Goal: Task Accomplishment & Management: Manage account settings

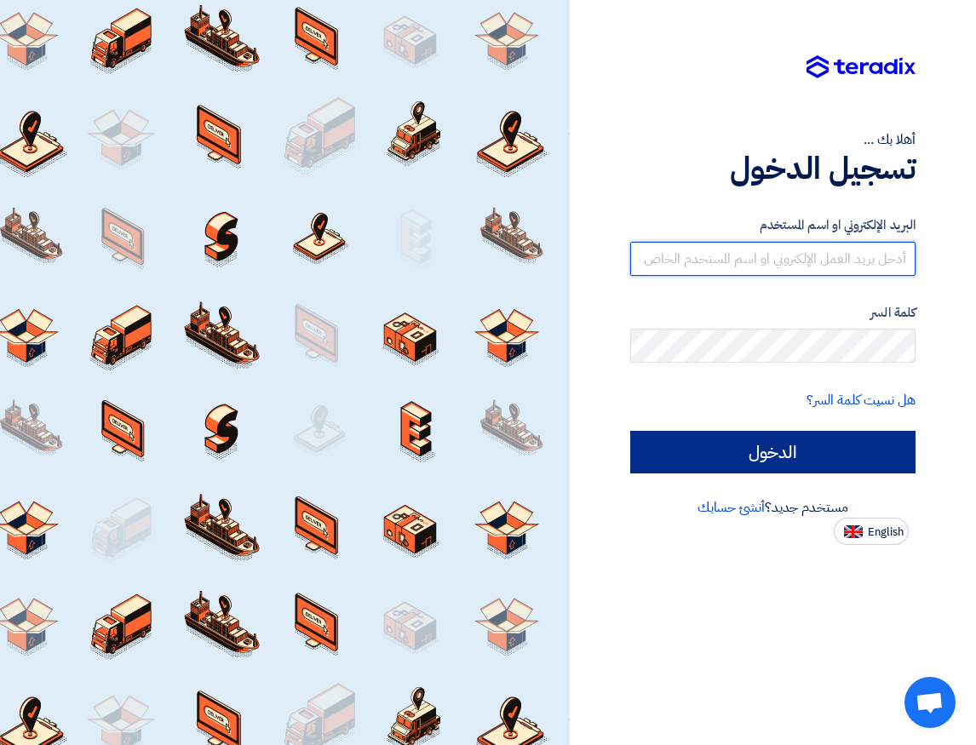
type input "hendsabry@wifi-stores.com"
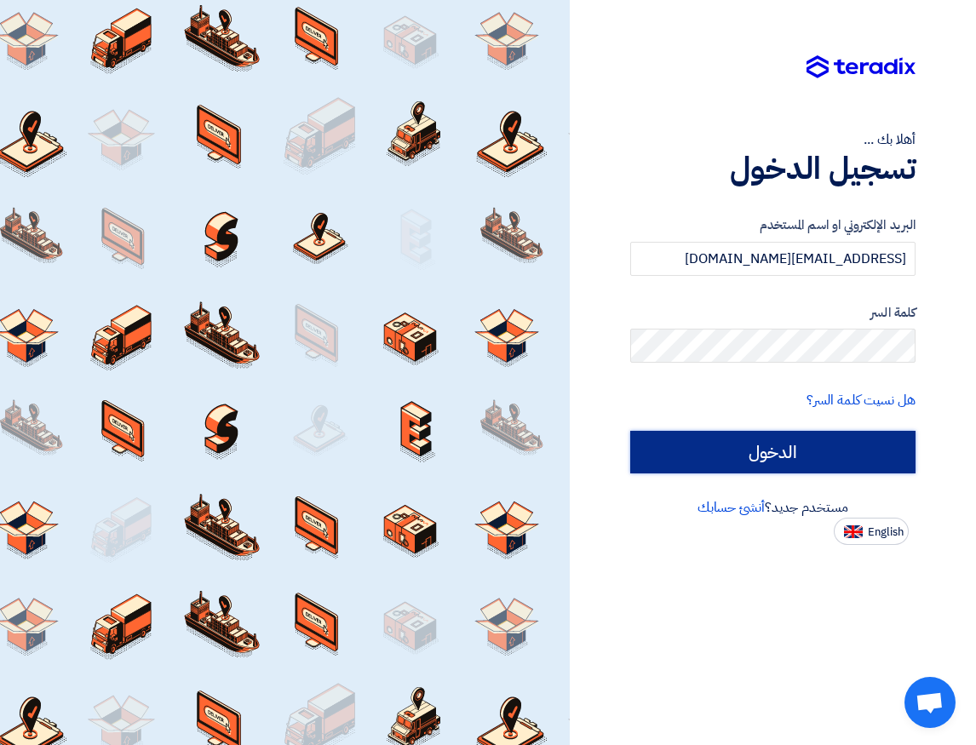
click at [791, 445] on input "الدخول" at bounding box center [773, 452] width 286 height 43
type input "Sign in"
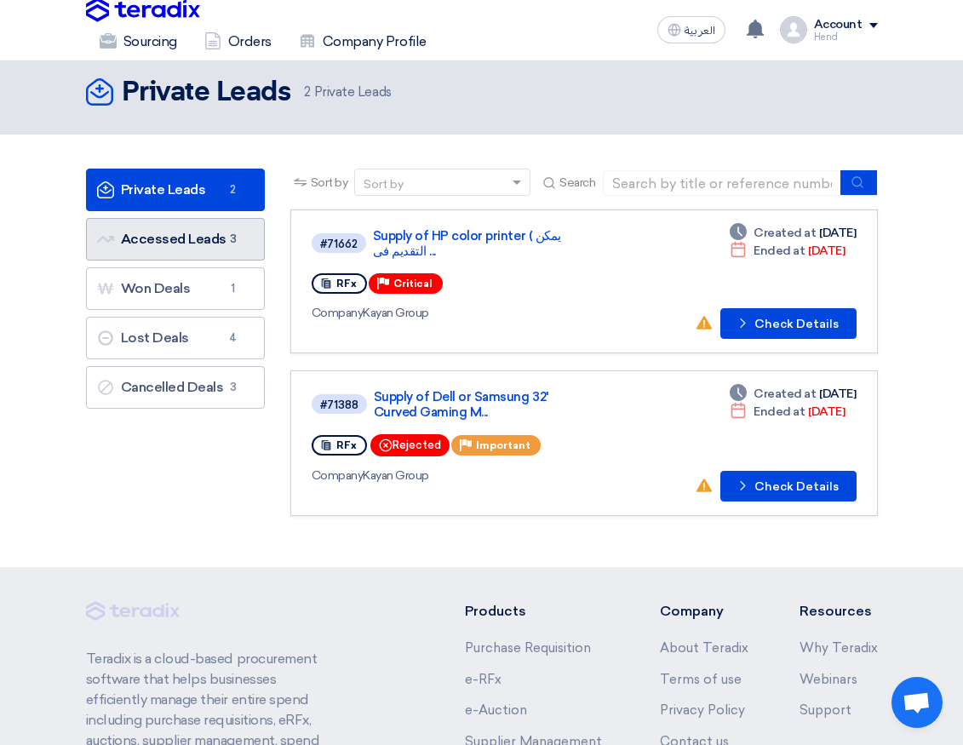
click at [230, 235] on span "3" at bounding box center [233, 239] width 20 height 17
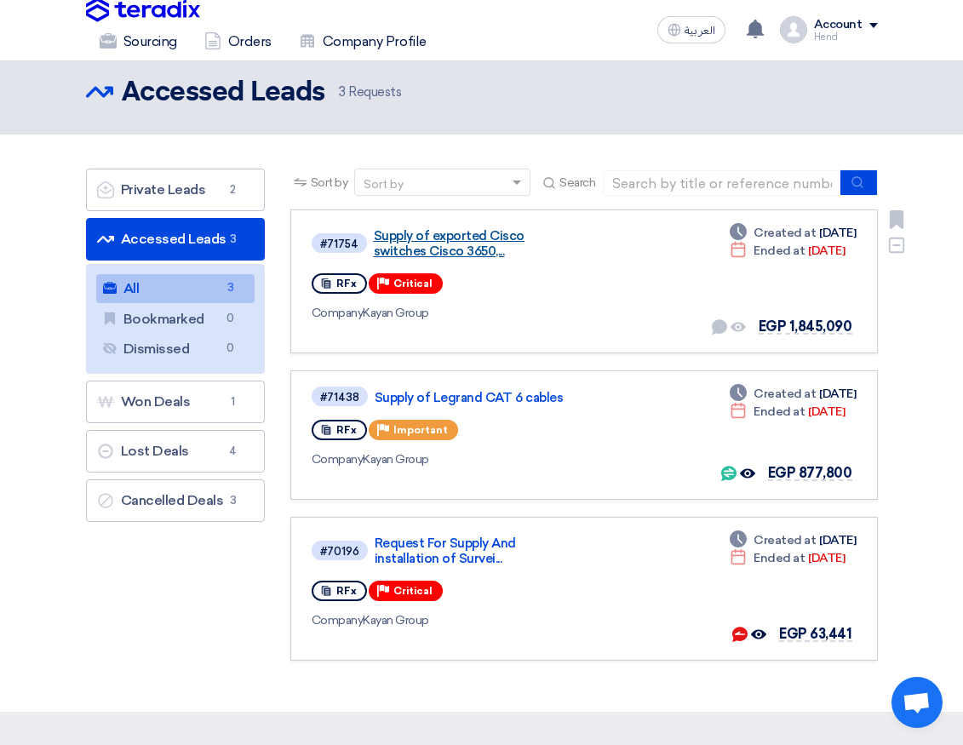
click at [457, 245] on link "Supply of exported Cisco switches Cisco 3650,..." at bounding box center [476, 243] width 204 height 31
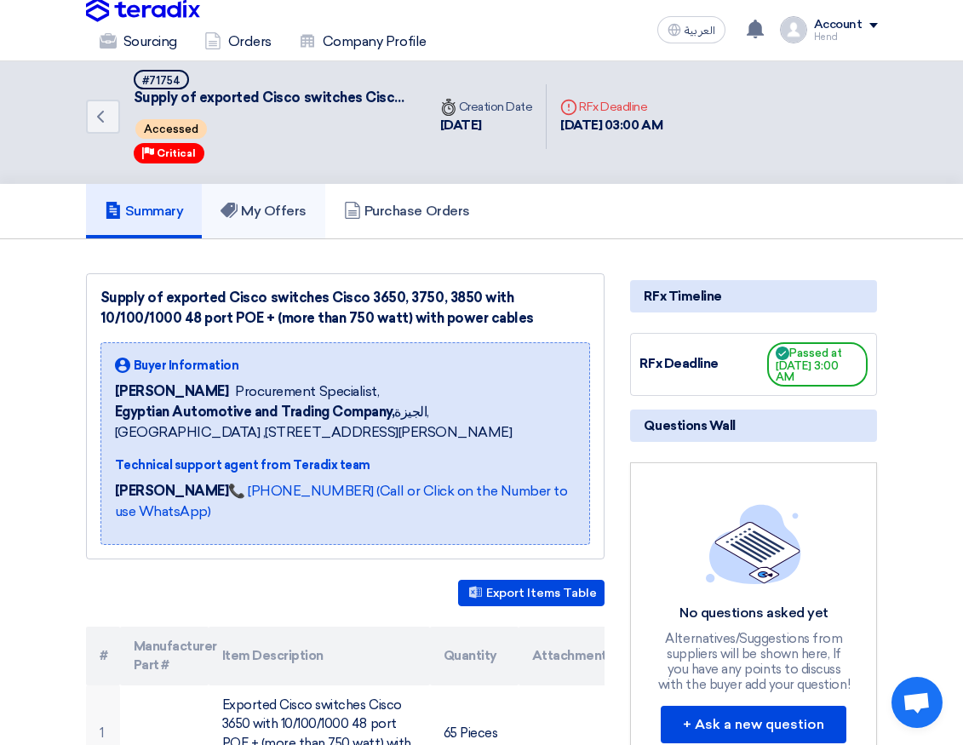
click at [253, 203] on h5 "My Offers" at bounding box center [264, 211] width 86 height 17
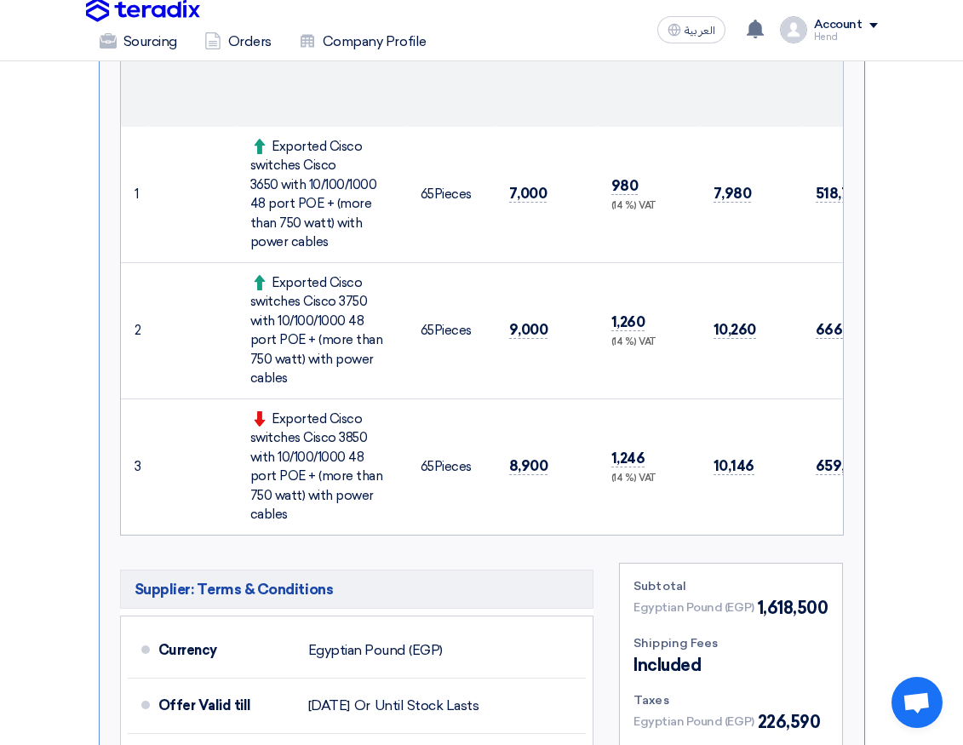
scroll to position [596, 0]
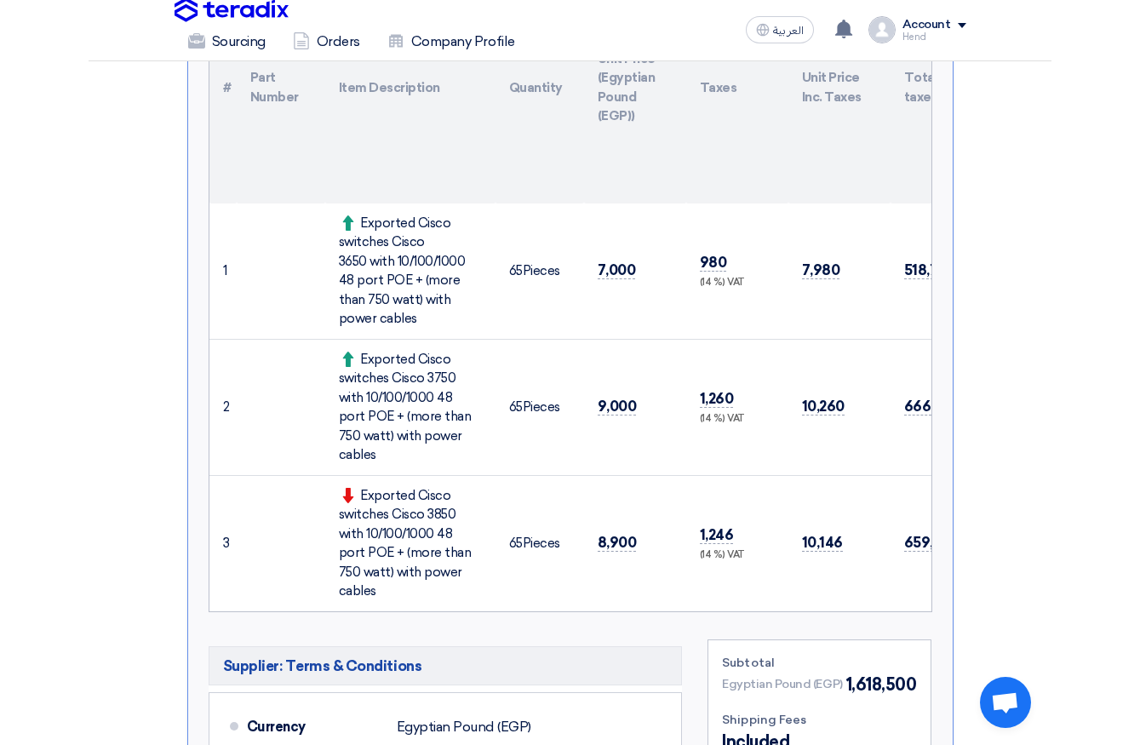
scroll to position [519, 0]
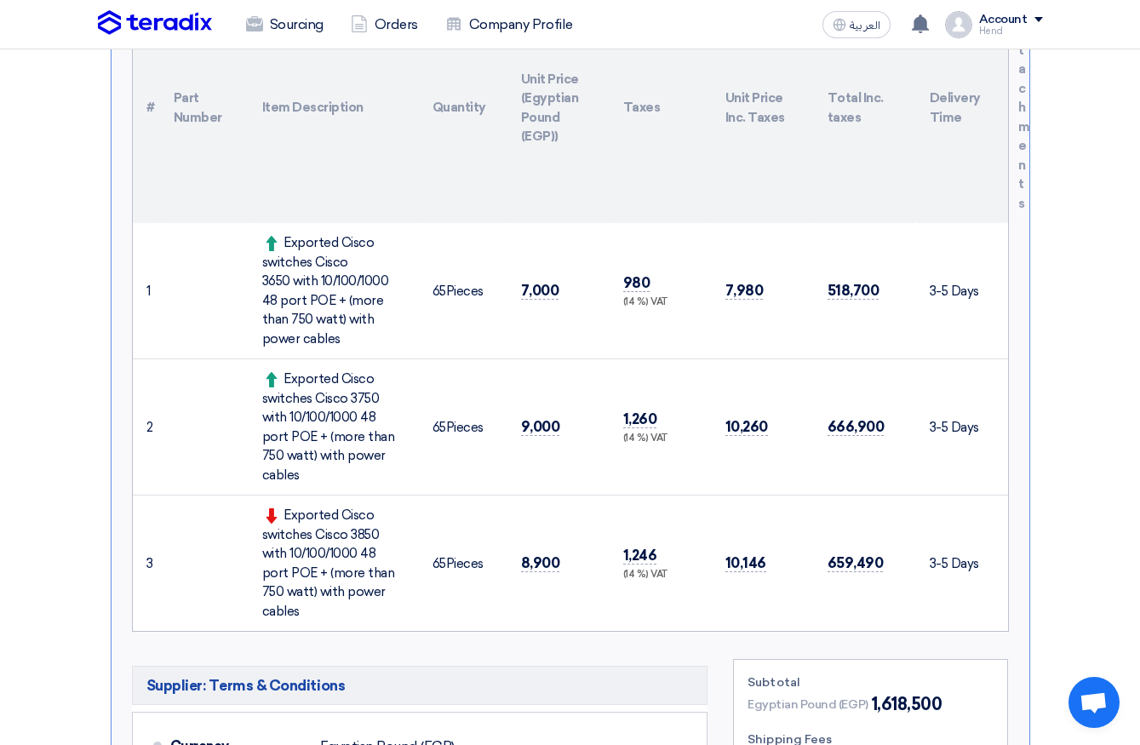
click at [634, 538] on td "1,246 (14 %) VAT" at bounding box center [661, 564] width 102 height 136
click at [559, 543] on td "8,900" at bounding box center [559, 564] width 102 height 136
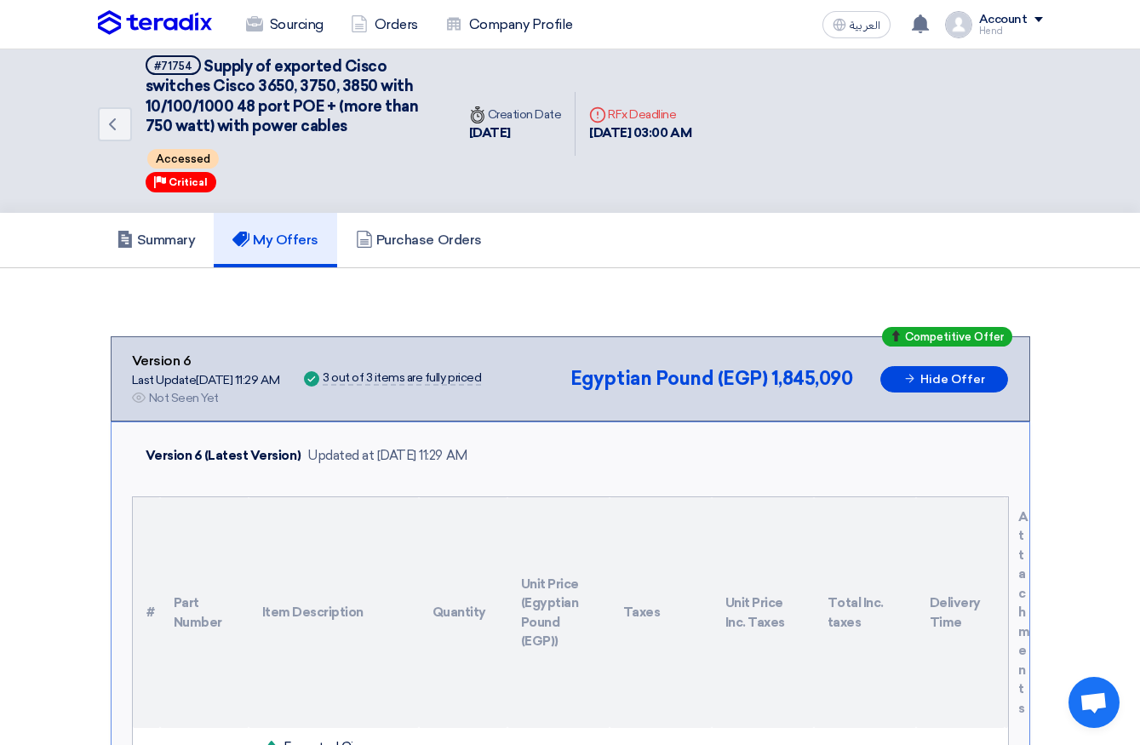
scroll to position [12, 0]
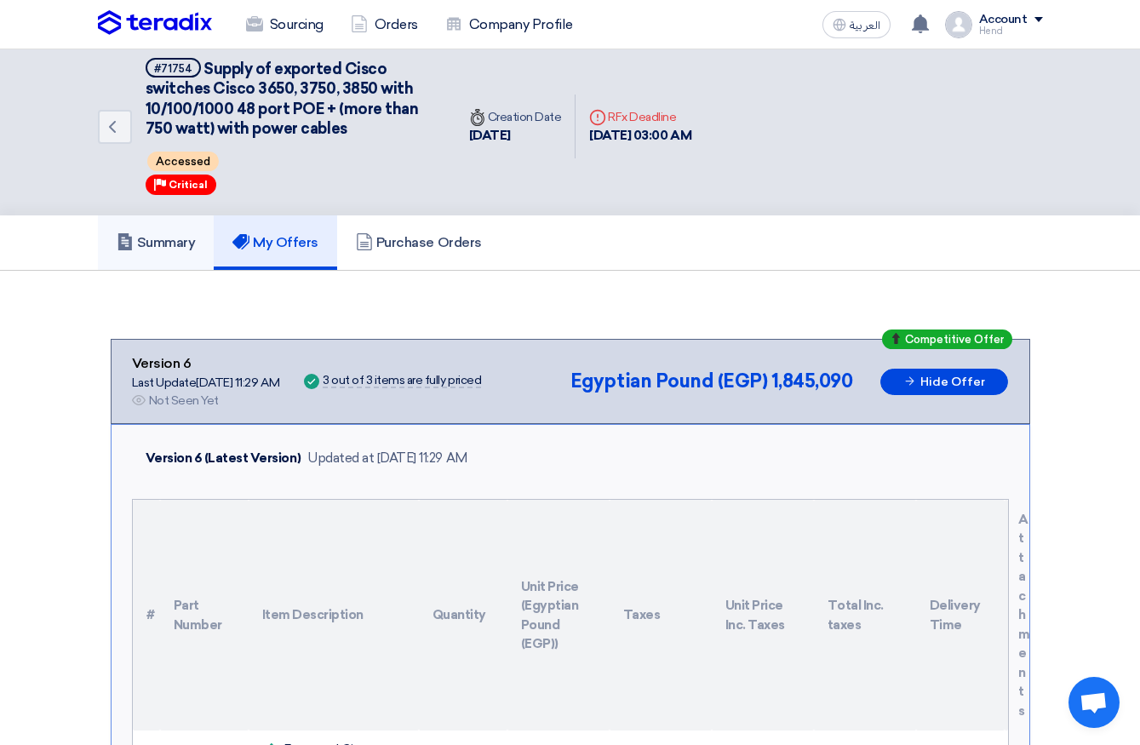
click at [193, 256] on link "Summary" at bounding box center [156, 242] width 117 height 54
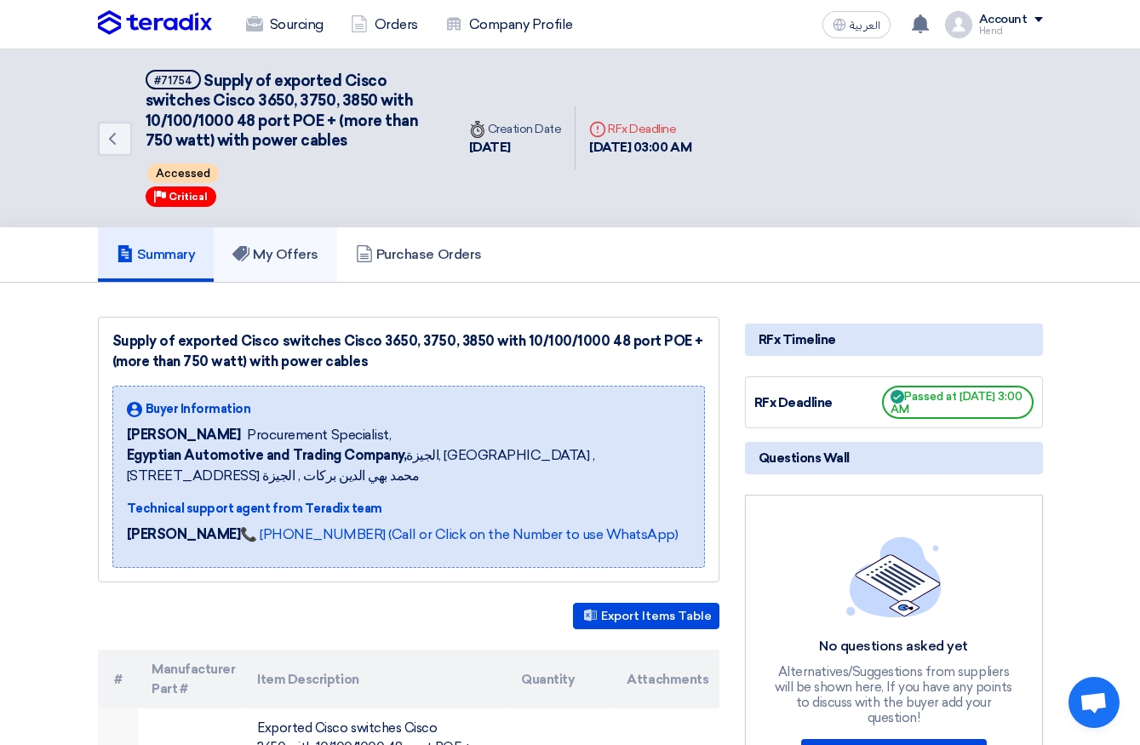
click at [288, 251] on h5 "My Offers" at bounding box center [275, 254] width 86 height 17
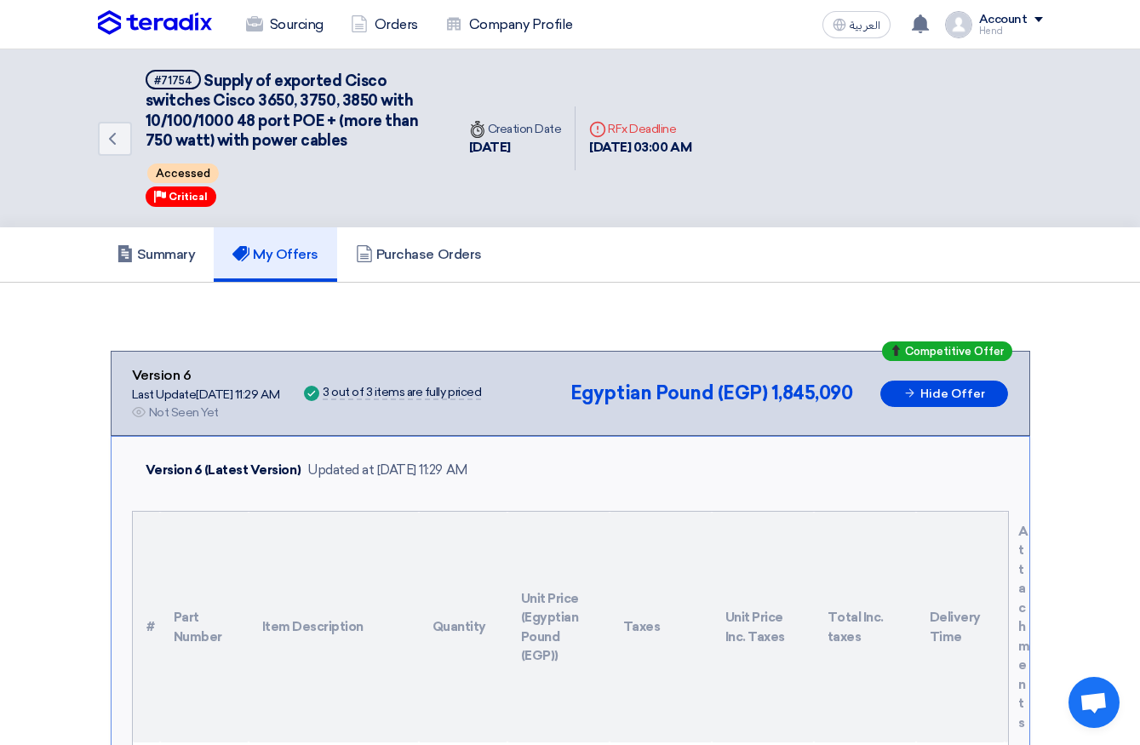
click at [198, 191] on span "Critical" at bounding box center [188, 197] width 39 height 12
click at [173, 163] on span "Accessed" at bounding box center [183, 173] width 72 height 20
click at [668, 135] on div "Deadline RFx Deadline" at bounding box center [640, 129] width 102 height 18
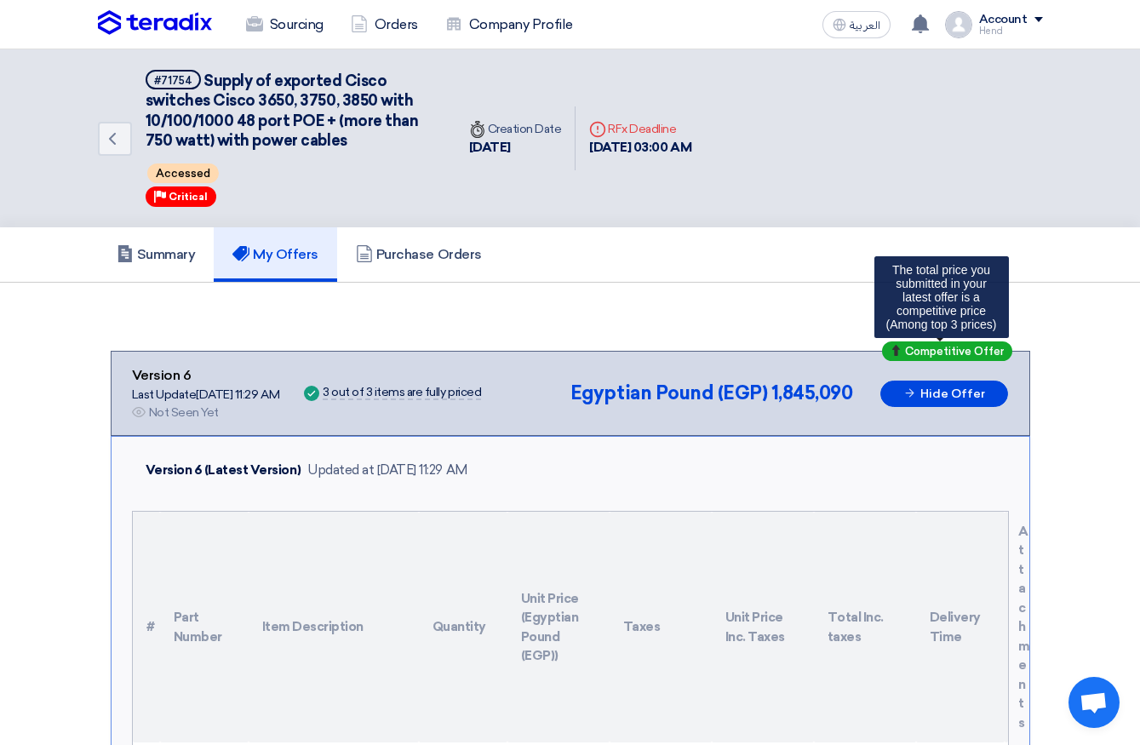
click at [965, 347] on span "Competitive Offer" at bounding box center [954, 351] width 99 height 11
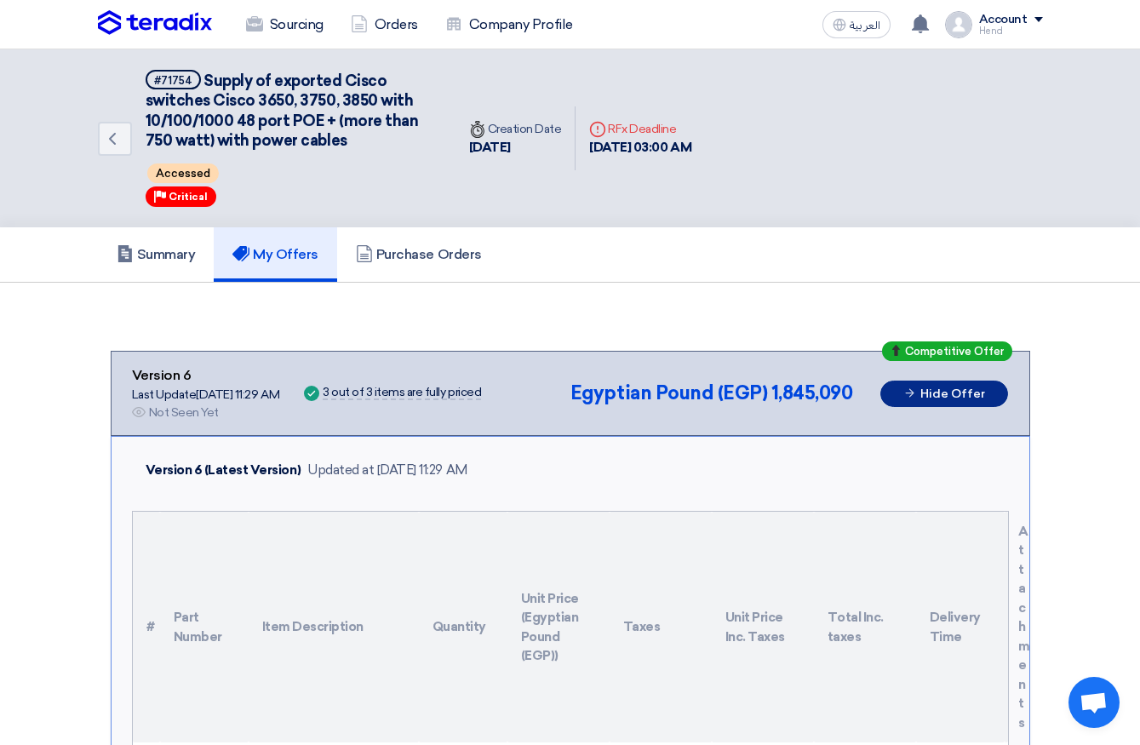
click at [957, 410] on div "Competitive Offer Version 6 Last Update 12 Oct 2025, 11:29 AM Offer is Seen Not…" at bounding box center [570, 393] width 877 height 56
click at [785, 387] on span "1,845,090" at bounding box center [813, 392] width 82 height 23
click at [269, 254] on h5 "My Offers" at bounding box center [275, 254] width 86 height 17
click at [438, 251] on h5 "Purchase Orders" at bounding box center [419, 254] width 126 height 17
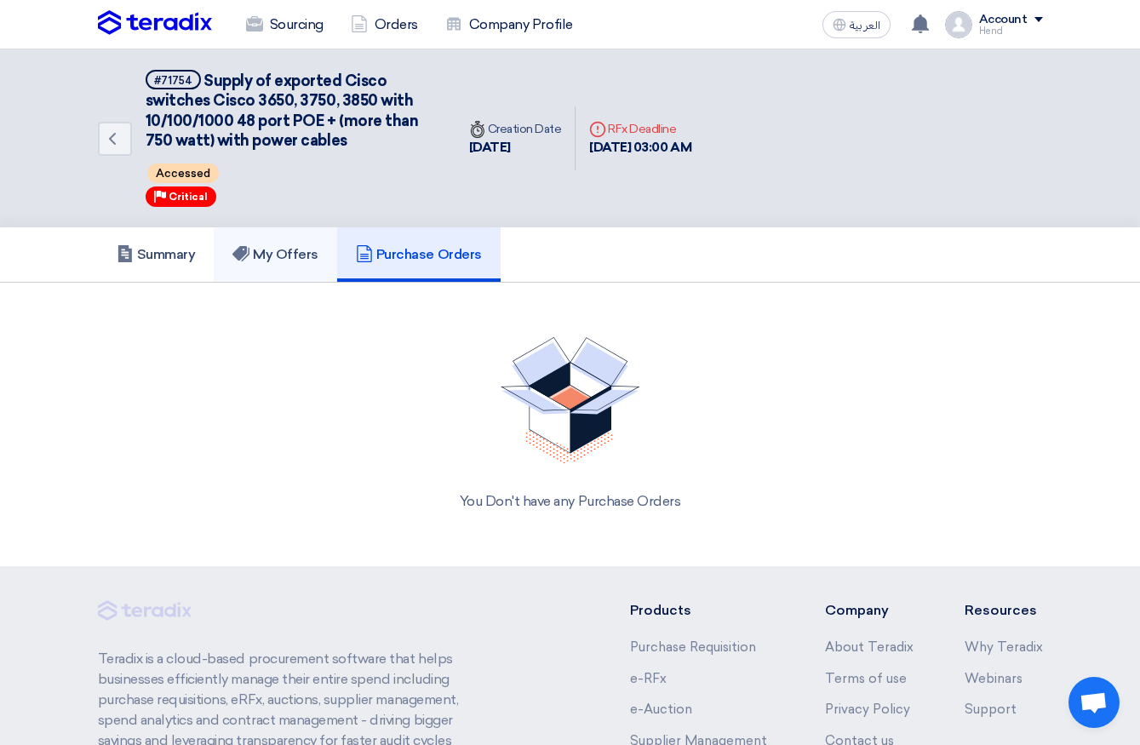
click at [290, 251] on h5 "My Offers" at bounding box center [275, 254] width 86 height 17
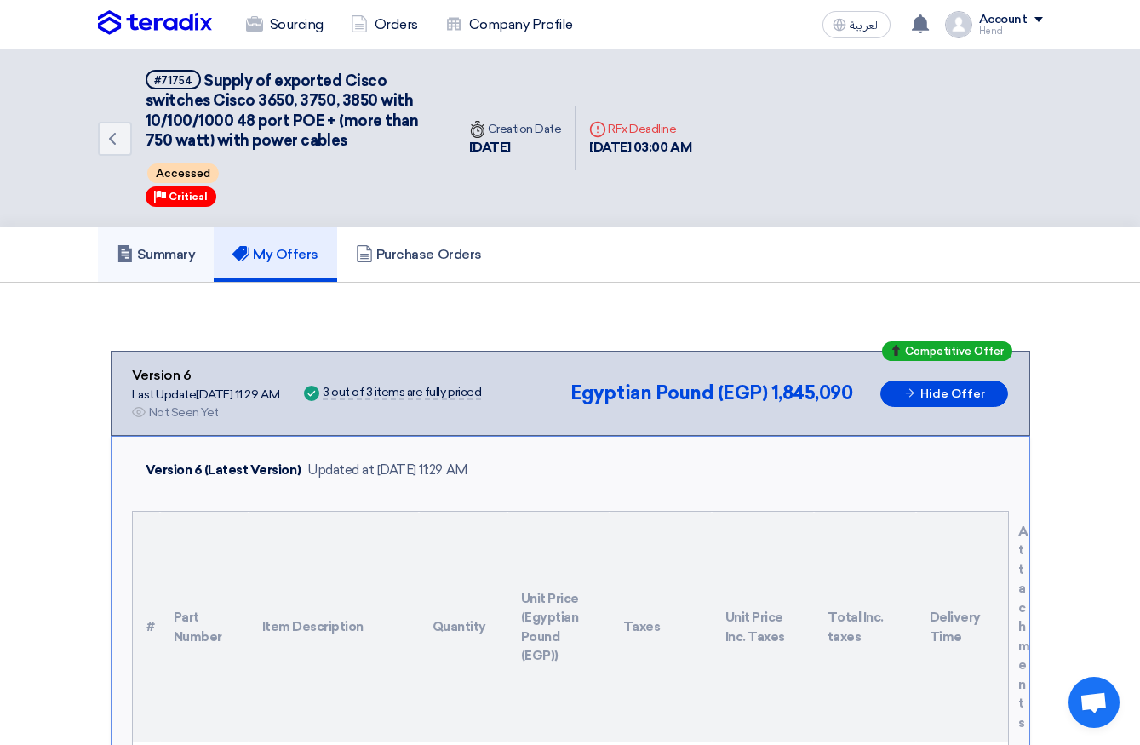
click at [161, 252] on h5 "Summary" at bounding box center [156, 254] width 79 height 17
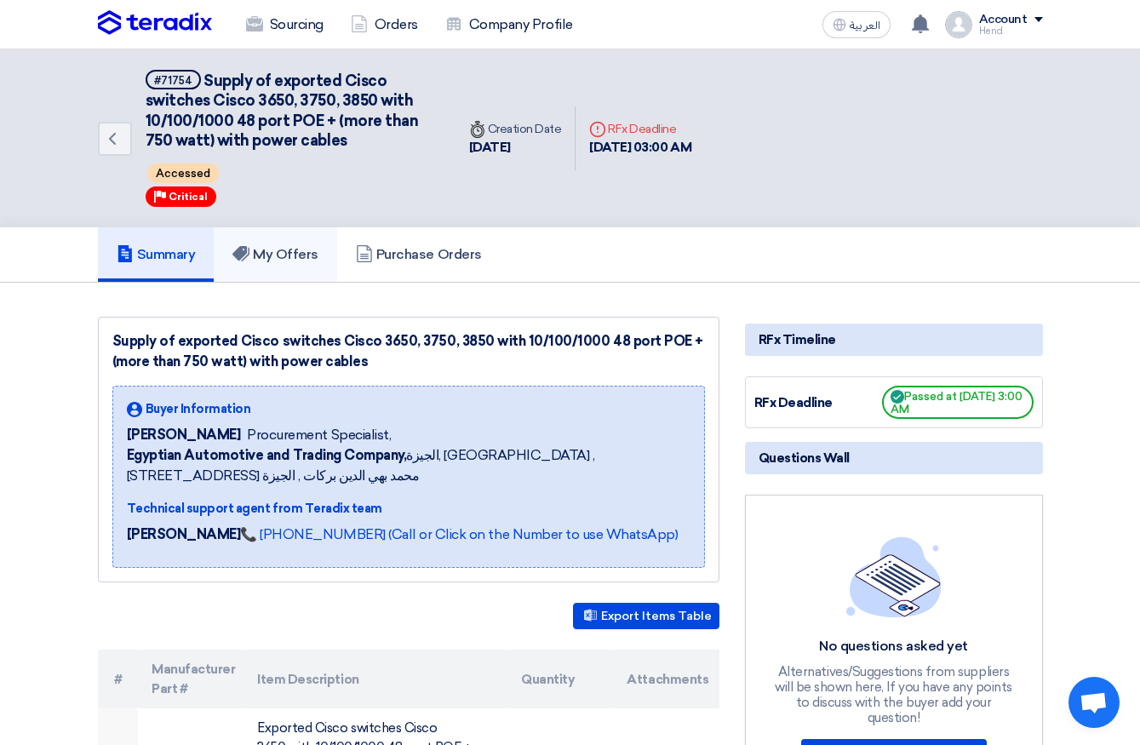
click at [301, 257] on h5 "My Offers" at bounding box center [275, 254] width 86 height 17
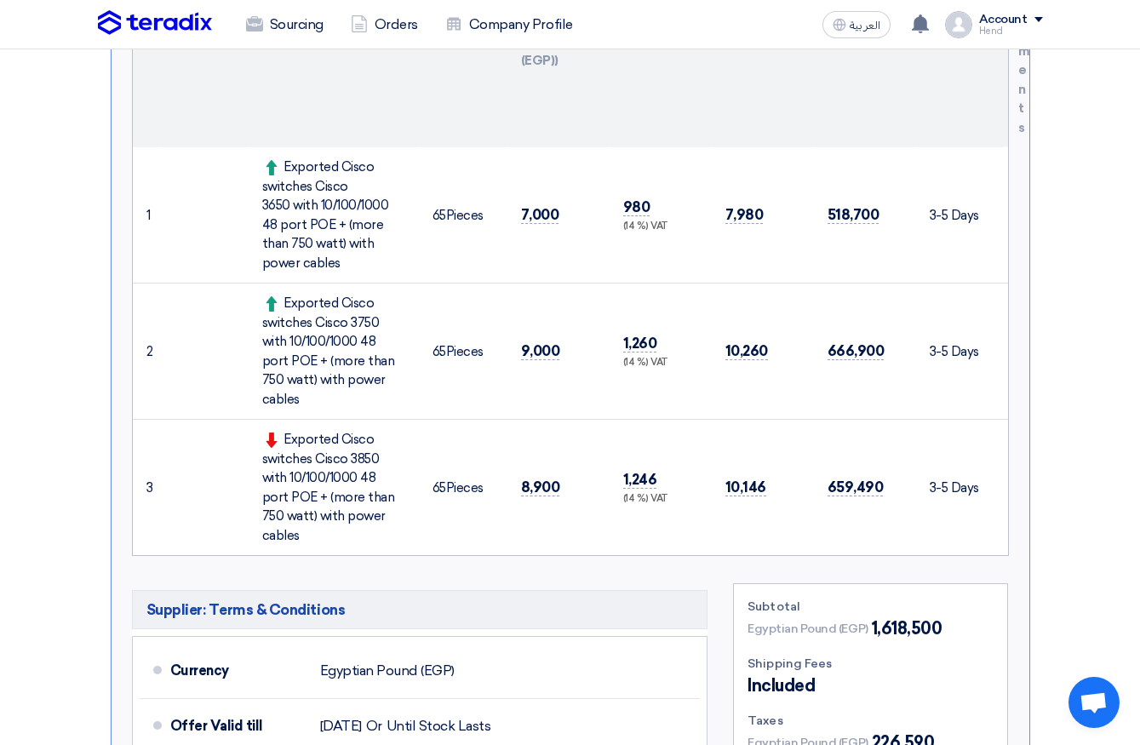
scroll to position [467, 0]
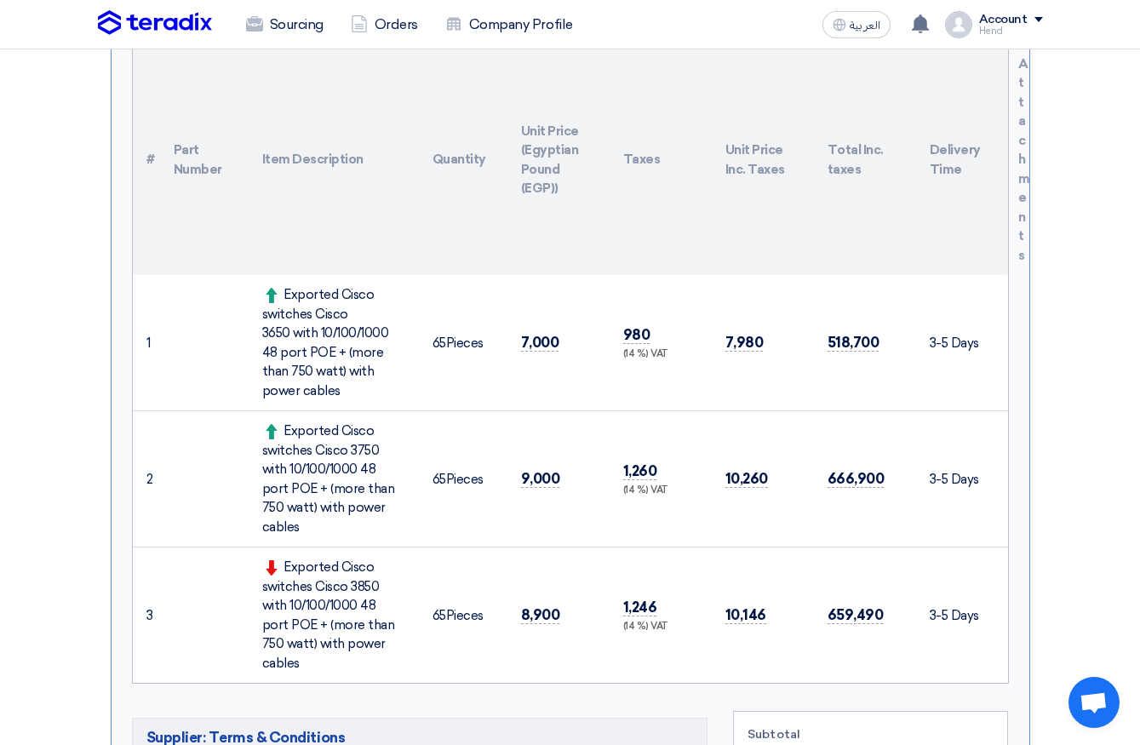
click at [712, 491] on td "10,260" at bounding box center [763, 479] width 102 height 136
drag, startPoint x: 539, startPoint y: 364, endPoint x: 485, endPoint y: 489, distance: 136.2
click at [485, 501] on tbody "1 Exported Cisco switches Cisco 3650 with 10/100/1000 48 port POE + (more than …" at bounding box center [570, 479] width 875 height 408
click at [514, 319] on td "7,000" at bounding box center [559, 343] width 102 height 136
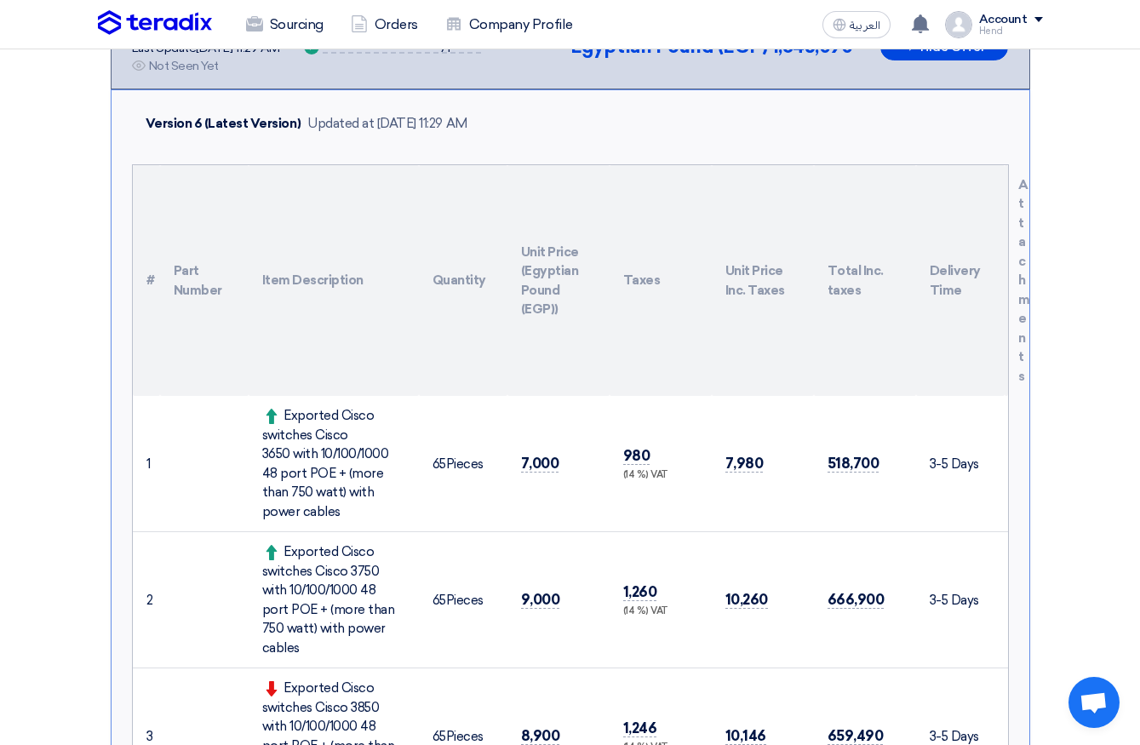
scroll to position [0, 0]
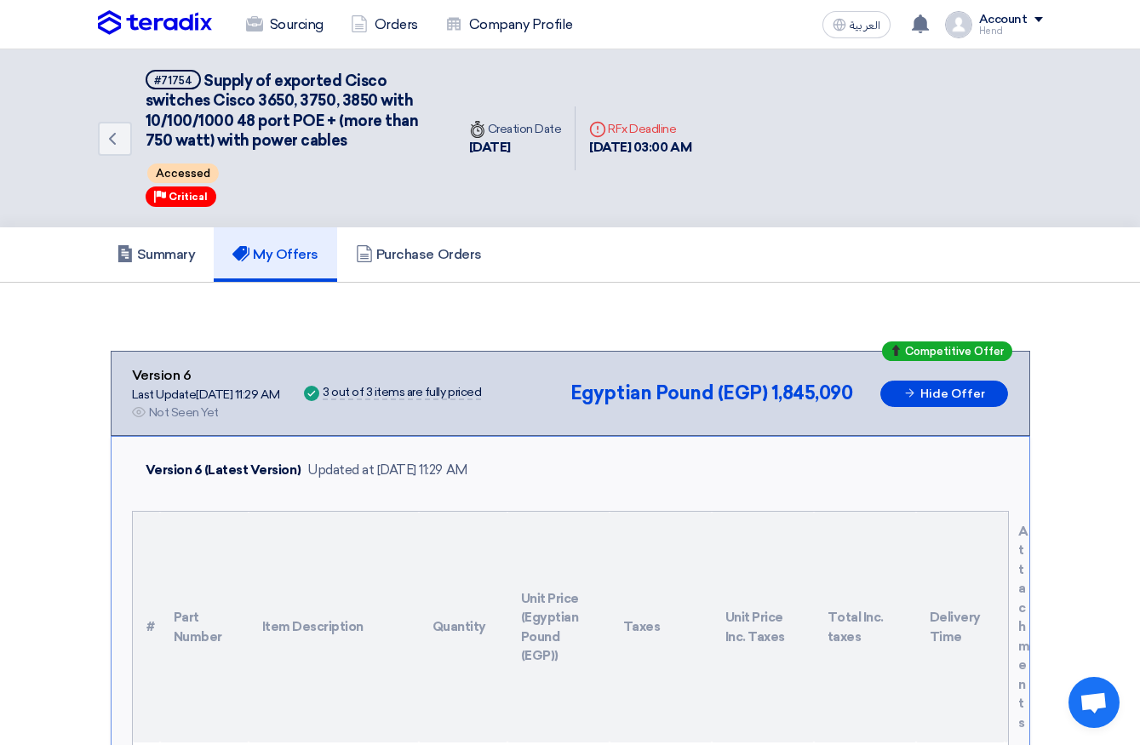
click at [623, 265] on div "Summary My Offers Purchase Orders" at bounding box center [570, 254] width 945 height 54
click at [158, 252] on h5 "Summary" at bounding box center [156, 254] width 79 height 17
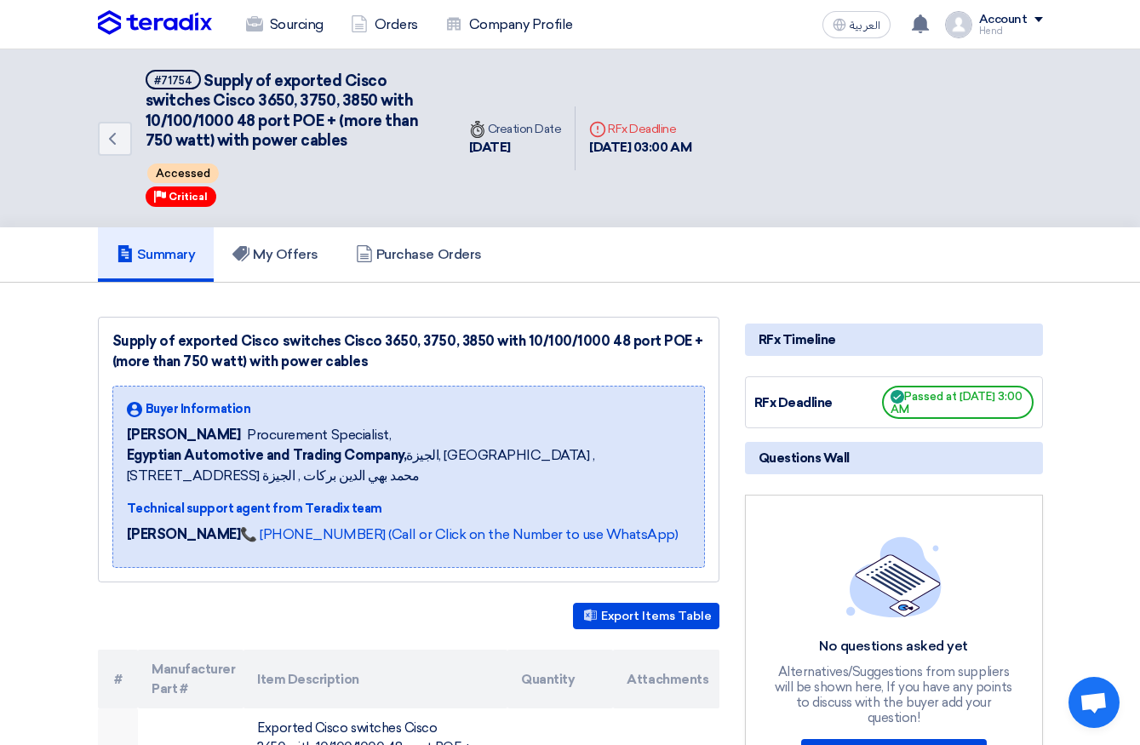
drag, startPoint x: 926, startPoint y: 404, endPoint x: 1030, endPoint y: 410, distance: 104.1
click at [975, 410] on span "Passed at 10/13/25, 3:00 AM" at bounding box center [958, 402] width 152 height 33
click at [933, 390] on span "Passed at 10/13/25, 3:00 AM" at bounding box center [958, 402] width 152 height 33
drag, startPoint x: 904, startPoint y: 394, endPoint x: 988, endPoint y: 410, distance: 84.8
click at [975, 410] on span "Passed at 10/13/25, 3:00 AM" at bounding box center [958, 402] width 152 height 33
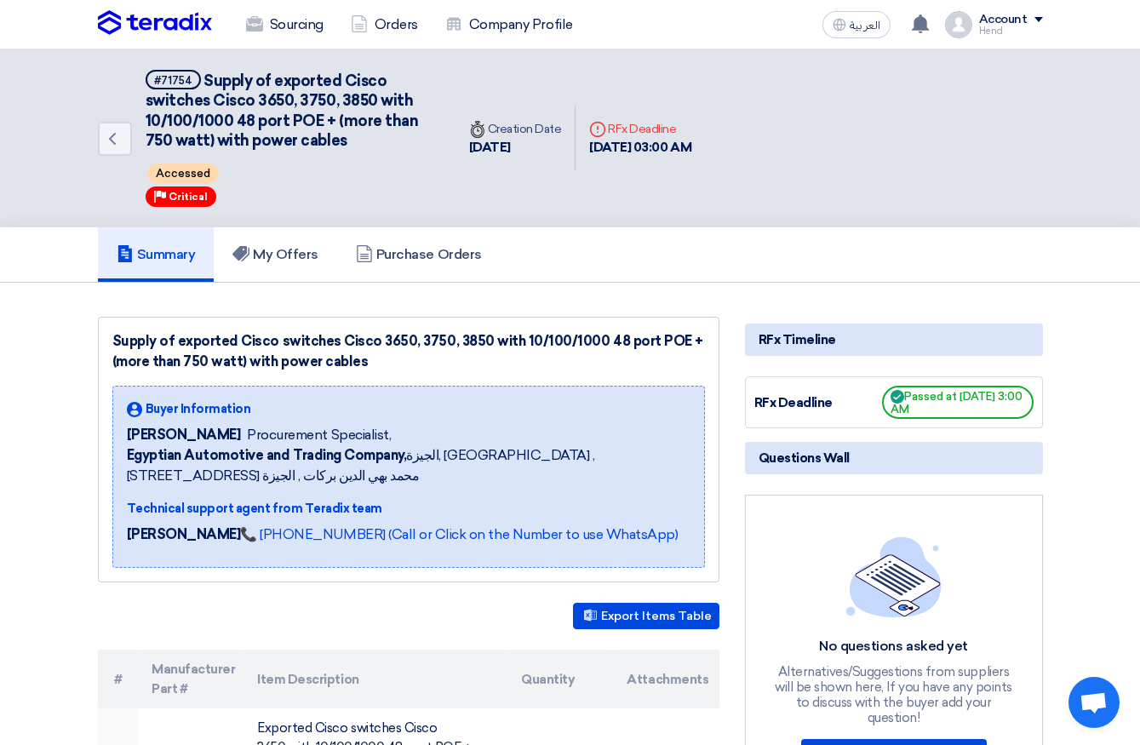
click at [909, 426] on div "RFx Deadline Passed at 10/13/25, 3:00 AM" at bounding box center [894, 402] width 298 height 52
drag, startPoint x: 912, startPoint y: 398, endPoint x: 1006, endPoint y: 426, distance: 97.8
click at [975, 426] on div "RFx Deadline Passed at 10/13/25, 3:00 AM" at bounding box center [894, 402] width 298 height 52
click at [974, 410] on span "Passed at 10/13/25, 3:00 AM" at bounding box center [958, 402] width 152 height 33
drag, startPoint x: 984, startPoint y: 402, endPoint x: 1013, endPoint y: 404, distance: 29.9
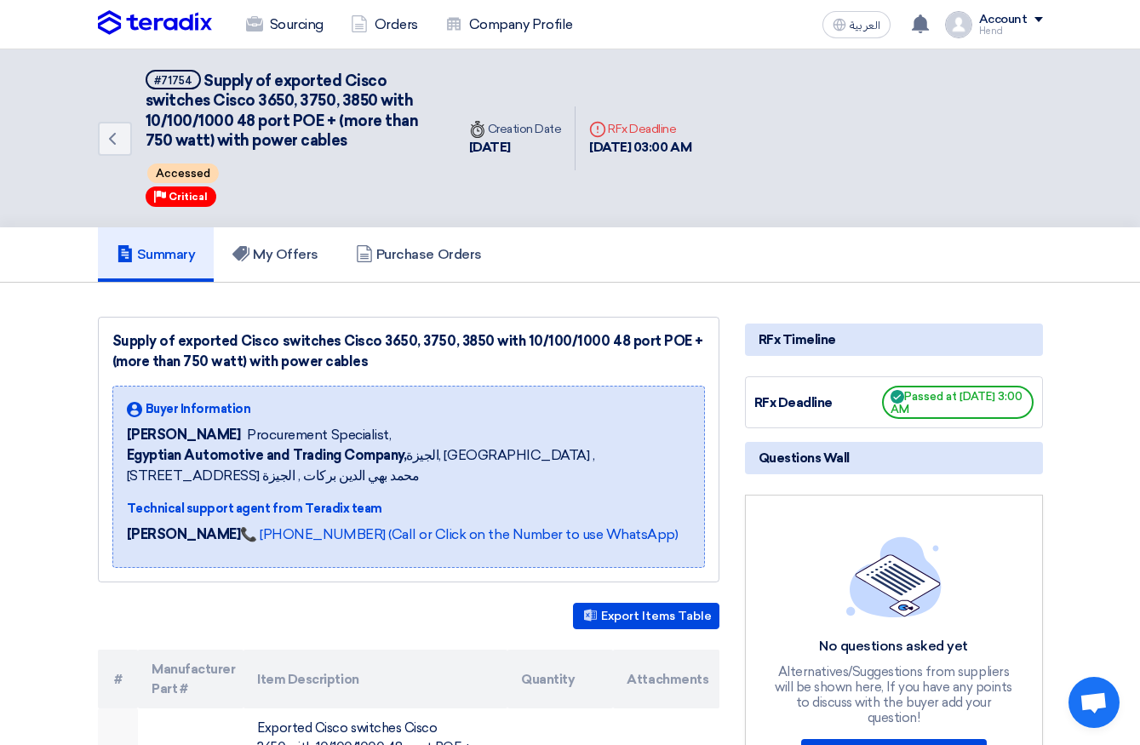
click at [975, 404] on span "Passed at 10/13/25, 3:00 AM" at bounding box center [958, 402] width 152 height 33
click at [975, 401] on span "Passed at 10/13/25, 3:00 AM" at bounding box center [958, 402] width 152 height 33
drag, startPoint x: 927, startPoint y: 395, endPoint x: 952, endPoint y: 403, distance: 25.9
click at [952, 403] on span "Passed at 10/13/25, 3:00 AM" at bounding box center [958, 402] width 152 height 33
click at [954, 403] on span "Passed at 10/13/25, 3:00 AM" at bounding box center [958, 402] width 152 height 33
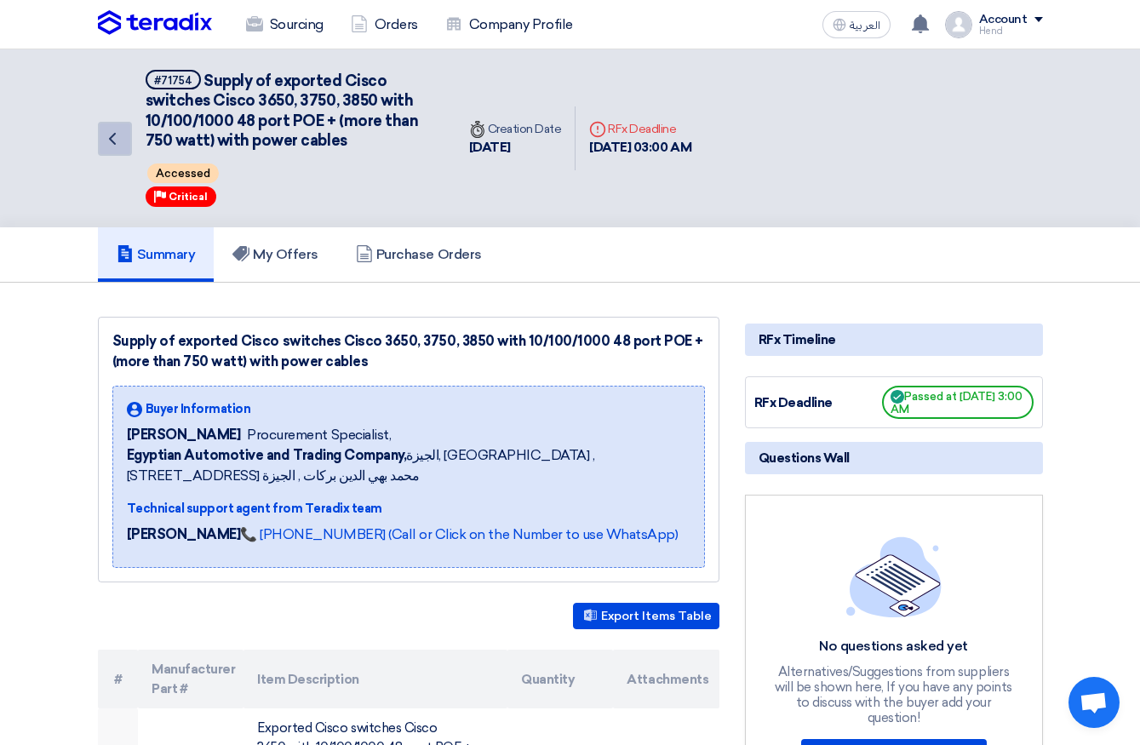
click at [121, 135] on icon "Back" at bounding box center [112, 139] width 20 height 20
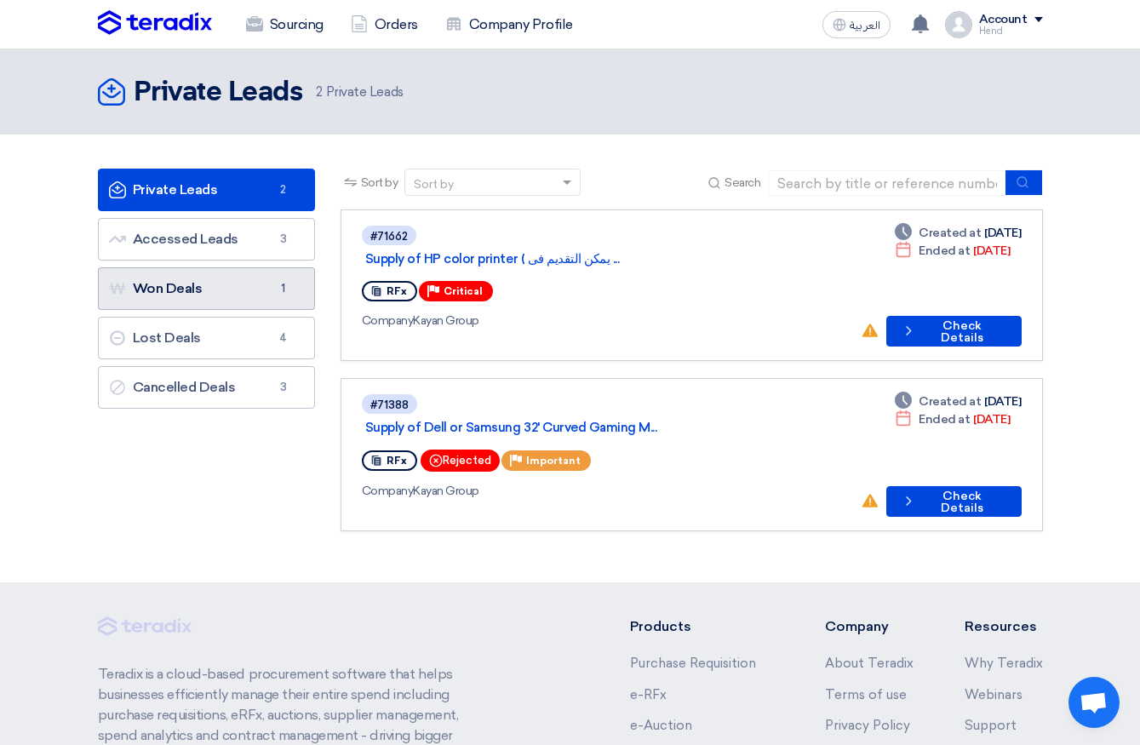
click at [271, 288] on link "Won Deals Won Deals 1" at bounding box center [206, 288] width 217 height 43
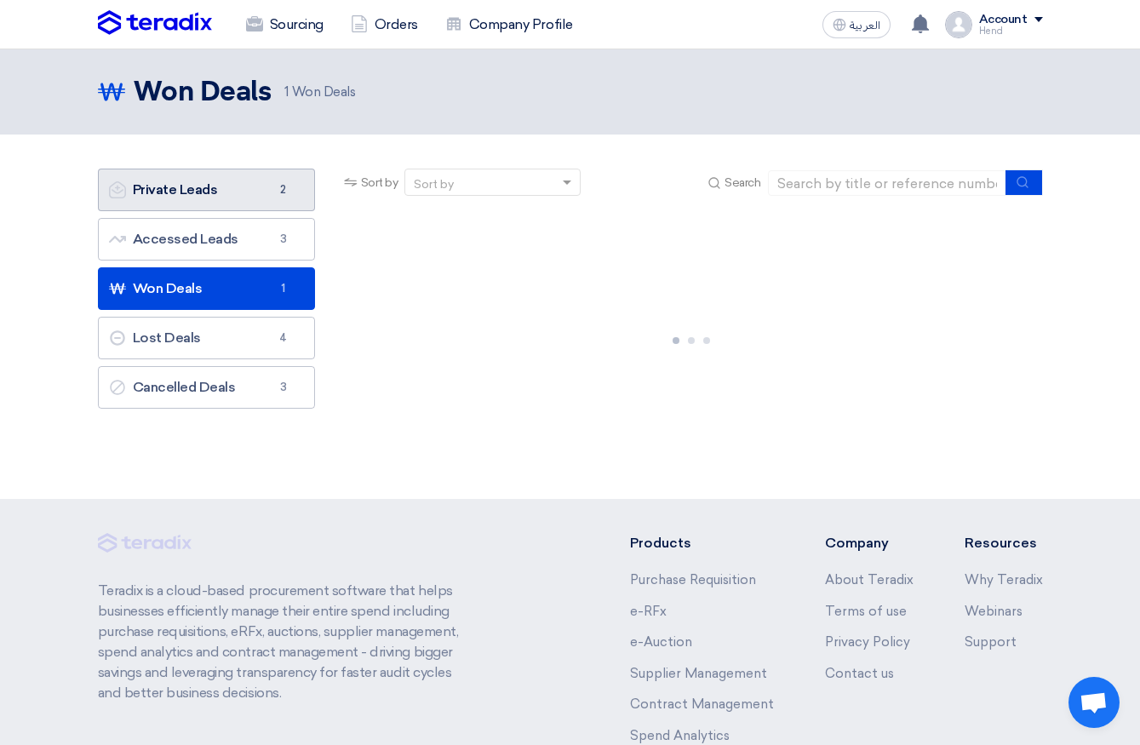
click at [282, 192] on span "2" at bounding box center [283, 189] width 20 height 17
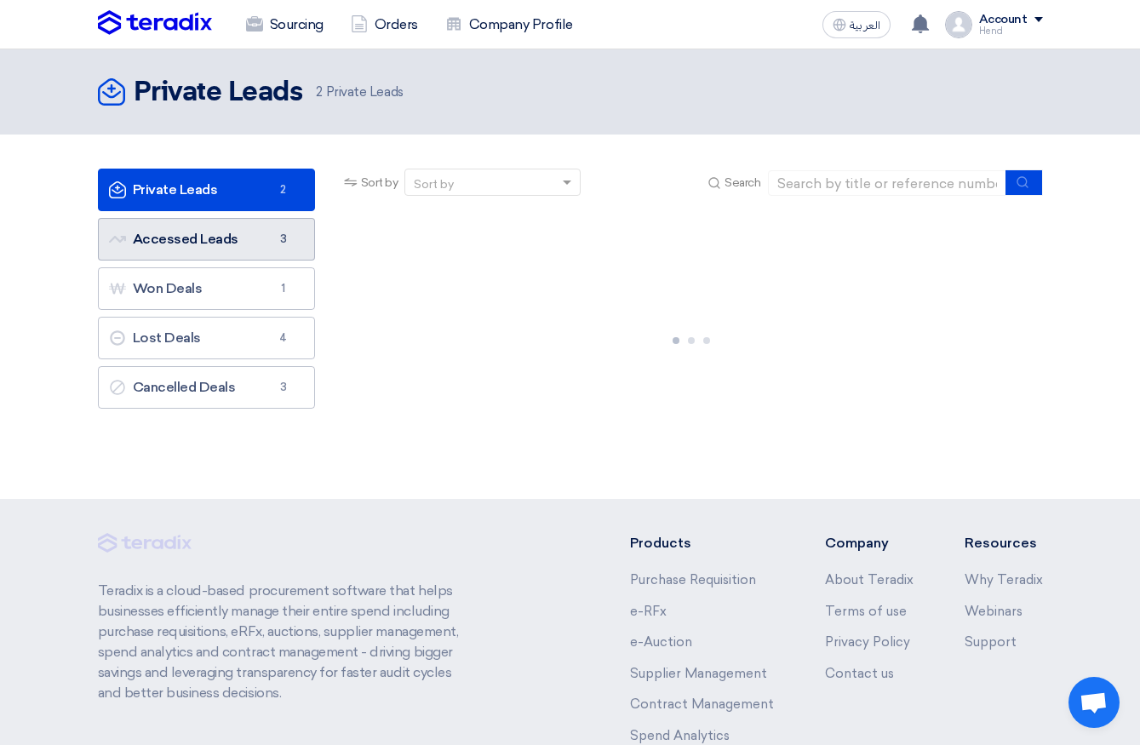
click at [273, 235] on span "3" at bounding box center [283, 239] width 20 height 17
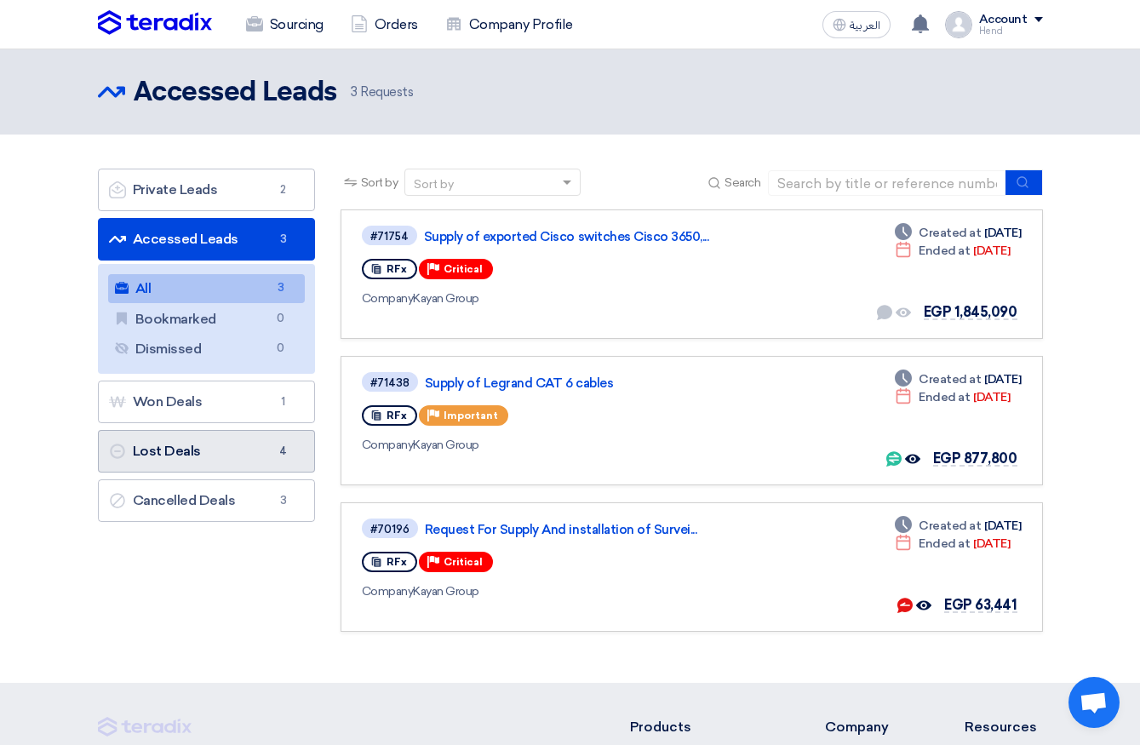
click at [217, 453] on link "Lost Deals Lost Deals 4" at bounding box center [206, 451] width 217 height 43
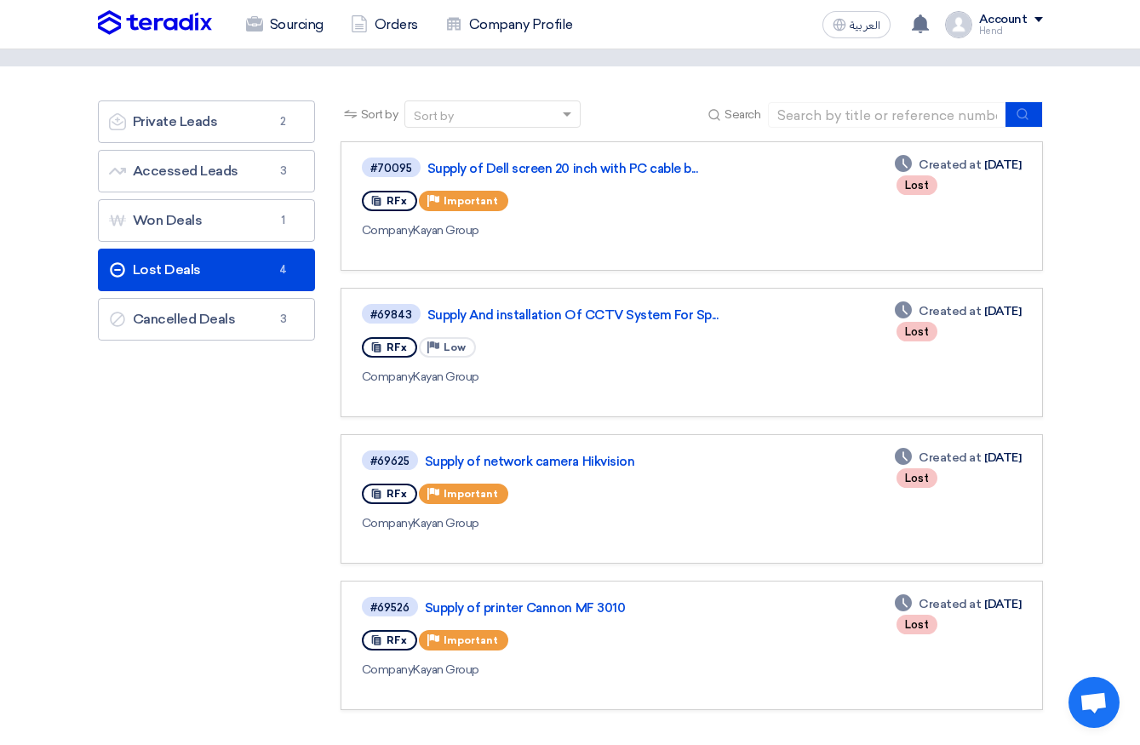
scroll to position [170, 0]
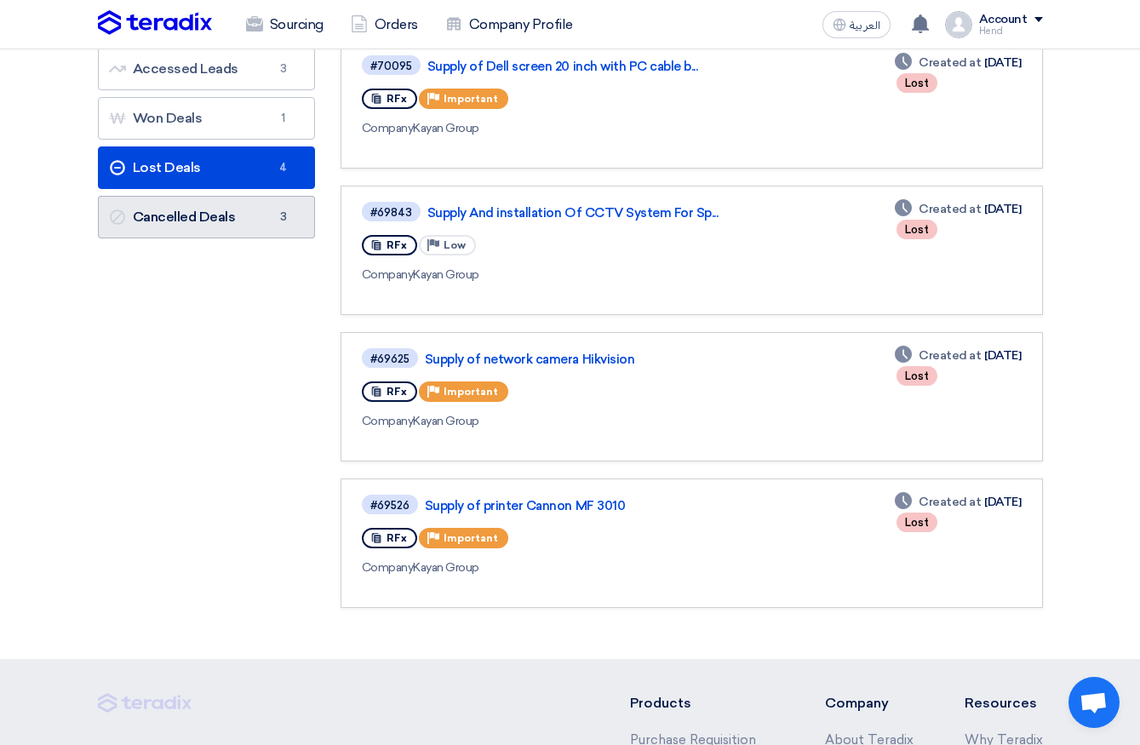
click at [238, 221] on link "Cancelled Deals Cancelled Deals 3" at bounding box center [206, 217] width 217 height 43
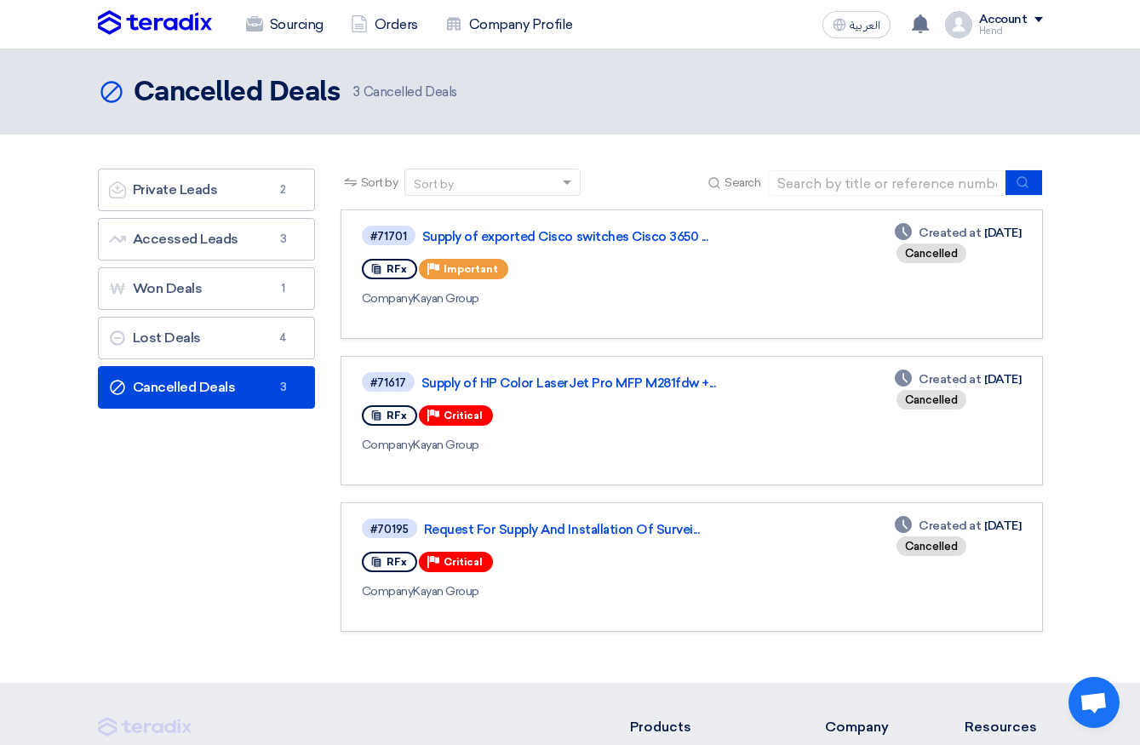
drag, startPoint x: 922, startPoint y: 238, endPoint x: 906, endPoint y: 247, distance: 18.7
click at [906, 247] on div "Deadline Created at Oct 6, 2025 Cancelled" at bounding box center [958, 244] width 126 height 41
click at [919, 231] on span "Created at" at bounding box center [950, 233] width 62 height 18
drag, startPoint x: 968, startPoint y: 230, endPoint x: 984, endPoint y: 232, distance: 15.4
click at [975, 232] on div "Deadline Created at Oct 6, 2025" at bounding box center [958, 233] width 126 height 18
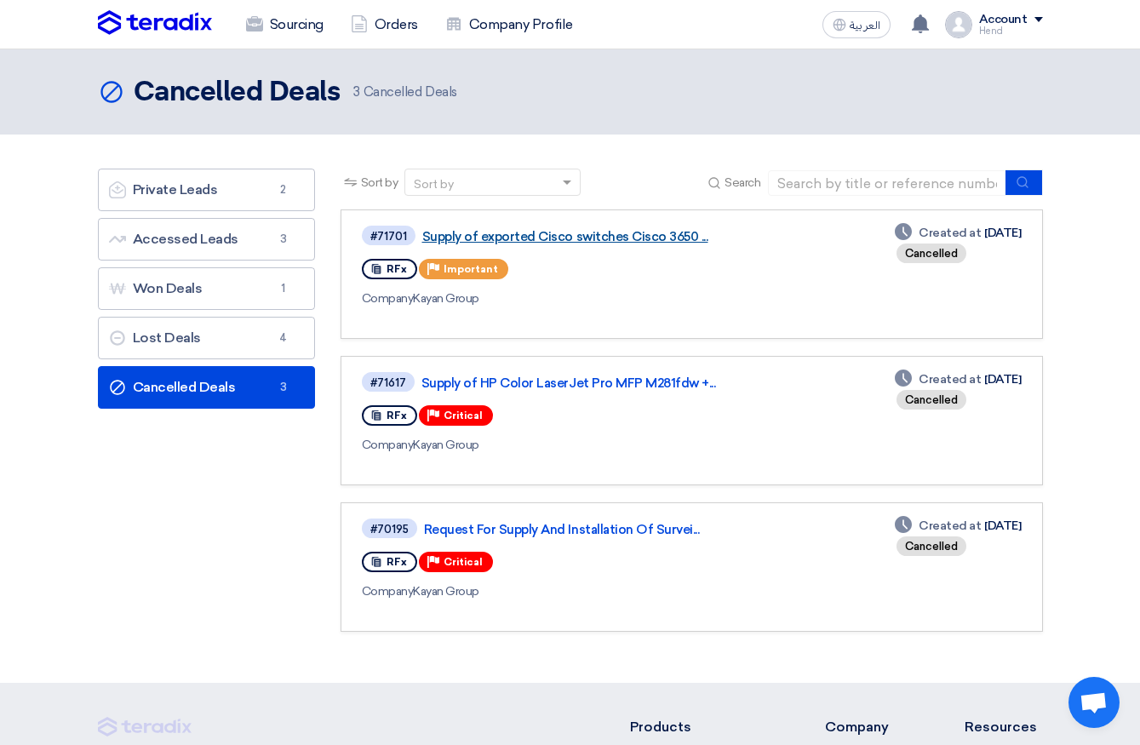
drag, startPoint x: 917, startPoint y: 254, endPoint x: 647, endPoint y: 233, distance: 270.7
click at [909, 255] on div "Cancelled" at bounding box center [932, 254] width 70 height 20
click at [491, 238] on link "Supply of exported Cisco switches Cisco 3650 ..." at bounding box center [635, 236] width 426 height 15
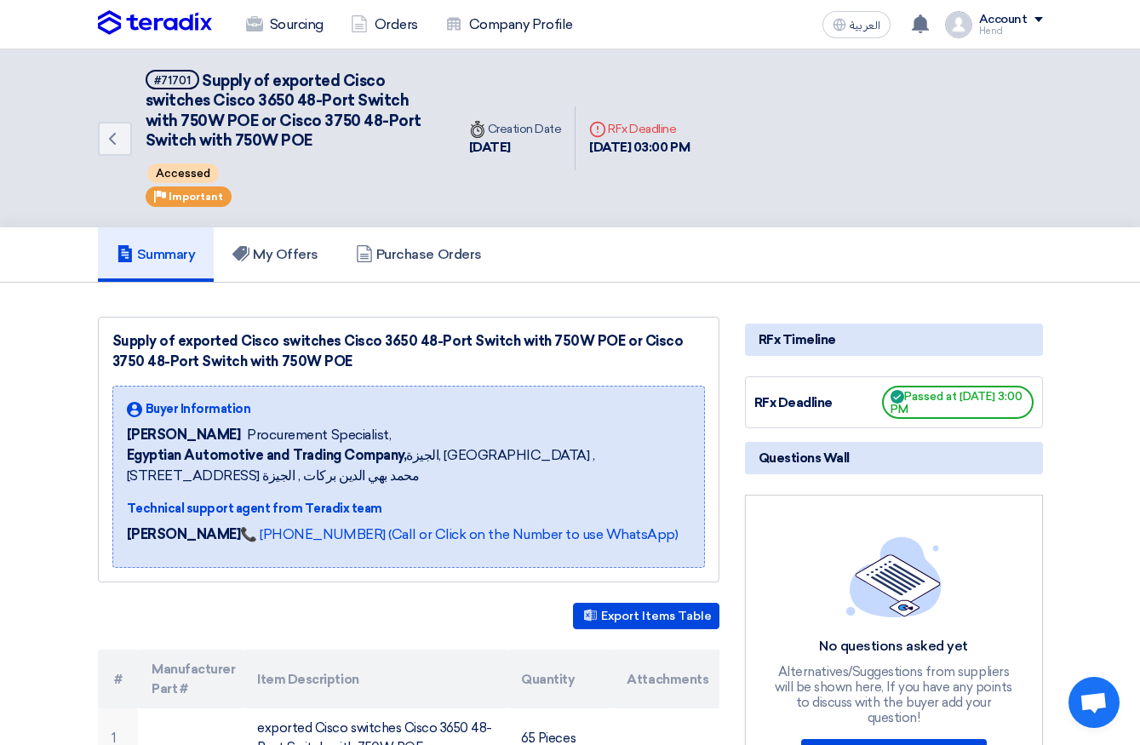
drag, startPoint x: 610, startPoint y: 129, endPoint x: 689, endPoint y: 141, distance: 80.2
click at [689, 142] on div "Deadline RFx Deadline 8 Oct, 2025 03:00 PM" at bounding box center [639, 138] width 100 height 37
click at [684, 132] on div "Deadline RFx Deadline" at bounding box center [639, 129] width 100 height 18
drag, startPoint x: 619, startPoint y: 127, endPoint x: 636, endPoint y: 135, distance: 18.7
click at [636, 135] on div "Deadline RFx Deadline" at bounding box center [639, 129] width 100 height 18
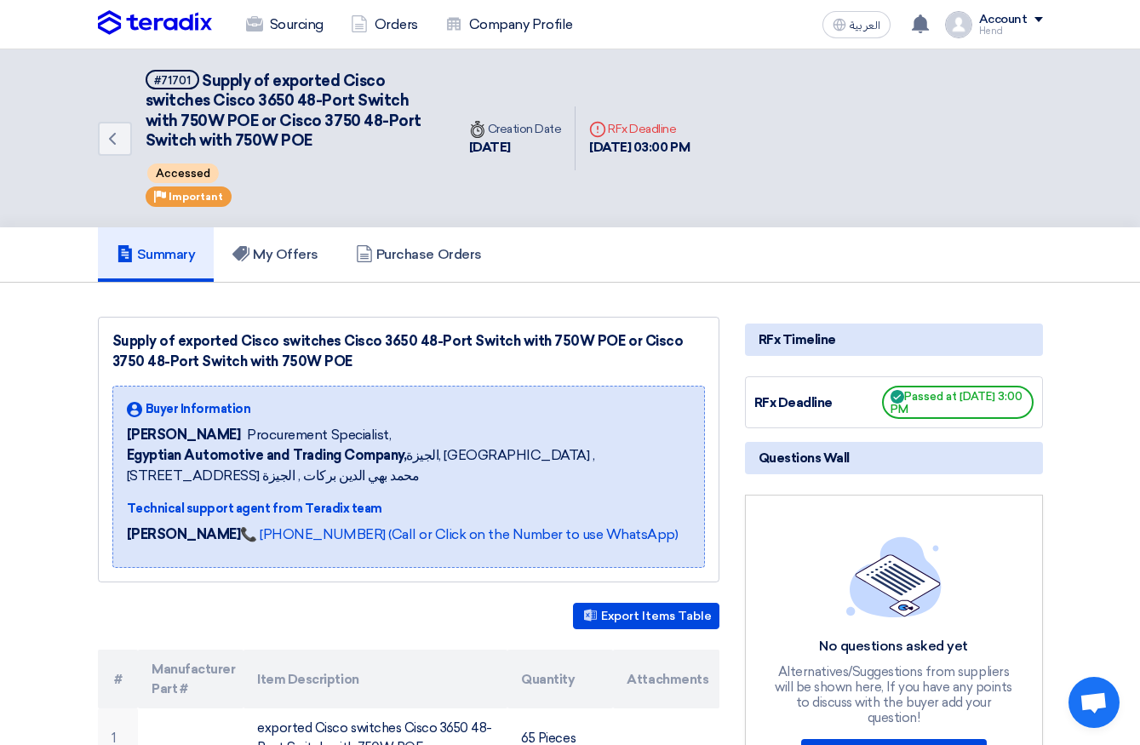
click at [604, 125] on icon "Deadline" at bounding box center [597, 129] width 17 height 17
click at [594, 125] on icon "Deadline" at bounding box center [597, 129] width 17 height 17
click at [596, 132] on icon "Deadline" at bounding box center [597, 129] width 17 height 17
drag, startPoint x: 173, startPoint y: 438, endPoint x: 320, endPoint y: 463, distance: 149.5
click at [292, 497] on div "Buyer Information Fady Mahmoud Procurement Specialist, Egyptian Automotive and …" at bounding box center [409, 476] width 564 height 153
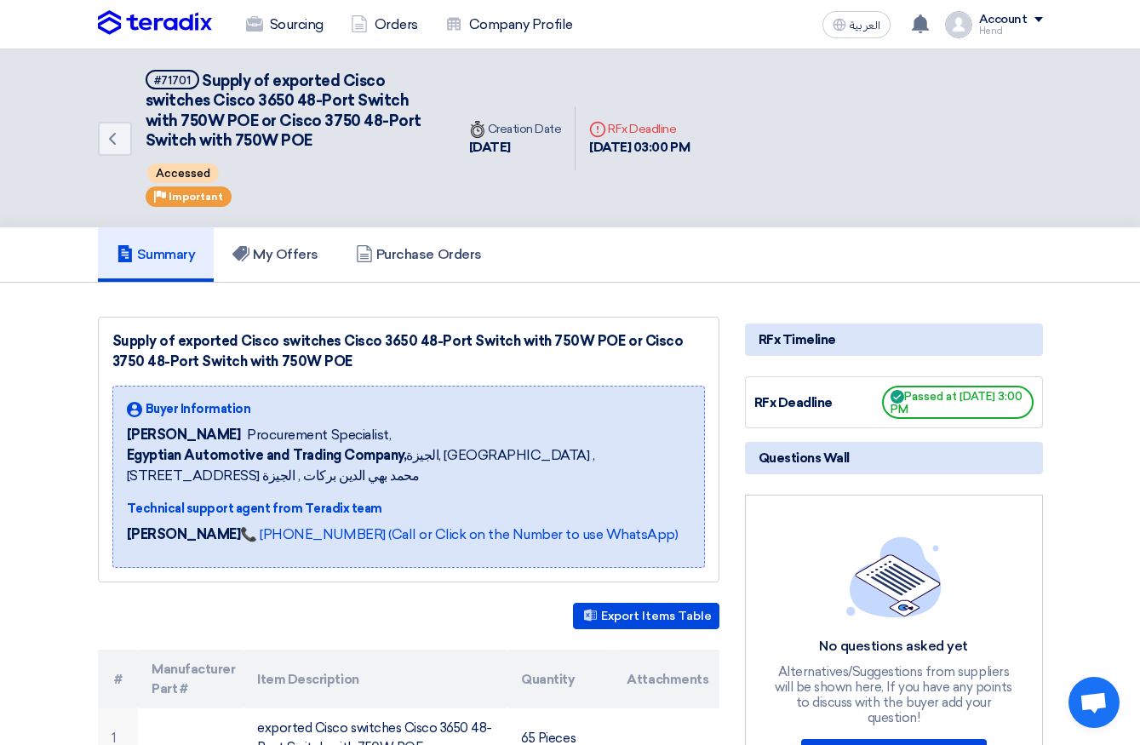
click at [349, 450] on b "Egyptian Automotive and Trading Company," at bounding box center [267, 455] width 280 height 16
drag, startPoint x: 533, startPoint y: 456, endPoint x: 427, endPoint y: 455, distance: 105.6
click at [427, 455] on span "Egyptian Automotive and Trading Company, الجيزة, Egypt ,19 شارع الدكتور محمد به…" at bounding box center [409, 465] width 564 height 41
click at [288, 253] on h5 "My Offers" at bounding box center [275, 254] width 86 height 17
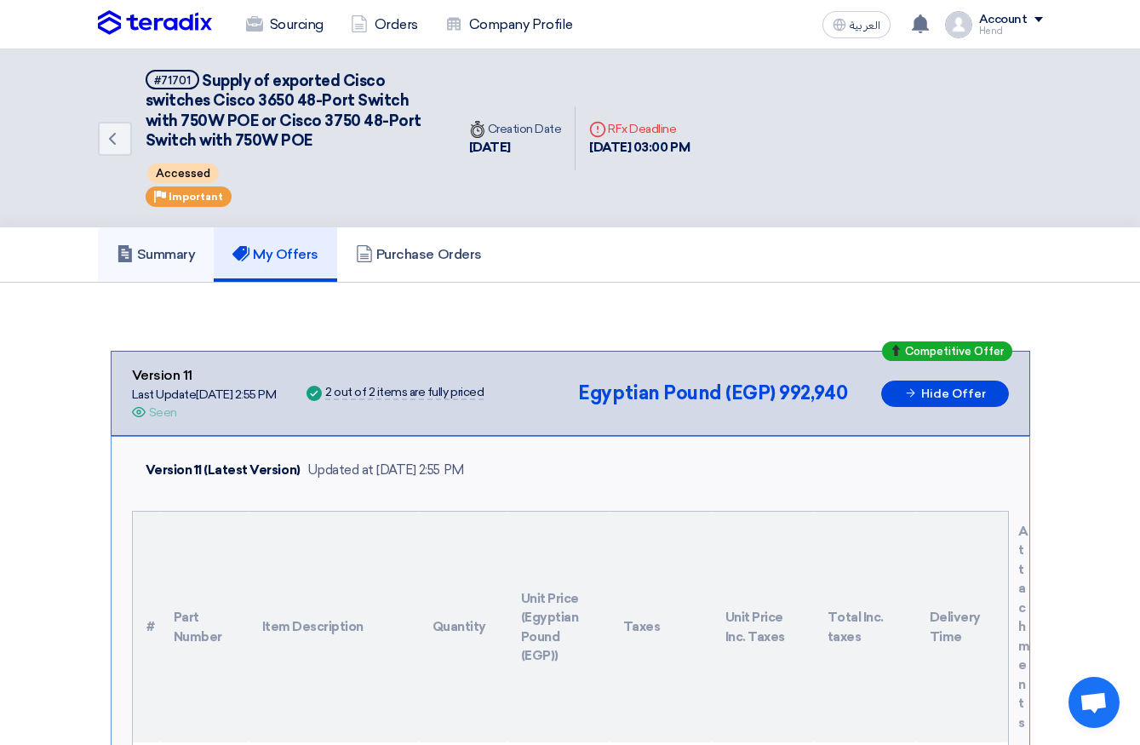
click at [161, 259] on h5 "Summary" at bounding box center [156, 254] width 79 height 17
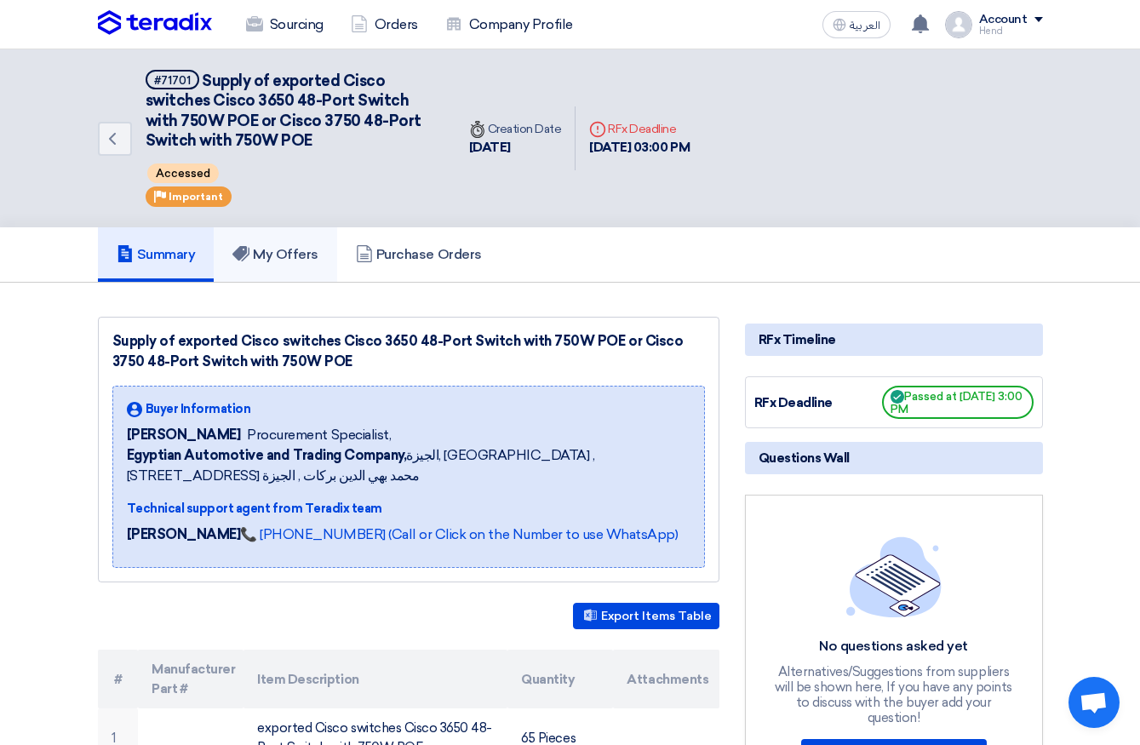
click at [294, 271] on link "My Offers" at bounding box center [275, 254] width 123 height 54
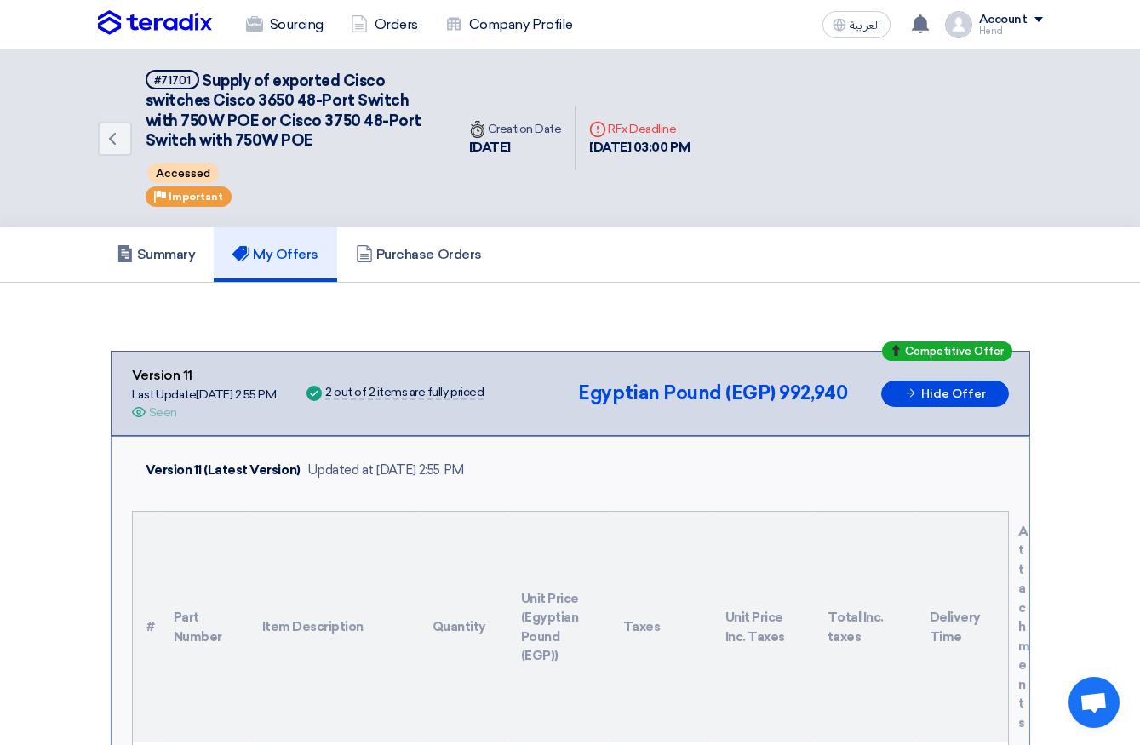
drag, startPoint x: 174, startPoint y: 404, endPoint x: 280, endPoint y: 398, distance: 106.7
click at [277, 398] on div "Version 11 Last Update 8 Oct 2025, 2:55 PM Offer is Seen Seen" at bounding box center [204, 393] width 145 height 56
click at [277, 398] on div "Last Update 8 Oct 2025, 2:55 PM" at bounding box center [204, 395] width 145 height 18
drag, startPoint x: 670, startPoint y: 387, endPoint x: 800, endPoint y: 401, distance: 130.2
click at [800, 401] on div "Egyptian Pound (EGP) 992,940" at bounding box center [712, 393] width 269 height 20
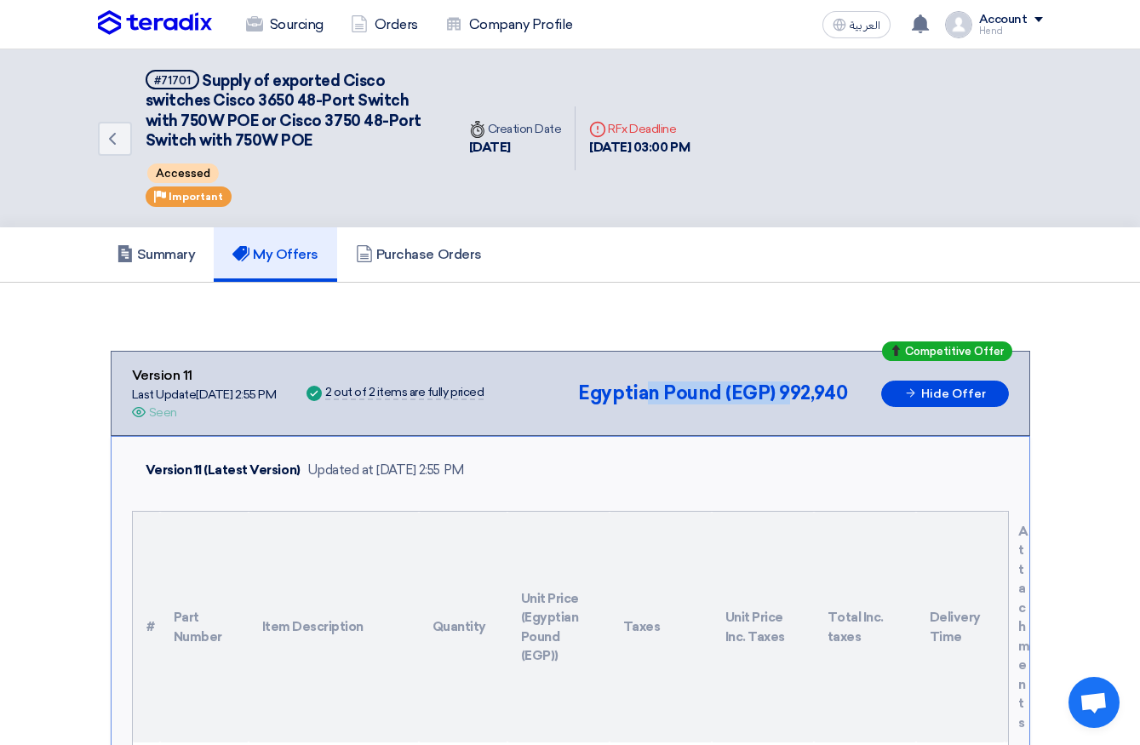
click at [800, 401] on span "992,940" at bounding box center [813, 392] width 68 height 23
click at [171, 264] on link "Summary" at bounding box center [156, 254] width 117 height 54
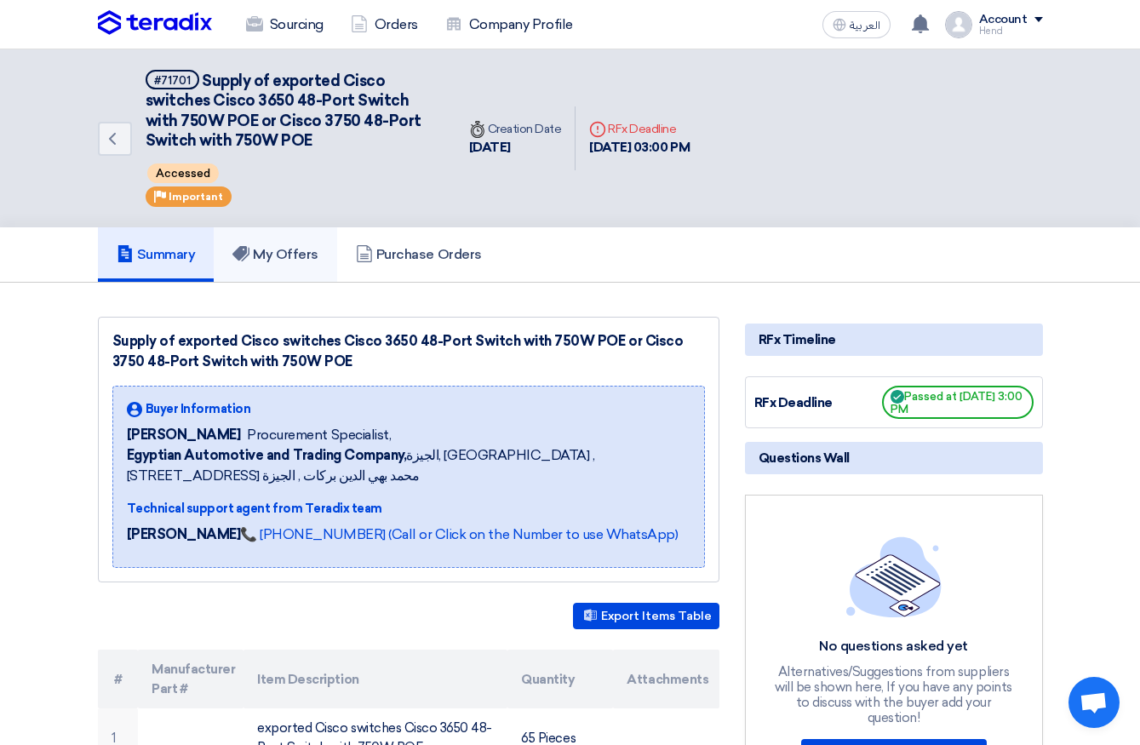
click at [286, 250] on h5 "My Offers" at bounding box center [275, 254] width 86 height 17
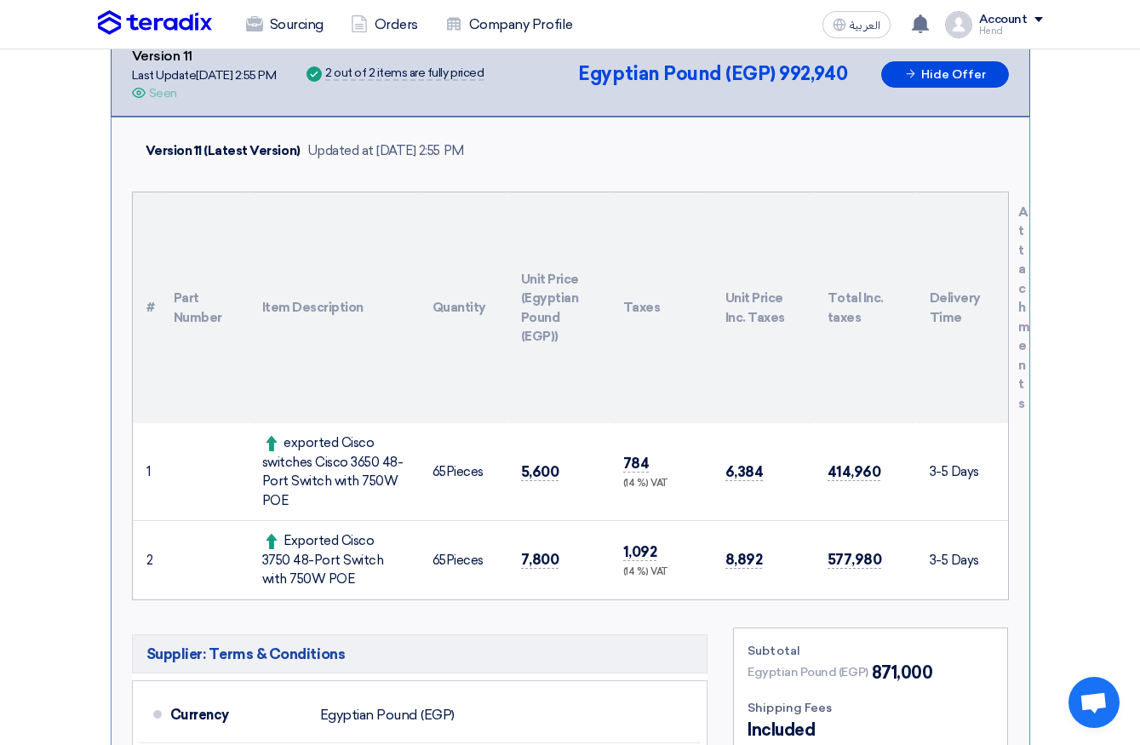
scroll to position [255, 0]
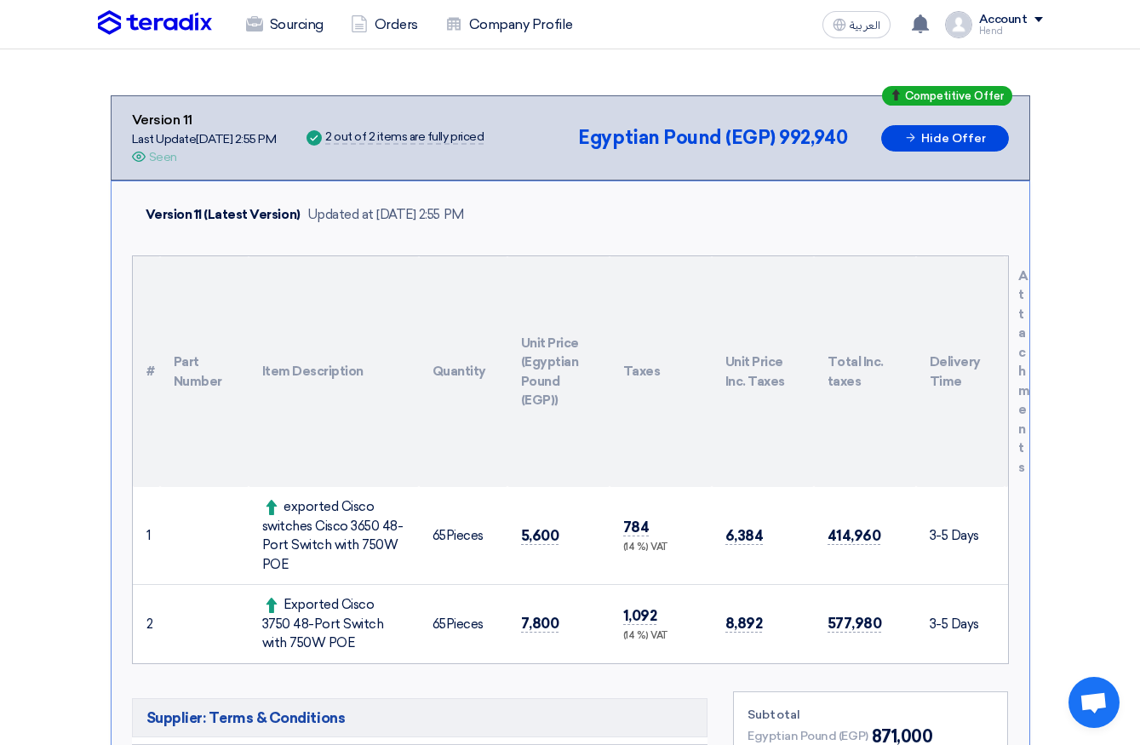
drag, startPoint x: 656, startPoint y: 270, endPoint x: 721, endPoint y: 368, distance: 117.9
click at [720, 368] on tr "# Part Number Item Description Quantity Unit Price (Egyptian Pound (EGP)) Taxes…" at bounding box center [570, 372] width 875 height 232
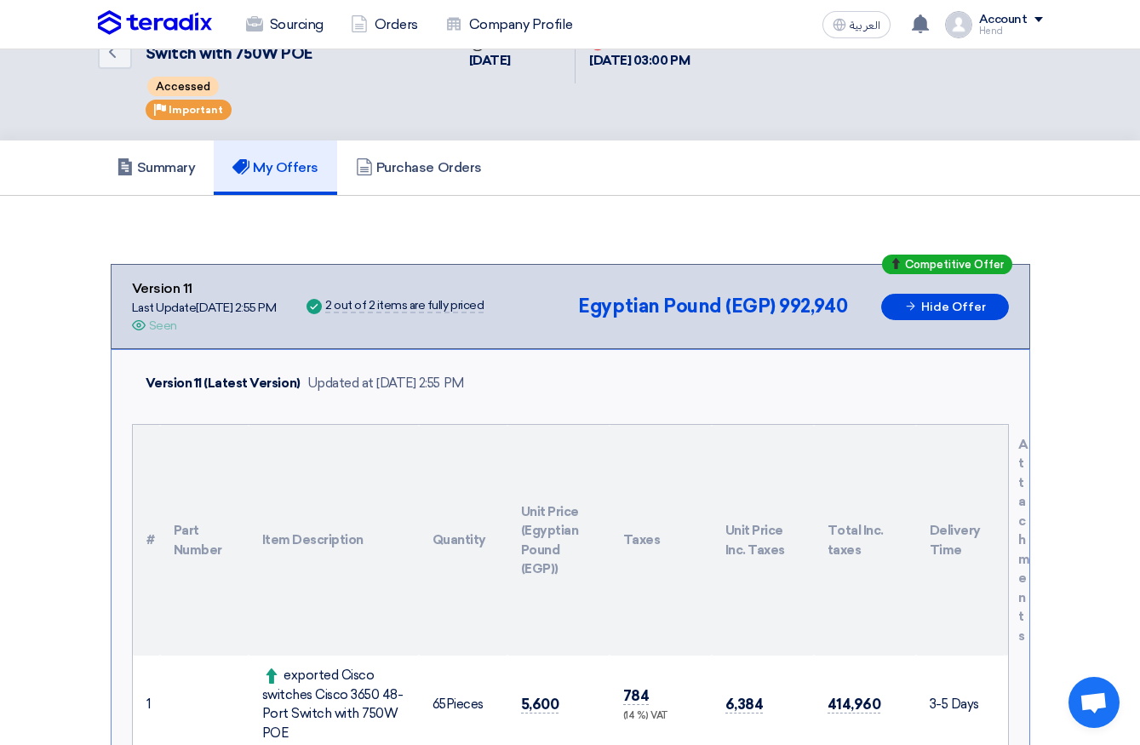
scroll to position [0, 0]
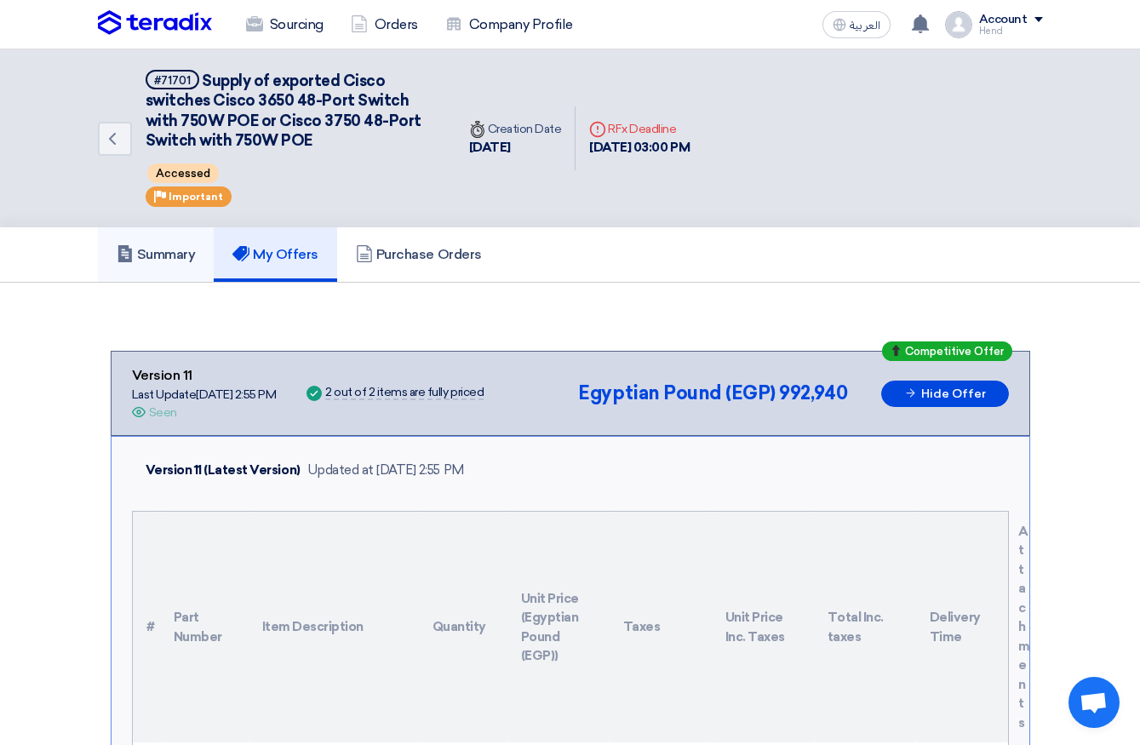
click at [152, 257] on h5 "Summary" at bounding box center [156, 254] width 79 height 17
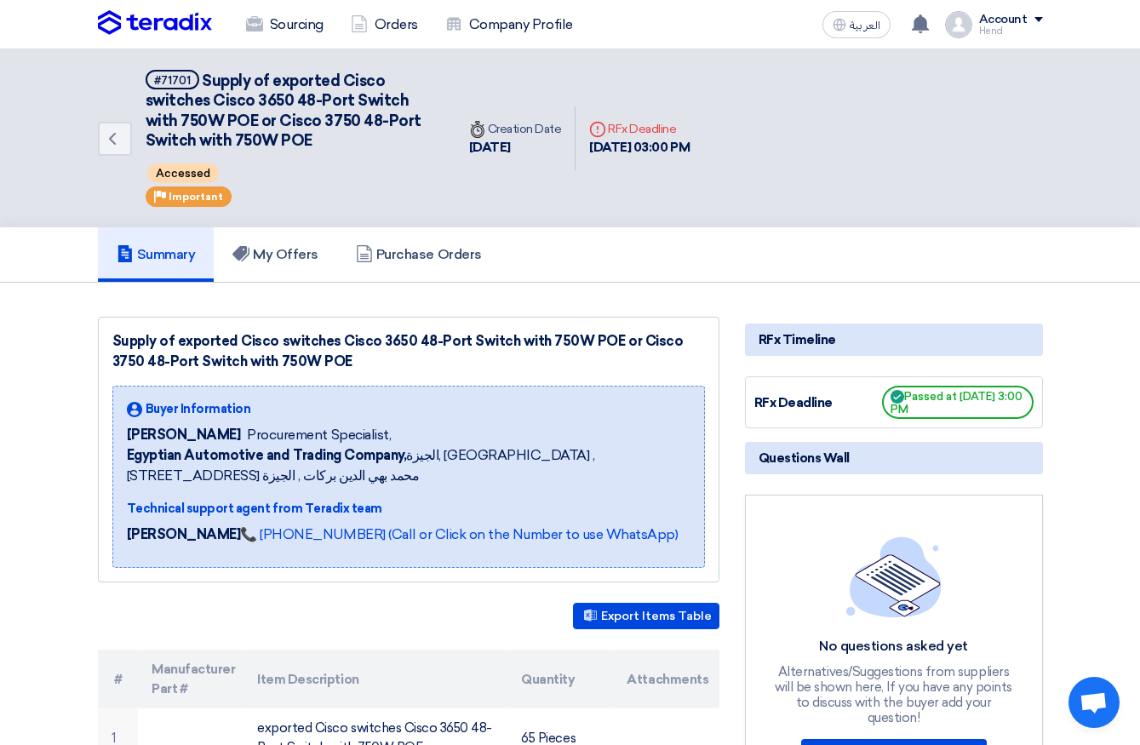
click at [167, 13] on img at bounding box center [155, 23] width 114 height 26
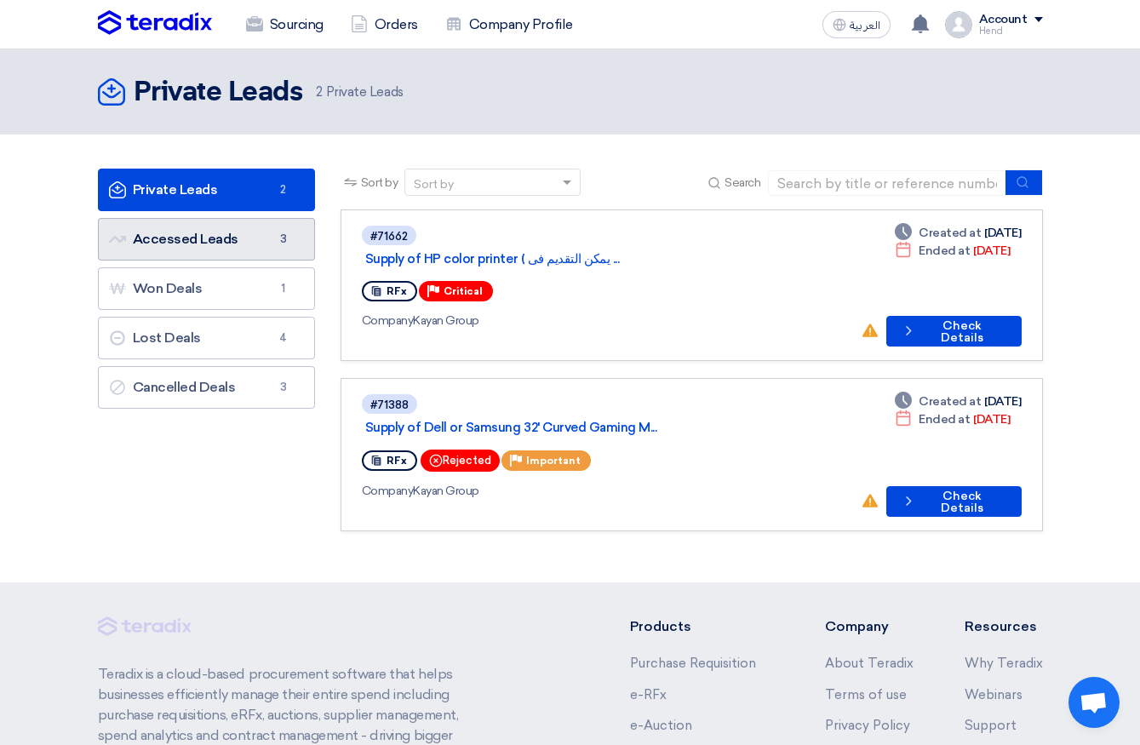
click at [292, 251] on link "Accessed Leads Accessed Leads 3" at bounding box center [206, 239] width 217 height 43
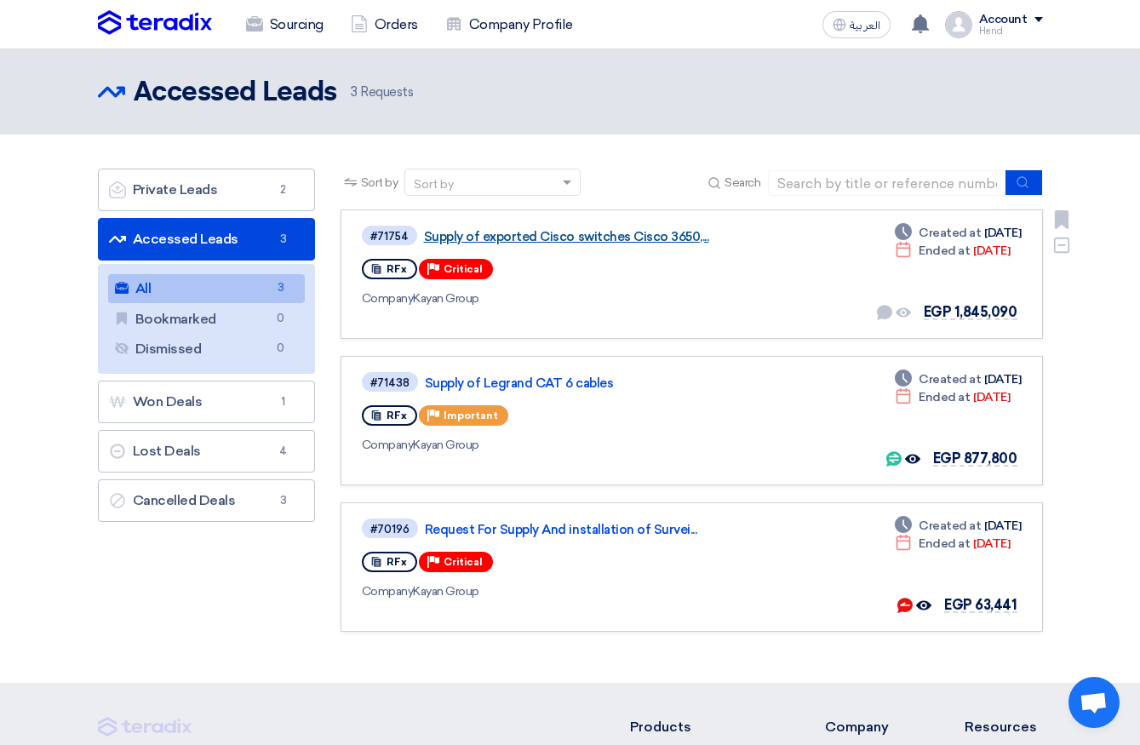
click at [512, 238] on link "Supply of exported Cisco switches Cisco 3650,..." at bounding box center [637, 236] width 426 height 15
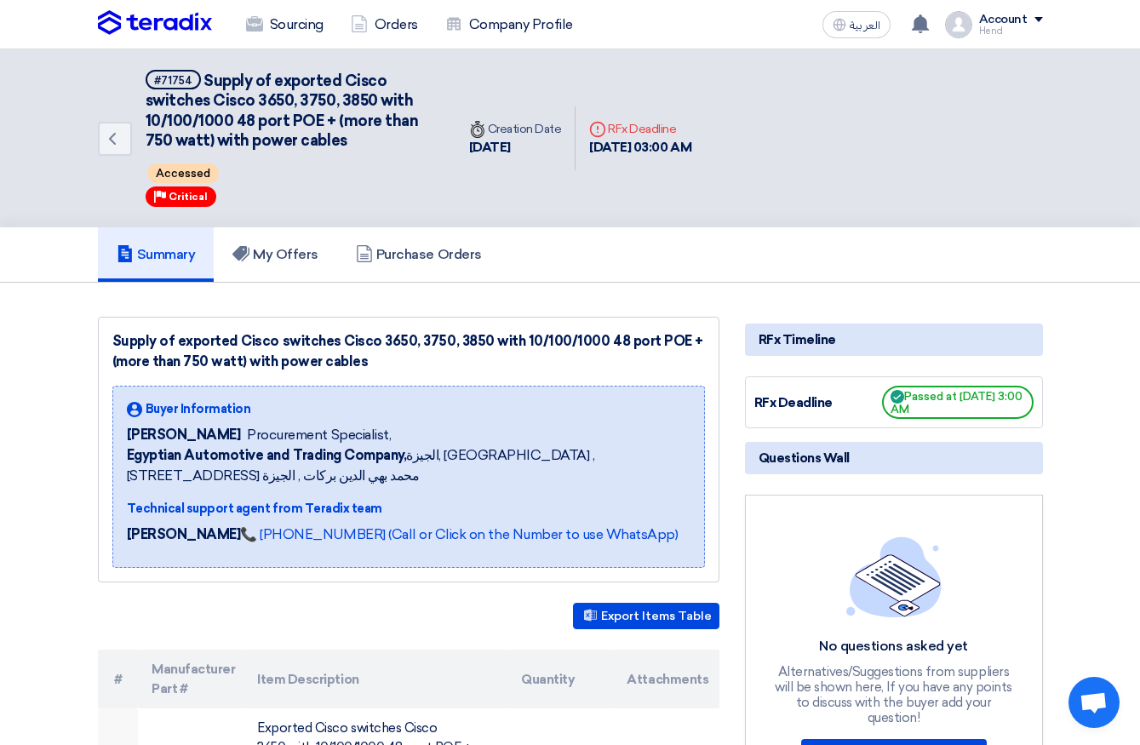
click at [644, 133] on div "Deadline RFx Deadline" at bounding box center [640, 129] width 102 height 18
click at [644, 139] on div "[DATE] 03:00 AM" at bounding box center [640, 148] width 102 height 20
drag, startPoint x: 611, startPoint y: 134, endPoint x: 656, endPoint y: 141, distance: 44.8
click at [656, 141] on div "Deadline RFx Deadline 13 Oct, 2025 03:00 AM" at bounding box center [640, 138] width 102 height 37
click at [657, 141] on div "[DATE] 03:00 AM" at bounding box center [640, 148] width 102 height 20
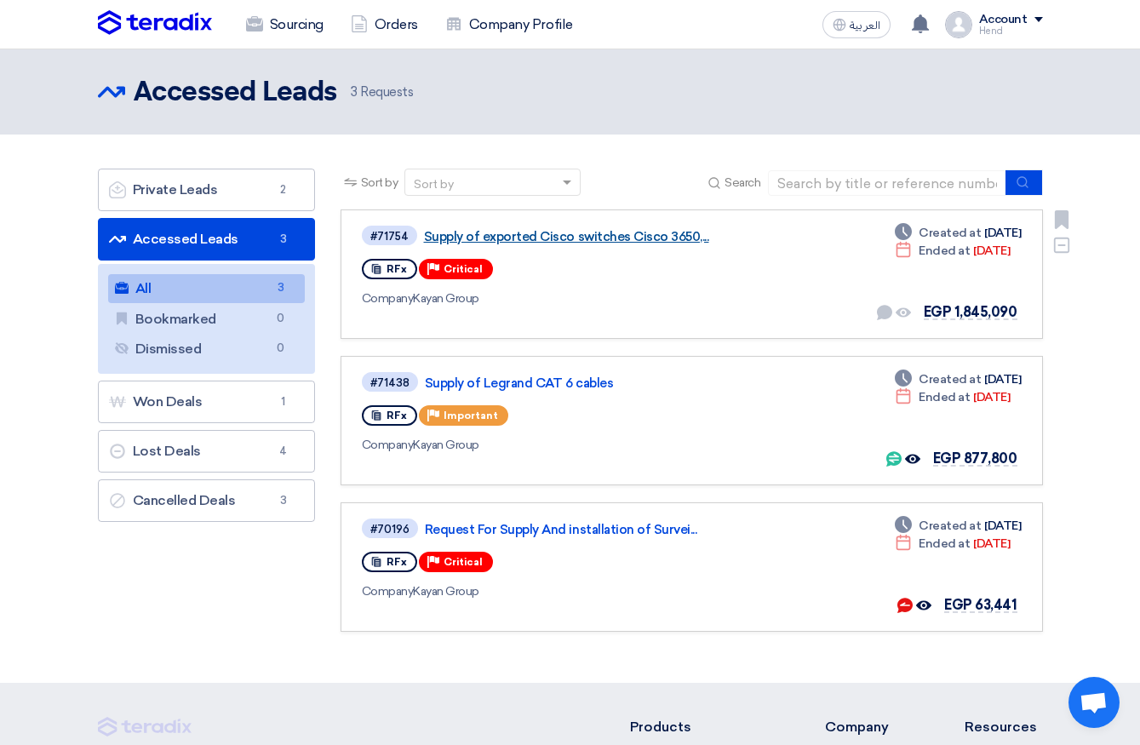
click at [600, 236] on link "Supply of exported Cisco switches Cisco 3650,..." at bounding box center [637, 236] width 426 height 15
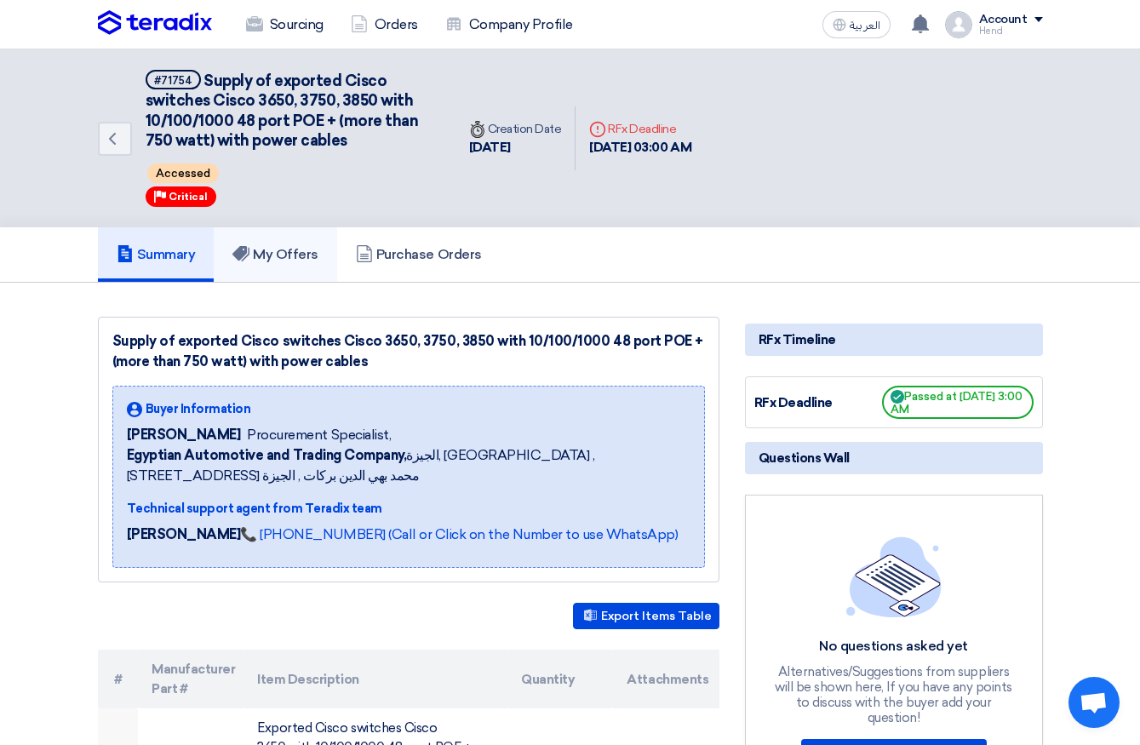
click at [310, 244] on link "My Offers" at bounding box center [275, 254] width 123 height 54
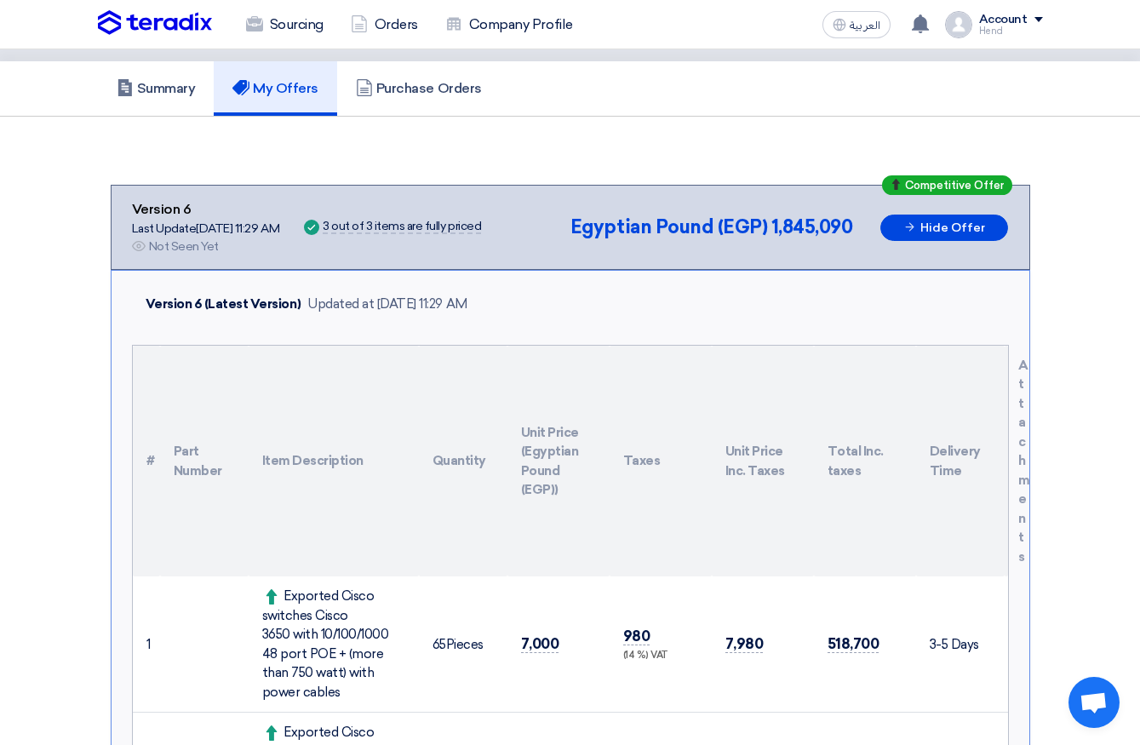
scroll to position [85, 0]
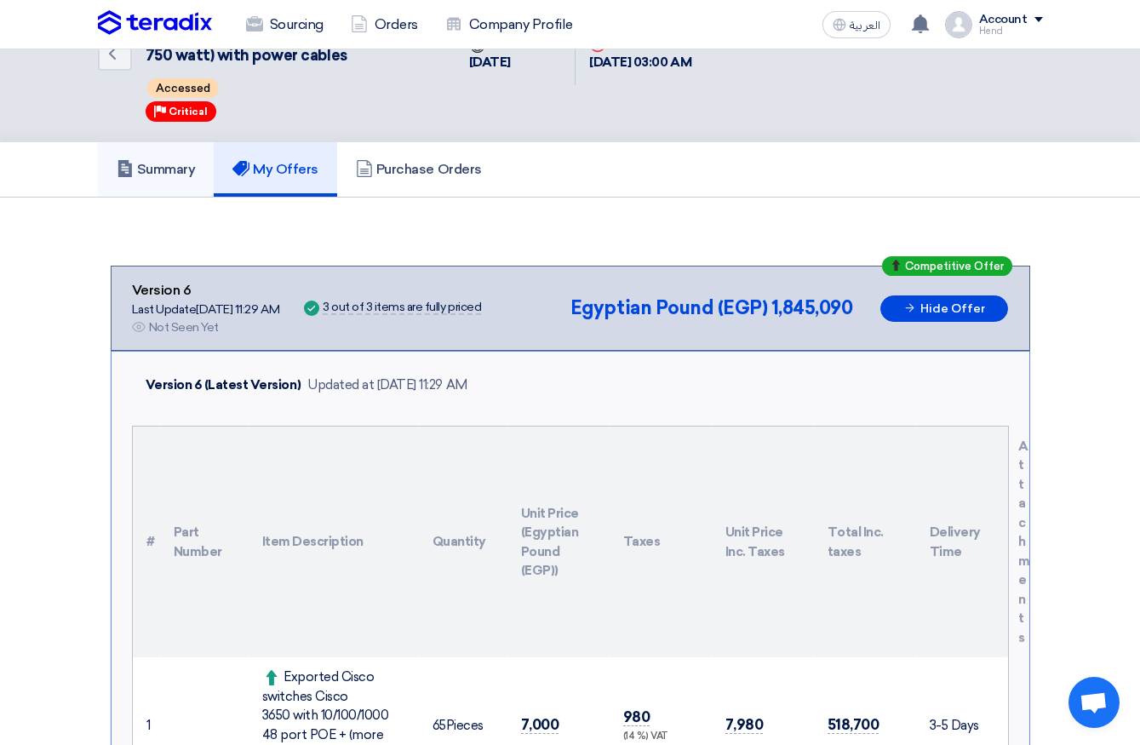
click at [181, 180] on link "Summary" at bounding box center [156, 169] width 117 height 54
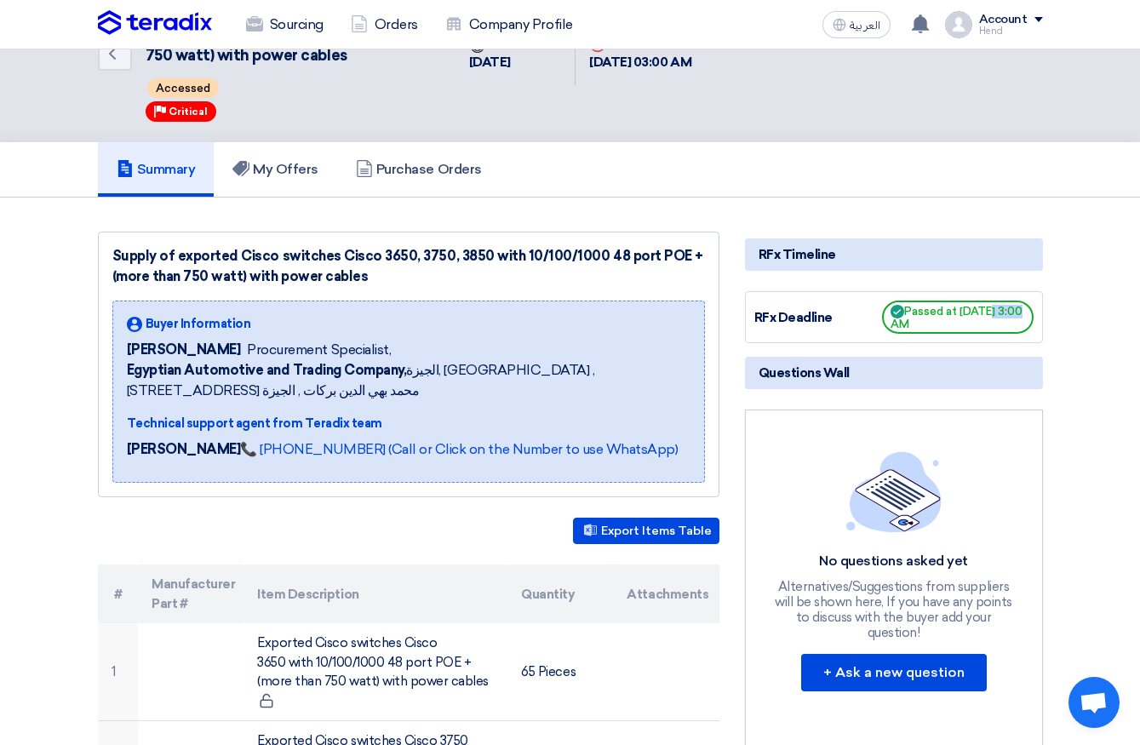
drag, startPoint x: 909, startPoint y: 314, endPoint x: 944, endPoint y: 316, distance: 35.0
click at [944, 316] on span "Passed at 10/13/25, 3:00 AM" at bounding box center [958, 317] width 152 height 33
click at [953, 321] on span "Passed at 10/13/25, 3:00 AM" at bounding box center [958, 317] width 152 height 33
drag, startPoint x: 908, startPoint y: 309, endPoint x: 997, endPoint y: 314, distance: 89.6
click at [975, 314] on span "Passed at 10/13/25, 3:00 AM" at bounding box center [958, 317] width 152 height 33
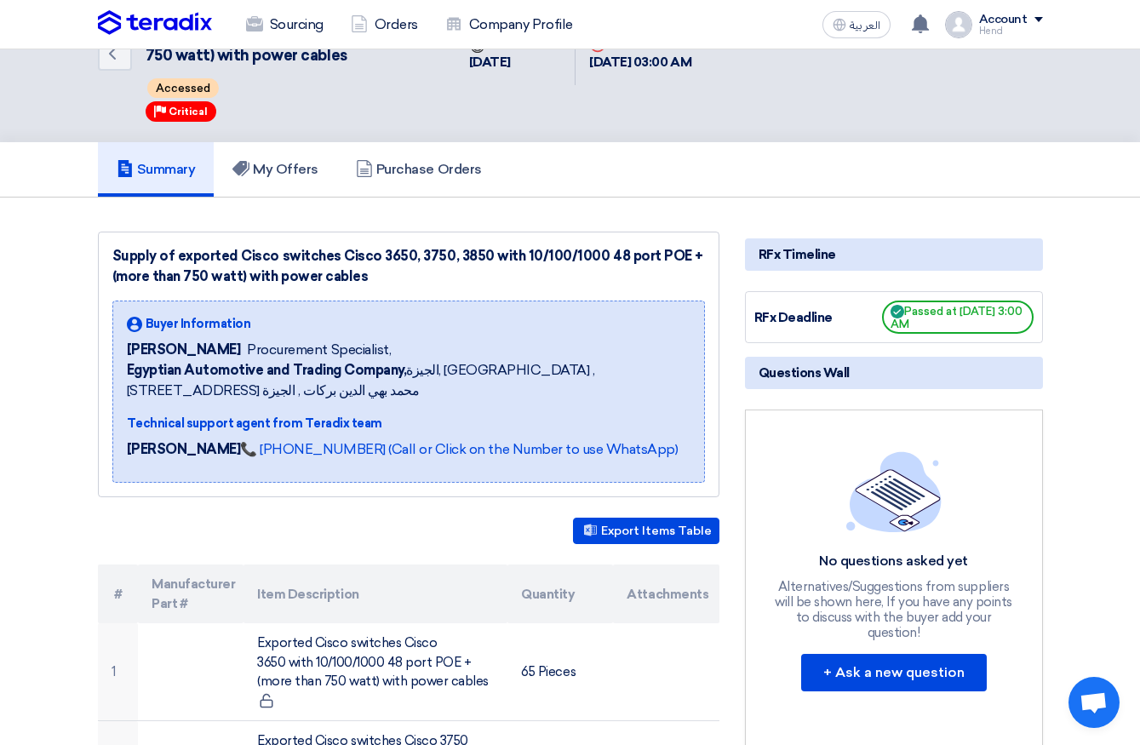
click at [975, 321] on span "Passed at 10/13/25, 3:00 AM" at bounding box center [958, 317] width 152 height 33
click at [975, 314] on span "Passed at 10/13/25, 3:00 AM" at bounding box center [958, 317] width 152 height 33
click at [974, 320] on span "Passed at 10/13/25, 3:00 AM" at bounding box center [958, 317] width 152 height 33
drag, startPoint x: 901, startPoint y: 327, endPoint x: 917, endPoint y: 327, distance: 16.2
click at [917, 327] on span "Passed at 10/13/25, 3:00 AM" at bounding box center [958, 317] width 152 height 33
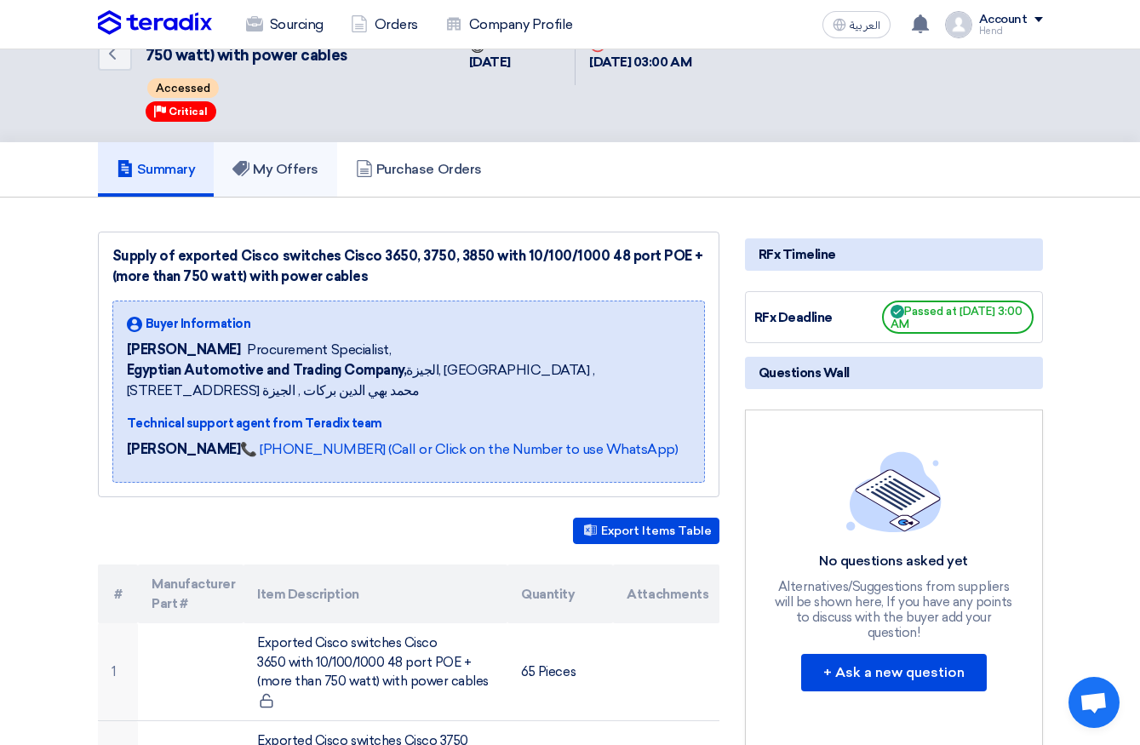
click at [294, 173] on h5 "My Offers" at bounding box center [275, 169] width 86 height 17
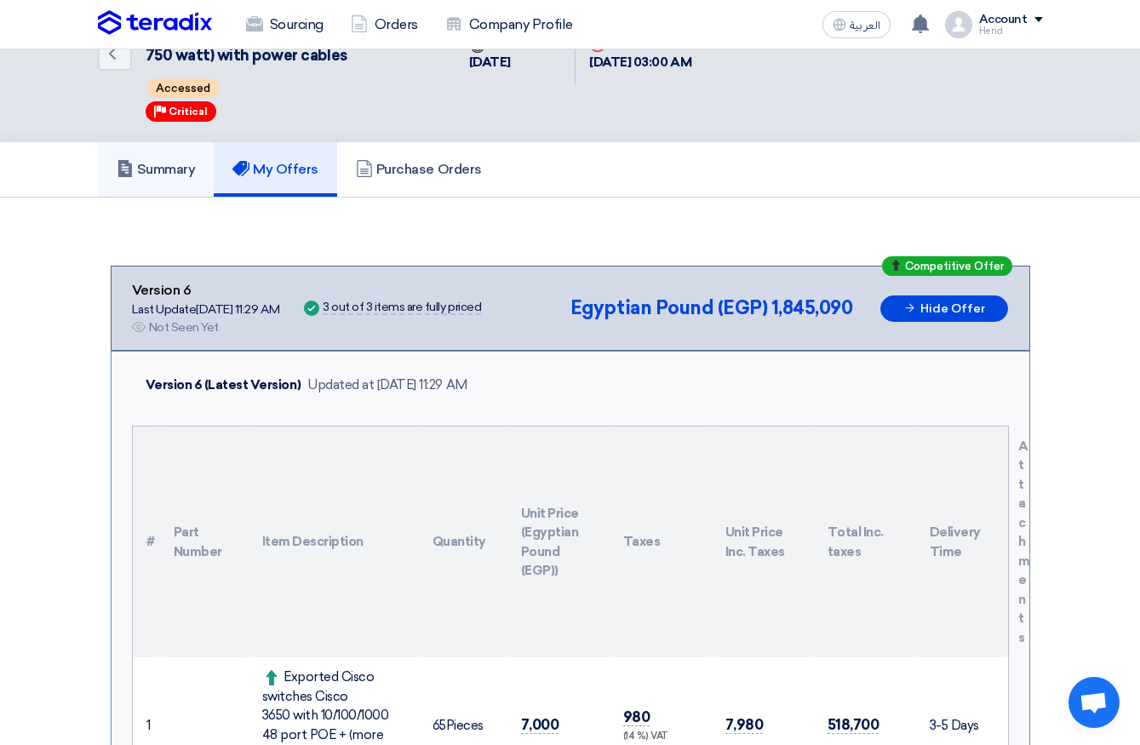
click at [164, 171] on h5 "Summary" at bounding box center [156, 169] width 79 height 17
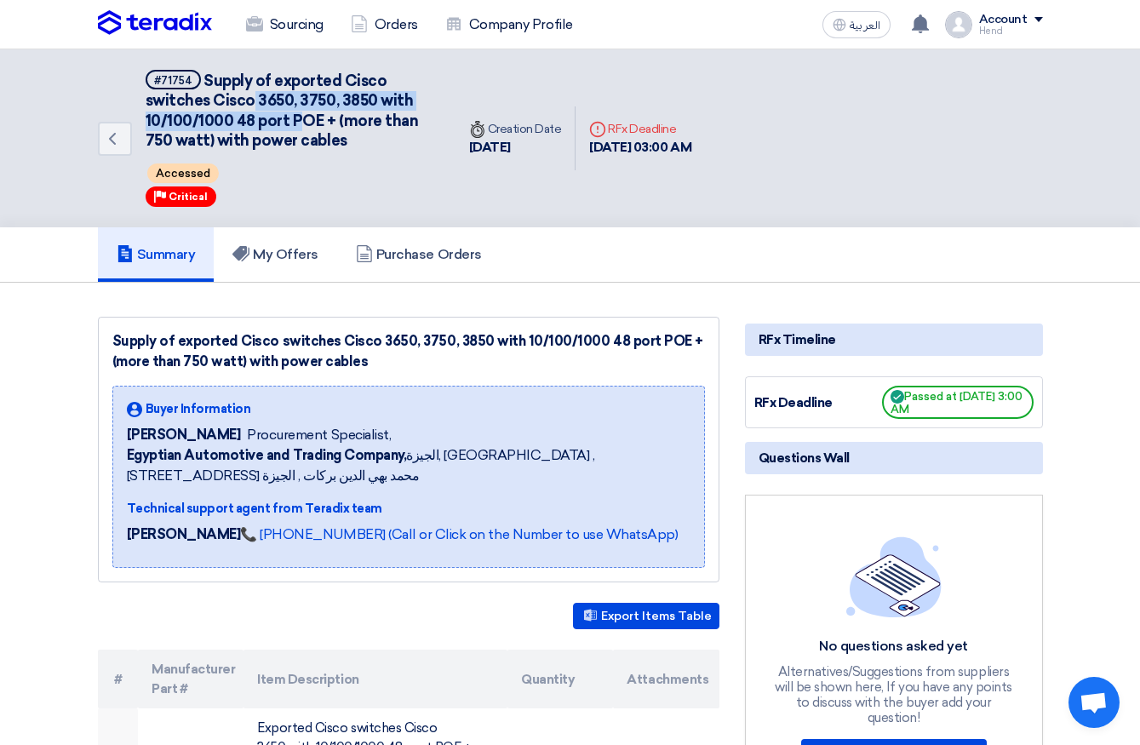
drag, startPoint x: 255, startPoint y: 110, endPoint x: 303, endPoint y: 125, distance: 50.9
click at [303, 125] on span "Supply of exported Cisco switches Cisco 3650, 3750, 3850 with 10/100/1000 48 po…" at bounding box center [282, 111] width 273 height 78
click at [347, 148] on h5 "#71754 Supply of exported Cisco switches Cisco 3650, 3750, 3850 with 10/100/100…" at bounding box center [291, 111] width 290 height 82
drag, startPoint x: 335, startPoint y: 77, endPoint x: 335, endPoint y: 100, distance: 23.0
click at [335, 100] on span "Supply of exported Cisco switches Cisco 3650, 3750, 3850 with 10/100/1000 48 po…" at bounding box center [282, 111] width 273 height 78
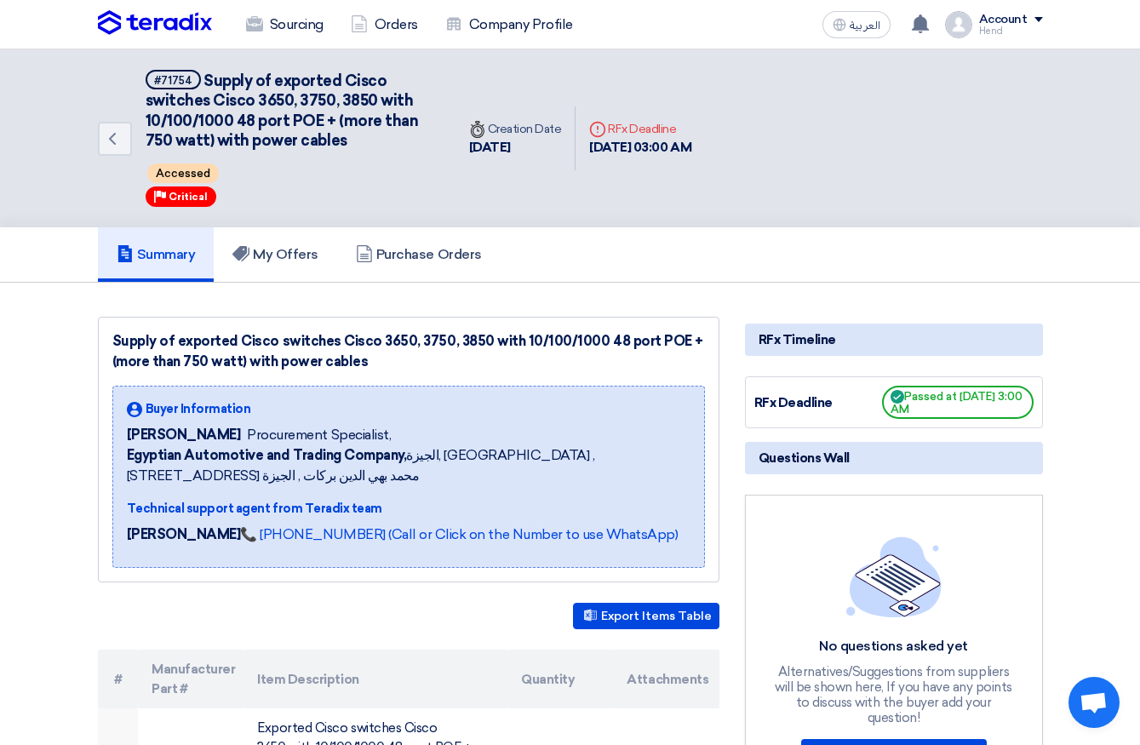
click at [213, 75] on span "Supply of exported Cisco switches Cisco 3650, 3750, 3850 with 10/100/1000 48 po…" at bounding box center [282, 111] width 273 height 78
drag, startPoint x: 158, startPoint y: 80, endPoint x: 181, endPoint y: 82, distance: 22.2
click at [181, 82] on div "#71754" at bounding box center [173, 80] width 38 height 11
click at [192, 84] on span "#71754" at bounding box center [173, 80] width 55 height 20
click at [192, 83] on span "#71754" at bounding box center [173, 80] width 55 height 20
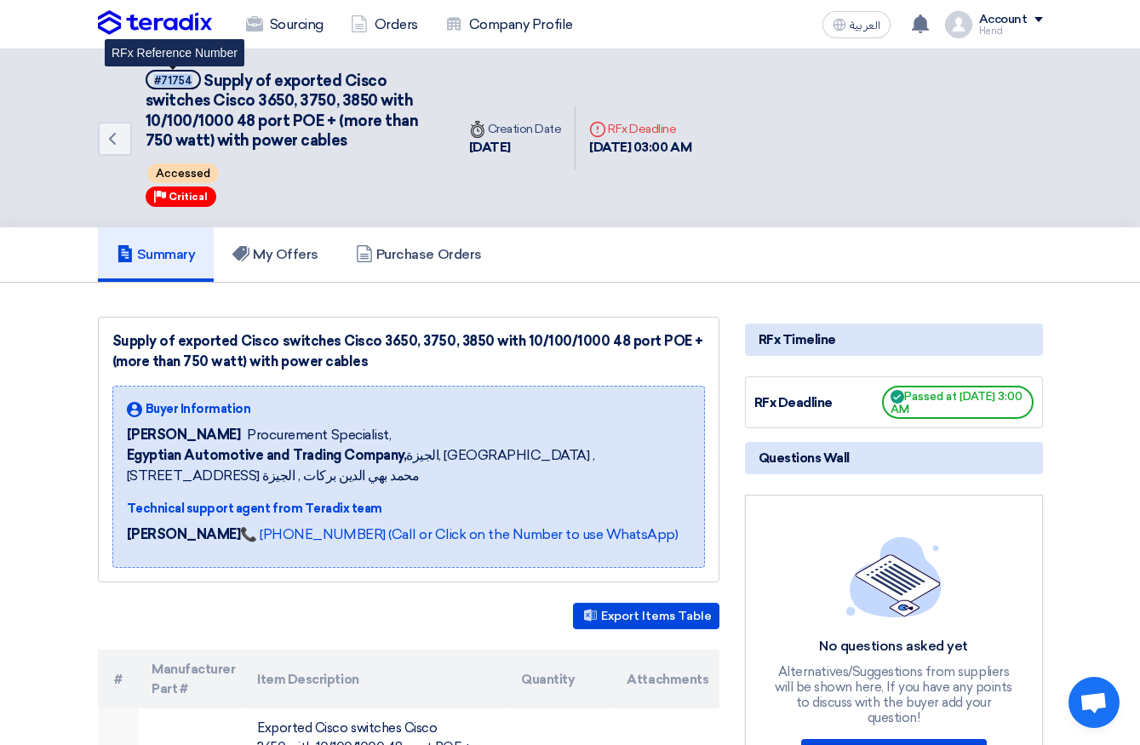
drag, startPoint x: 156, startPoint y: 73, endPoint x: 192, endPoint y: 80, distance: 37.2
click at [192, 80] on span "#71754" at bounding box center [173, 80] width 55 height 20
drag, startPoint x: 192, startPoint y: 76, endPoint x: 159, endPoint y: 86, distance: 34.7
click at [159, 86] on span "#71754" at bounding box center [173, 80] width 55 height 20
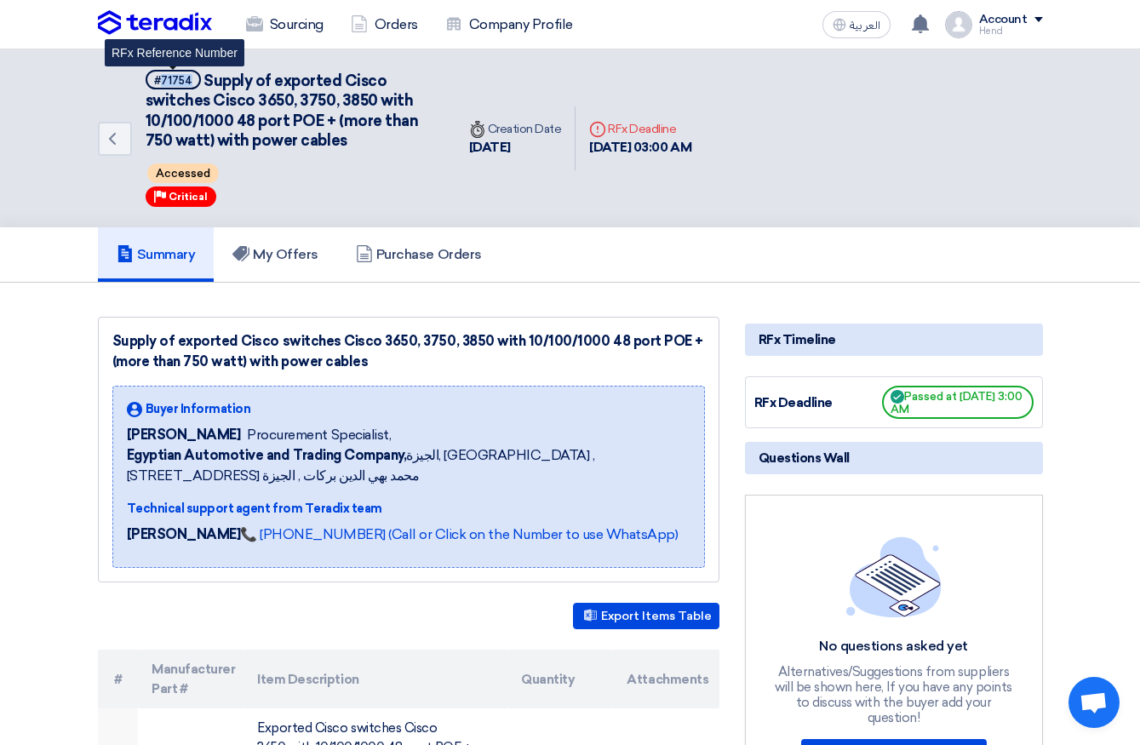
click at [158, 84] on div "#71754" at bounding box center [173, 80] width 38 height 11
drag, startPoint x: 161, startPoint y: 77, endPoint x: 197, endPoint y: 84, distance: 36.4
click at [197, 84] on span "#71754" at bounding box center [173, 80] width 55 height 20
click at [161, 169] on span "Accessed" at bounding box center [183, 173] width 72 height 20
click at [531, 359] on div "Supply of exported Cisco switches Cisco 3650, 3750, 3850 with 10/100/1000 48 po…" at bounding box center [408, 351] width 593 height 41
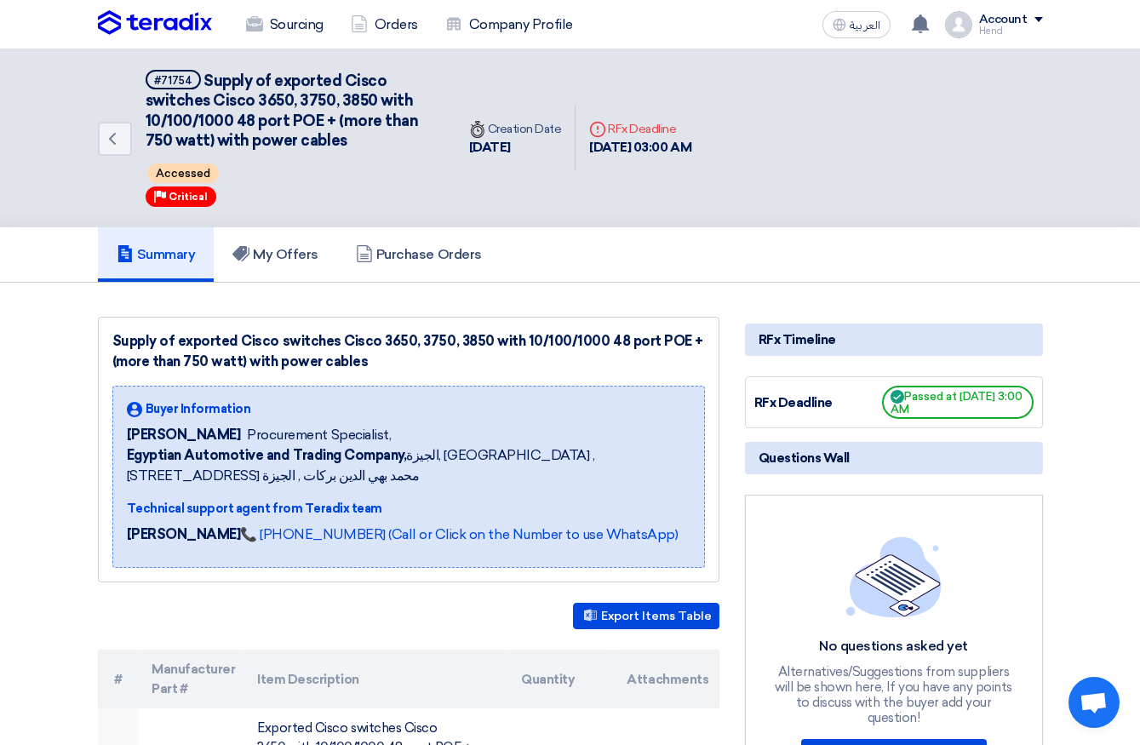
drag, startPoint x: 410, startPoint y: 330, endPoint x: 485, endPoint y: 353, distance: 79.0
click at [485, 353] on div "Supply of exported Cisco switches Cisco 3650, 3750, 3850 with 10/100/1000 48 po…" at bounding box center [409, 450] width 622 height 266
click at [485, 336] on div "Supply of exported Cisco switches Cisco 3650, 3750, 3850 with 10/100/1000 48 po…" at bounding box center [408, 351] width 593 height 41
click at [947, 410] on span "Passed at 10/13/25, 3:00 AM" at bounding box center [958, 402] width 152 height 33
click at [307, 276] on link "My Offers" at bounding box center [275, 254] width 123 height 54
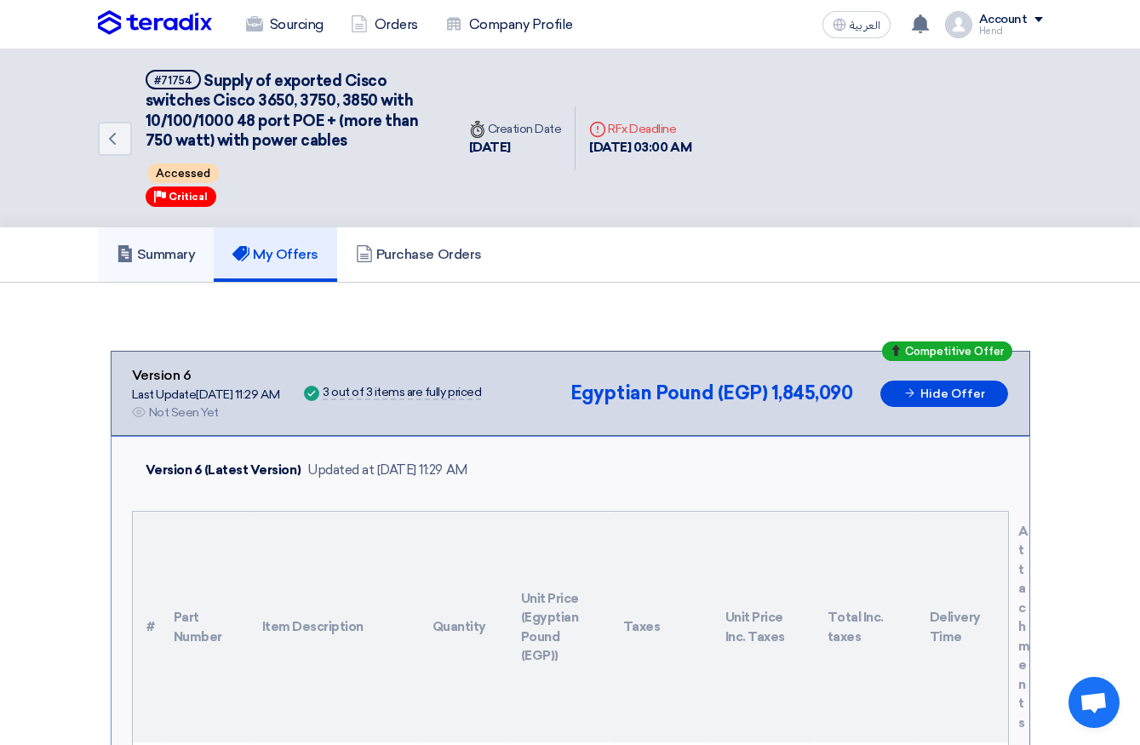
click at [129, 244] on link "Summary" at bounding box center [156, 254] width 117 height 54
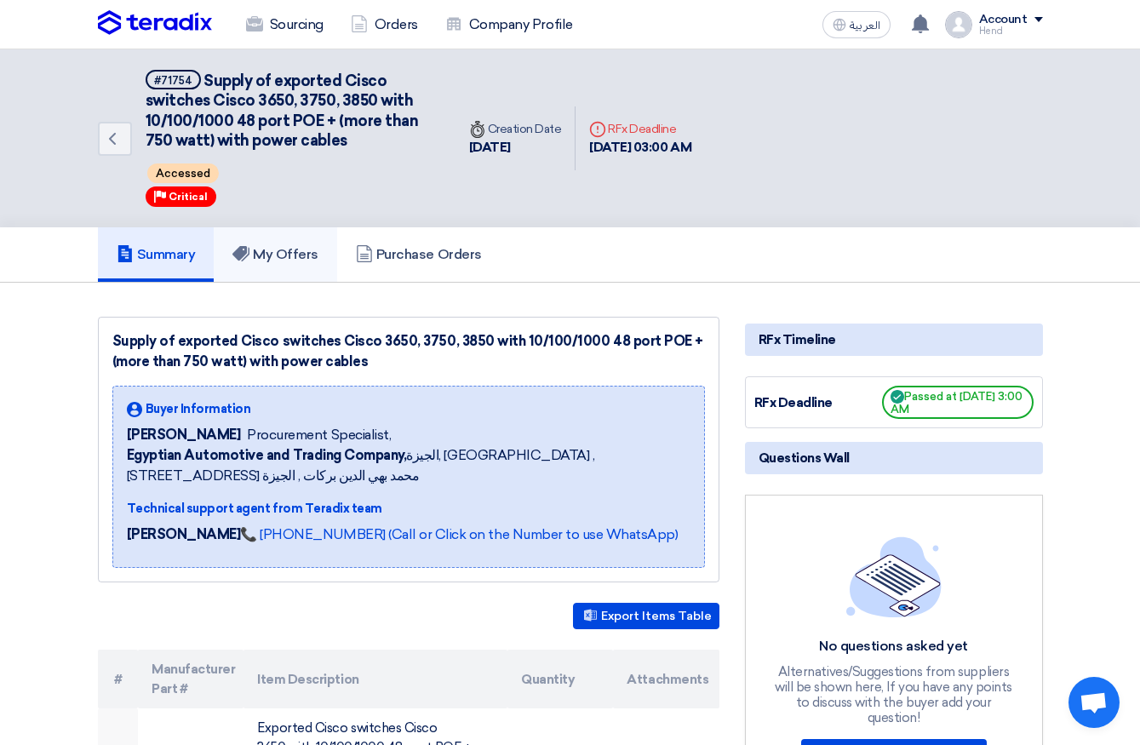
click at [270, 258] on h5 "My Offers" at bounding box center [275, 254] width 86 height 17
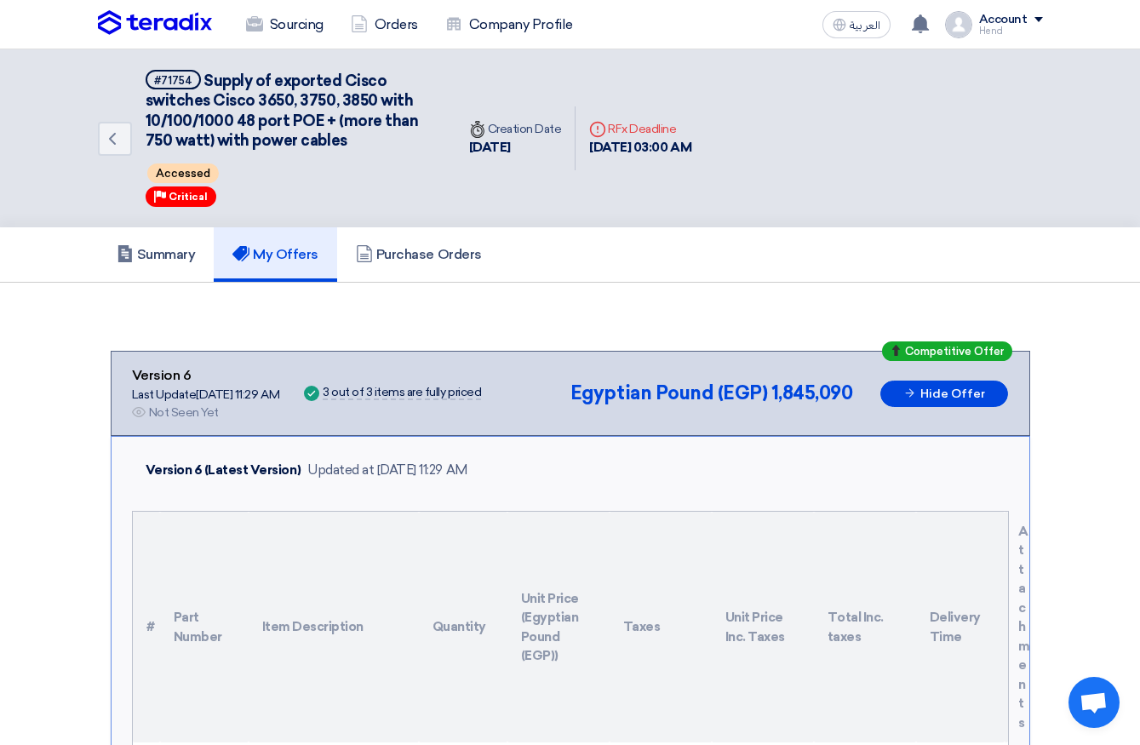
drag, startPoint x: 634, startPoint y: 152, endPoint x: 703, endPoint y: 152, distance: 69.0
click at [691, 152] on div "[DATE] 03:00 AM" at bounding box center [640, 148] width 102 height 20
click at [691, 150] on div "[DATE] 03:00 AM" at bounding box center [640, 148] width 102 height 20
drag, startPoint x: 716, startPoint y: 145, endPoint x: 594, endPoint y: 146, distance: 122.6
click at [594, 146] on div "[DATE] 03:00 AM" at bounding box center [640, 148] width 102 height 20
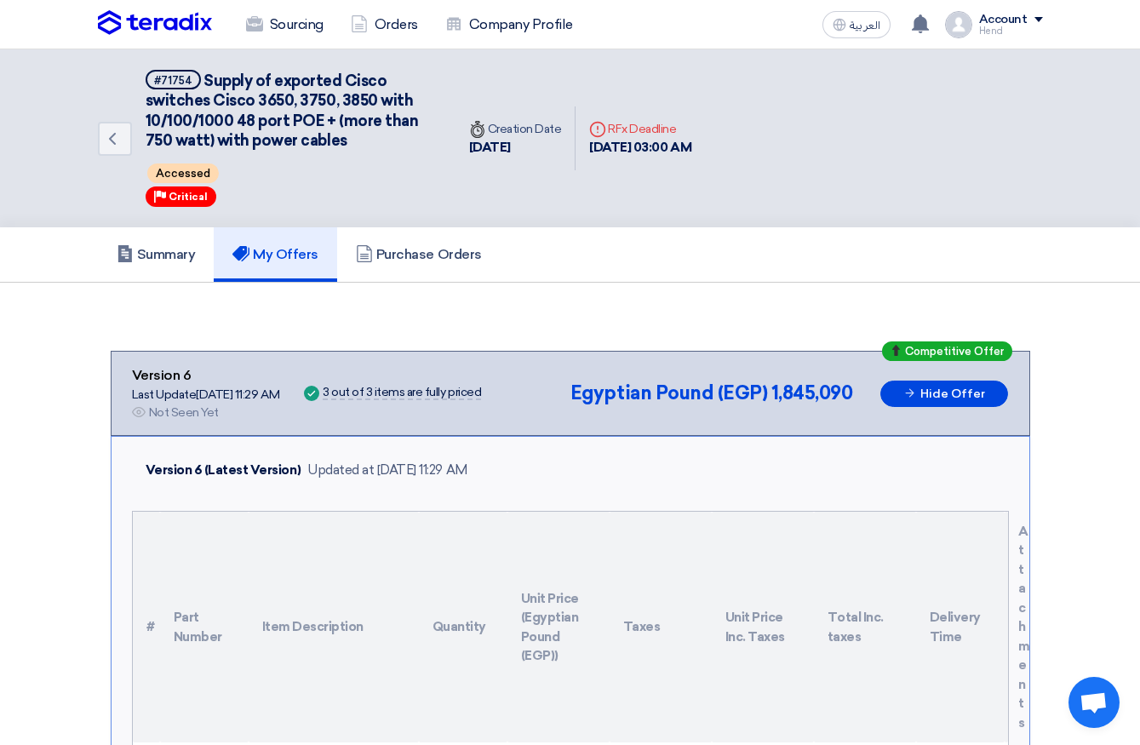
click at [594, 146] on div "[DATE] 03:00 AM" at bounding box center [640, 148] width 102 height 20
drag, startPoint x: 590, startPoint y: 146, endPoint x: 718, endPoint y: 154, distance: 128.0
click at [705, 154] on div "Deadline RFx Deadline 13 Oct, 2025 03:00 AM" at bounding box center [640, 138] width 129 height 65
click at [691, 152] on div "[DATE] 03:00 AM" at bounding box center [640, 148] width 102 height 20
drag, startPoint x: 722, startPoint y: 149, endPoint x: 593, endPoint y: 149, distance: 129.4
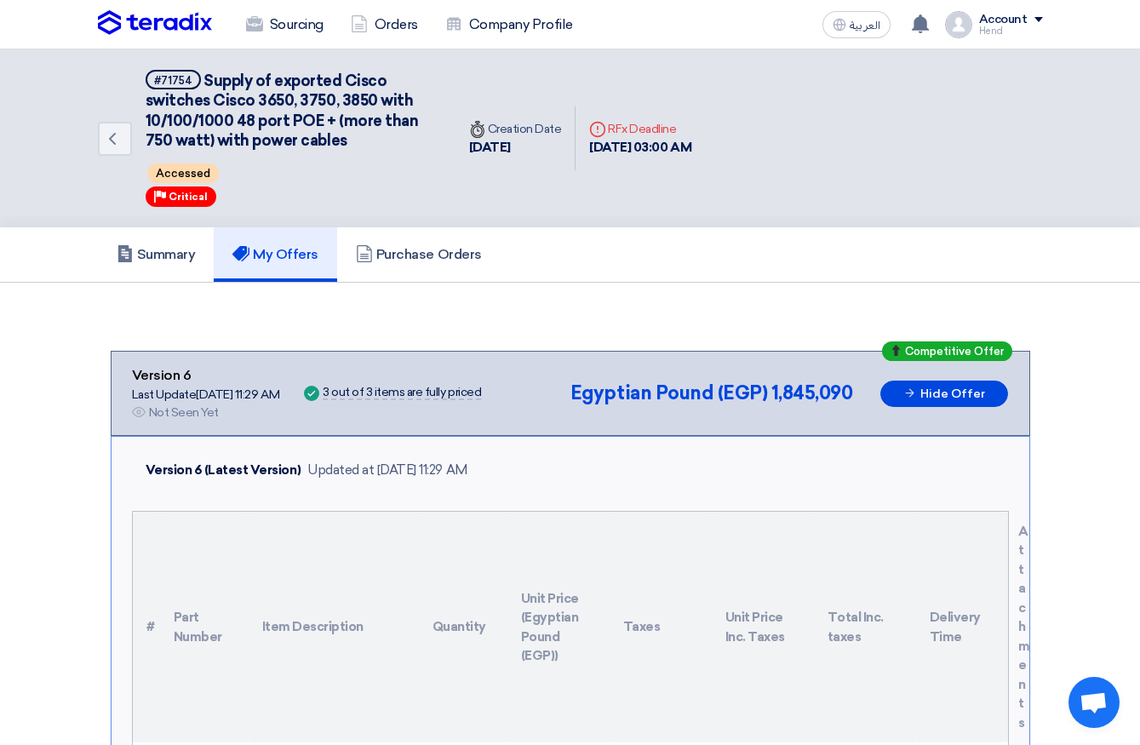
click at [593, 149] on div "Deadline RFx Deadline 13 Oct, 2025 03:00 AM" at bounding box center [640, 138] width 129 height 65
click at [592, 148] on div "[DATE] 03:00 AM" at bounding box center [640, 148] width 102 height 20
drag, startPoint x: 592, startPoint y: 146, endPoint x: 723, endPoint y: 142, distance: 131.2
click at [705, 142] on div "Deadline RFx Deadline 13 Oct, 2025 03:00 AM" at bounding box center [640, 138] width 129 height 65
click at [691, 144] on div "[DATE] 03:00 AM" at bounding box center [640, 148] width 102 height 20
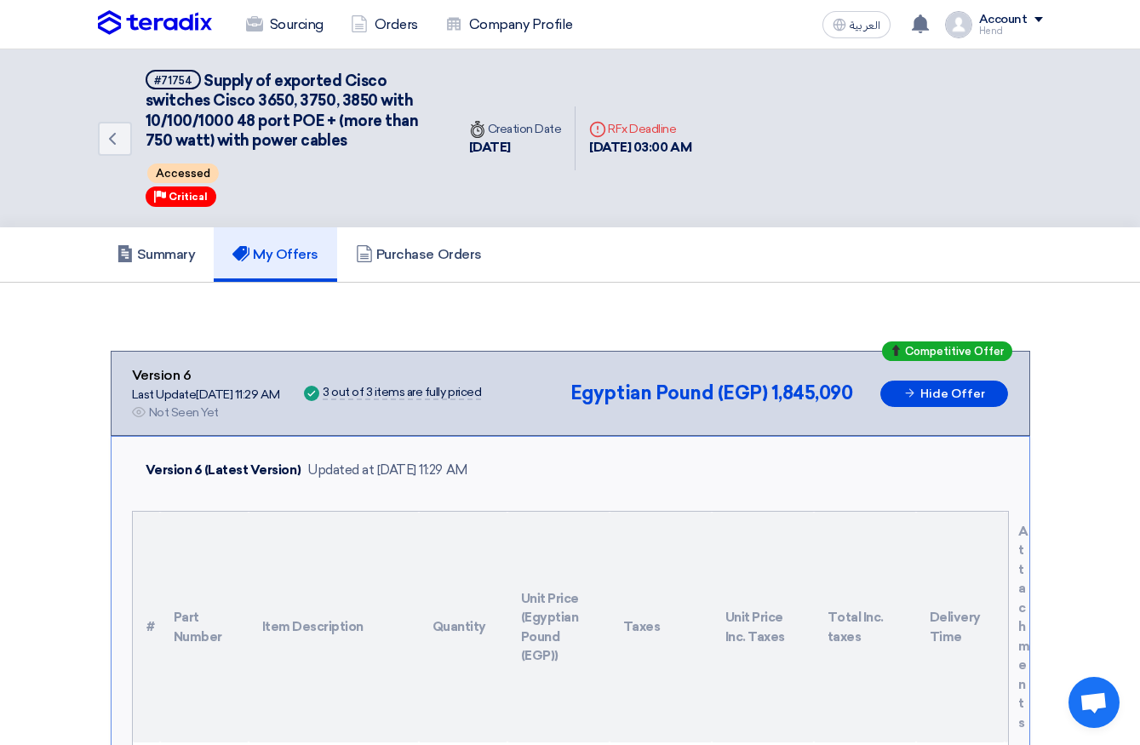
drag, startPoint x: 719, startPoint y: 146, endPoint x: 586, endPoint y: 144, distance: 132.9
click at [586, 144] on div "Deadline RFx Deadline 13 Oct, 2025 03:00 AM" at bounding box center [640, 138] width 129 height 65
click at [589, 141] on div "Deadline RFx Deadline 13 Oct, 2025 03:00 AM" at bounding box center [640, 138] width 129 height 65
drag, startPoint x: 589, startPoint y: 141, endPoint x: 740, endPoint y: 141, distance: 150.7
click at [740, 141] on div "Back #71754 Supply of exported Cisco switches Cisco 3650, 3750, 3850 with 10/10…" at bounding box center [570, 138] width 945 height 178
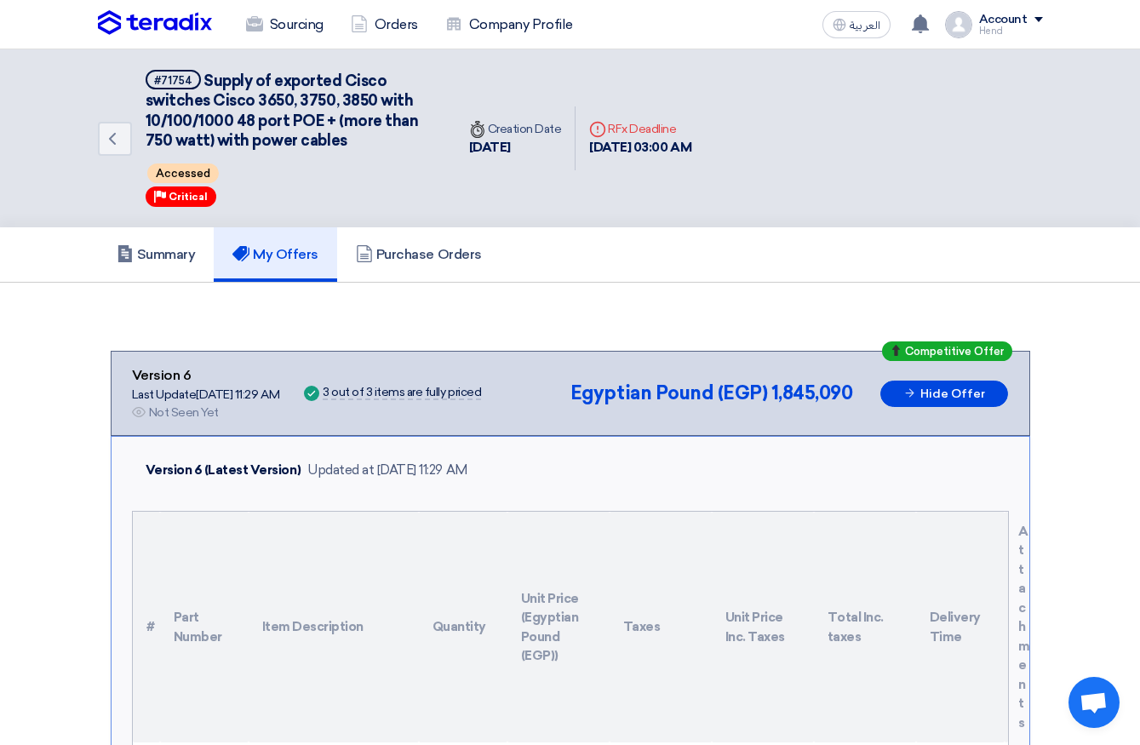
click at [705, 150] on div "Deadline RFx Deadline 13 Oct, 2025 03:00 AM" at bounding box center [640, 138] width 129 height 65
drag, startPoint x: 718, startPoint y: 151, endPoint x: 588, endPoint y: 156, distance: 129.5
click at [588, 156] on div "Deadline RFx Deadline 13 Oct, 2025 03:00 AM" at bounding box center [640, 138] width 129 height 65
click at [592, 142] on div "[DATE] 03:00 AM" at bounding box center [640, 148] width 102 height 20
click at [262, 250] on h5 "My Offers" at bounding box center [275, 254] width 86 height 17
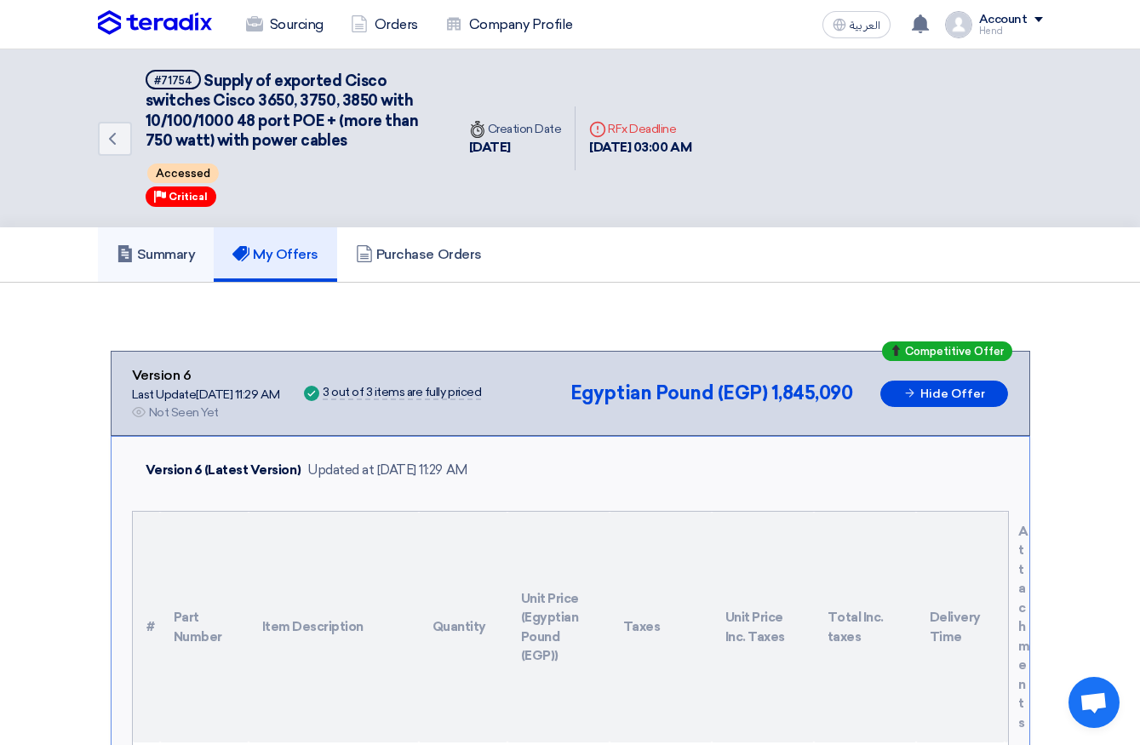
click at [161, 254] on h5 "Summary" at bounding box center [156, 254] width 79 height 17
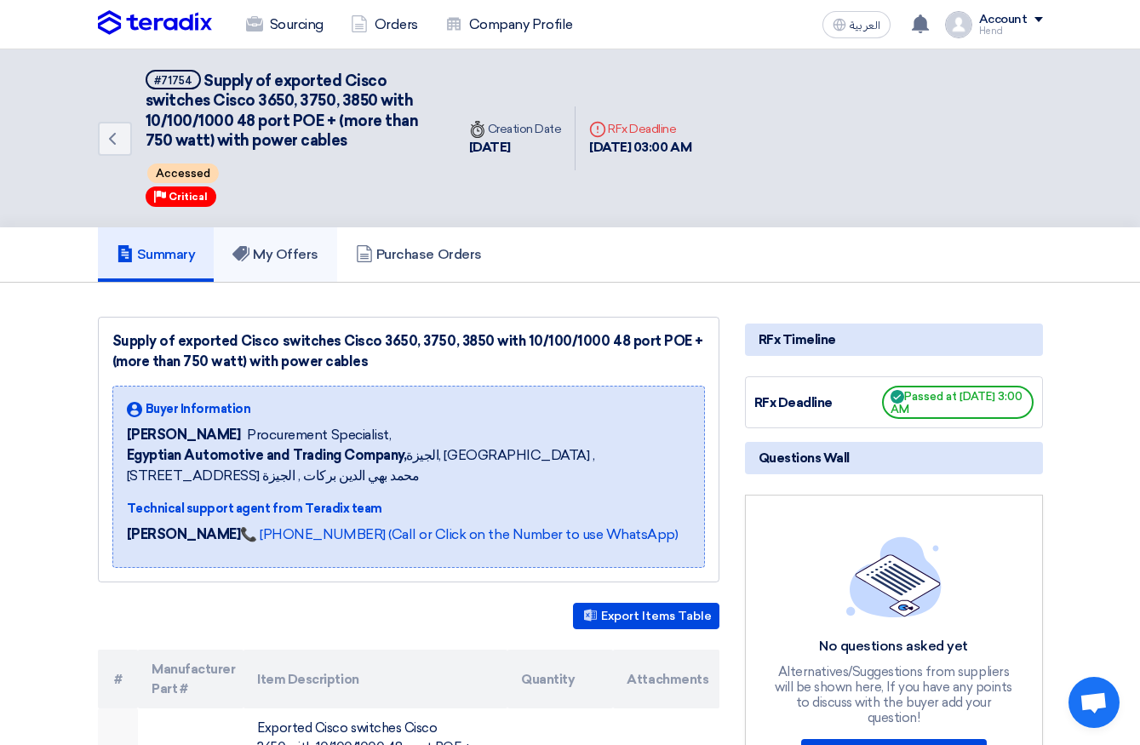
click at [247, 255] on use at bounding box center [240, 254] width 17 height 15
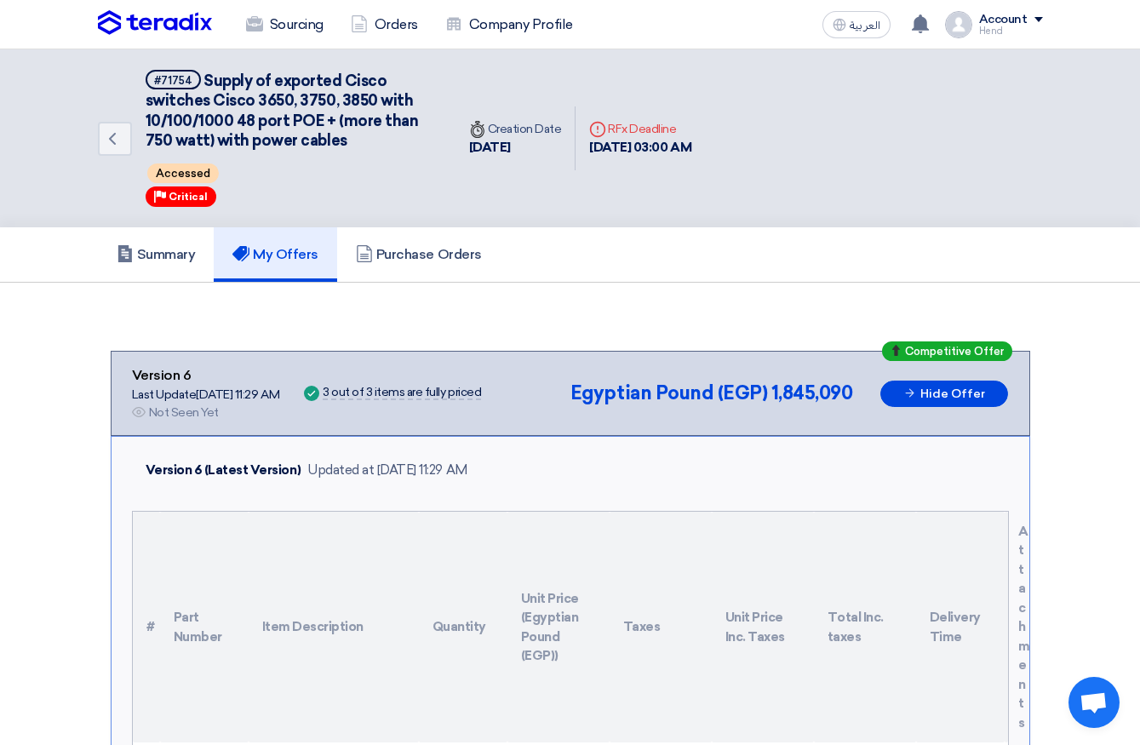
drag, startPoint x: 655, startPoint y: 151, endPoint x: 726, endPoint y: 153, distance: 71.6
click at [705, 153] on div "Deadline RFx Deadline 13 Oct, 2025 03:00 AM" at bounding box center [640, 138] width 129 height 65
click at [705, 152] on div "Deadline RFx Deadline 13 Oct, 2025 03:00 AM" at bounding box center [640, 138] width 129 height 65
drag, startPoint x: 714, startPoint y: 148, endPoint x: 577, endPoint y: 162, distance: 136.9
click at [577, 162] on div "Back #71754 Supply of exported Cisco switches Cisco 3650, 3750, 3850 with 10/10…" at bounding box center [402, 138] width 608 height 178
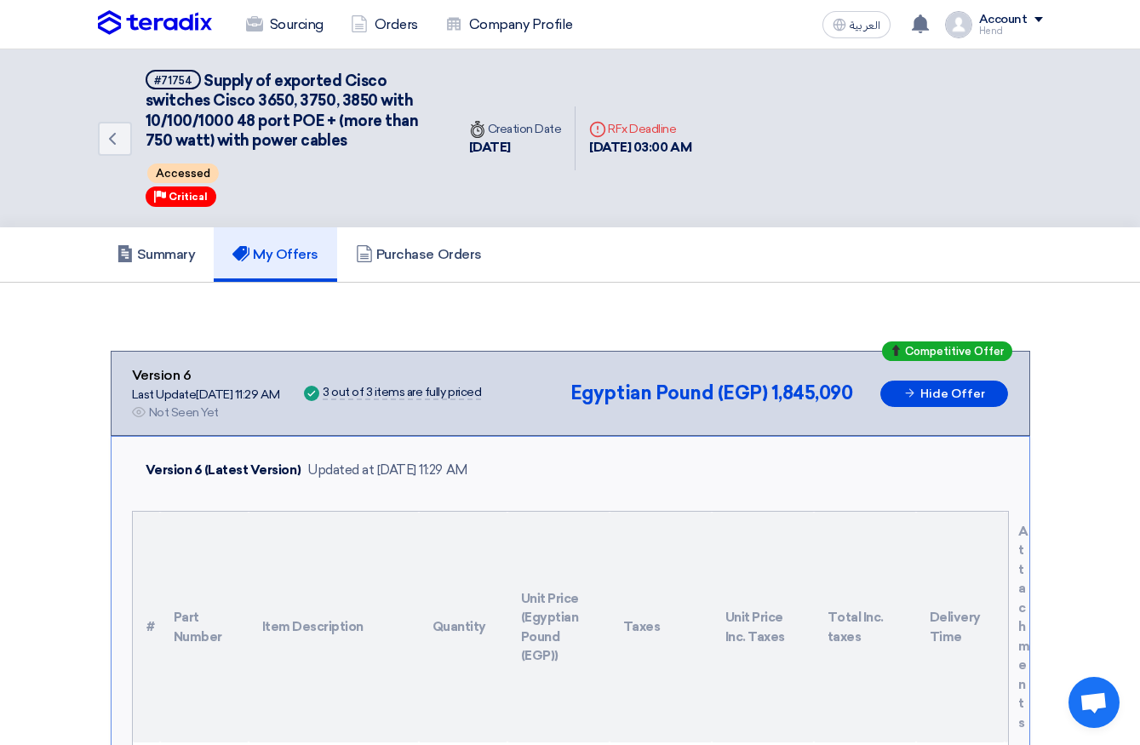
click at [586, 148] on div "Deadline RFx Deadline 13 Oct, 2025 03:00 AM" at bounding box center [640, 138] width 129 height 65
drag, startPoint x: 588, startPoint y: 146, endPoint x: 719, endPoint y: 145, distance: 130.3
click at [705, 145] on div "Deadline RFx Deadline 13 Oct, 2025 03:00 AM" at bounding box center [640, 138] width 129 height 65
click at [691, 145] on div "[DATE] 03:00 AM" at bounding box center [640, 148] width 102 height 20
drag, startPoint x: 719, startPoint y: 145, endPoint x: 578, endPoint y: 150, distance: 140.6
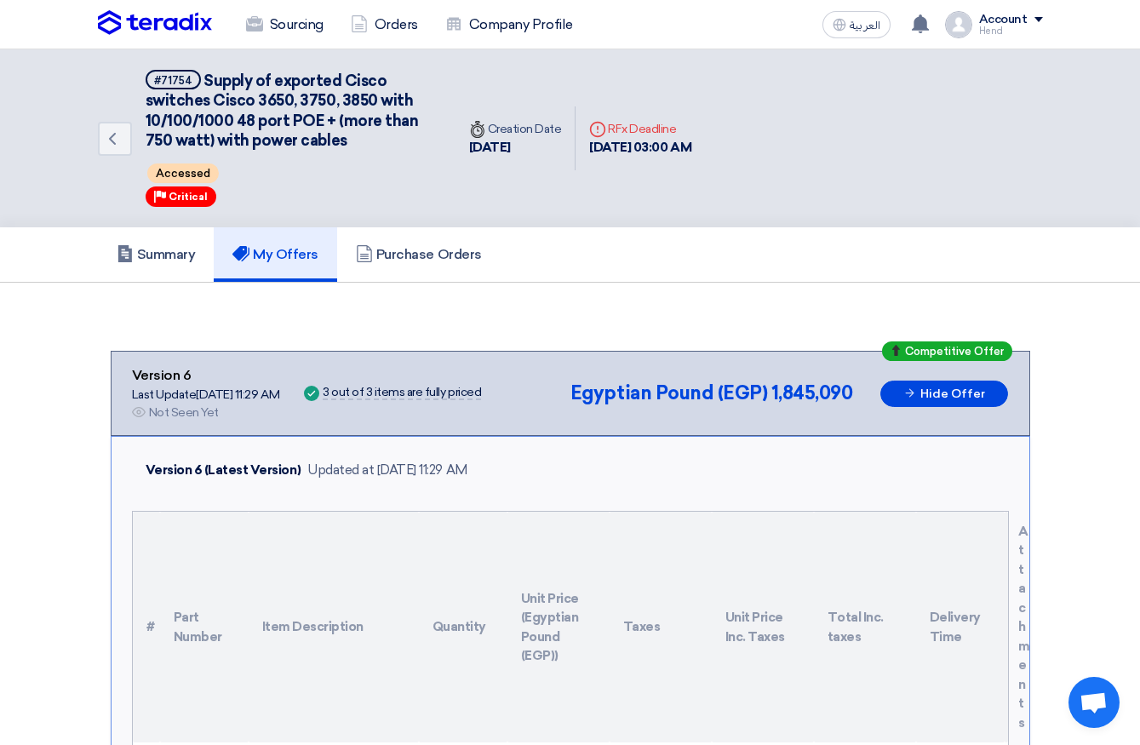
click at [578, 150] on div "Deadline RFx Deadline 13 Oct, 2025 03:00 AM" at bounding box center [640, 138] width 129 height 65
click at [588, 152] on div "Deadline RFx Deadline 13 Oct, 2025 03:00 AM" at bounding box center [640, 138] width 129 height 65
drag, startPoint x: 597, startPoint y: 148, endPoint x: 685, endPoint y: 136, distance: 89.4
click at [685, 136] on div "Deadline RFx Deadline 13 Oct, 2025 03:00 AM" at bounding box center [640, 138] width 102 height 37
click at [690, 154] on div "[DATE] 03:00 AM" at bounding box center [640, 148] width 102 height 20
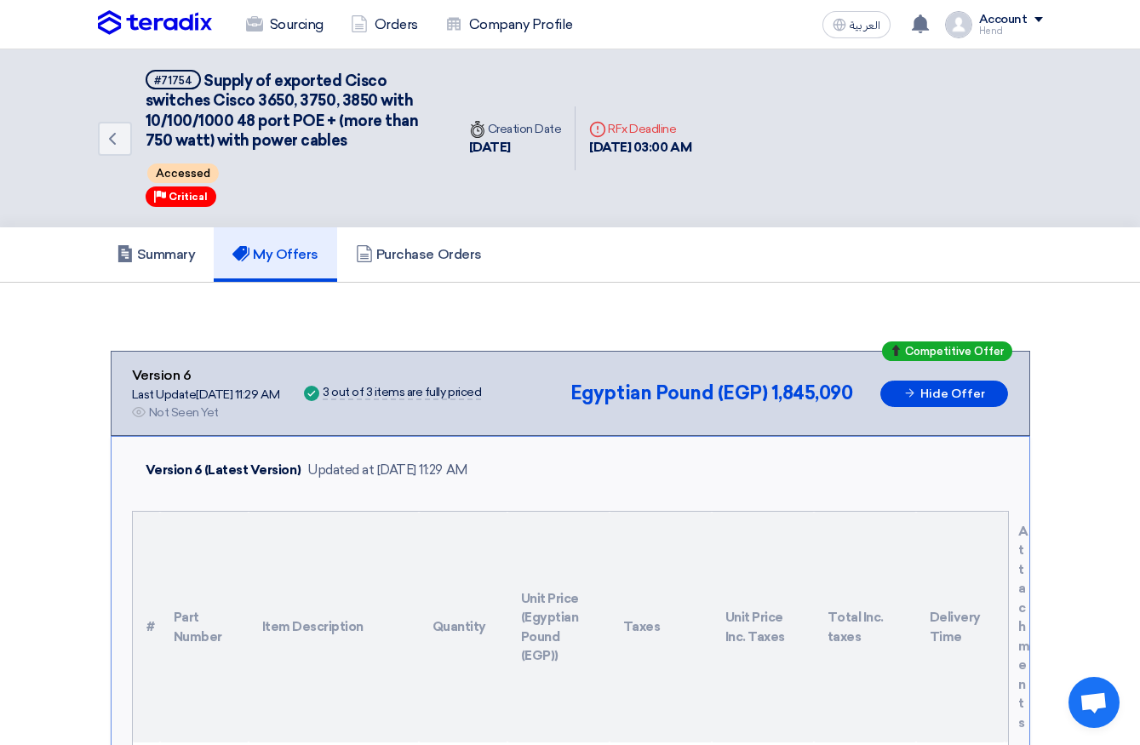
drag, startPoint x: 718, startPoint y: 146, endPoint x: 590, endPoint y: 145, distance: 127.7
click at [590, 145] on div "Deadline RFx Deadline 13 Oct, 2025 03:00 AM" at bounding box center [640, 138] width 129 height 65
drag, startPoint x: 590, startPoint y: 145, endPoint x: 715, endPoint y: 151, distance: 125.3
click at [705, 151] on div "Deadline RFx Deadline 13 Oct, 2025 03:00 AM" at bounding box center [640, 138] width 129 height 65
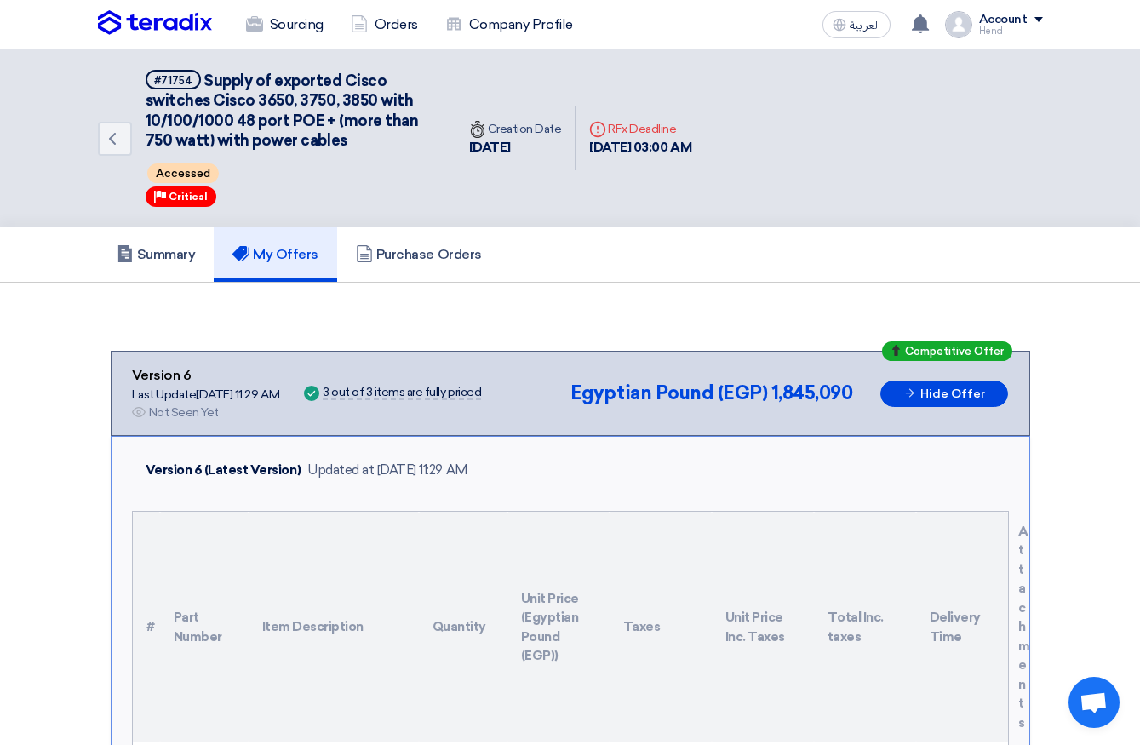
click at [691, 151] on div "[DATE] 03:00 AM" at bounding box center [640, 148] width 102 height 20
click at [158, 255] on h5 "Summary" at bounding box center [156, 254] width 79 height 17
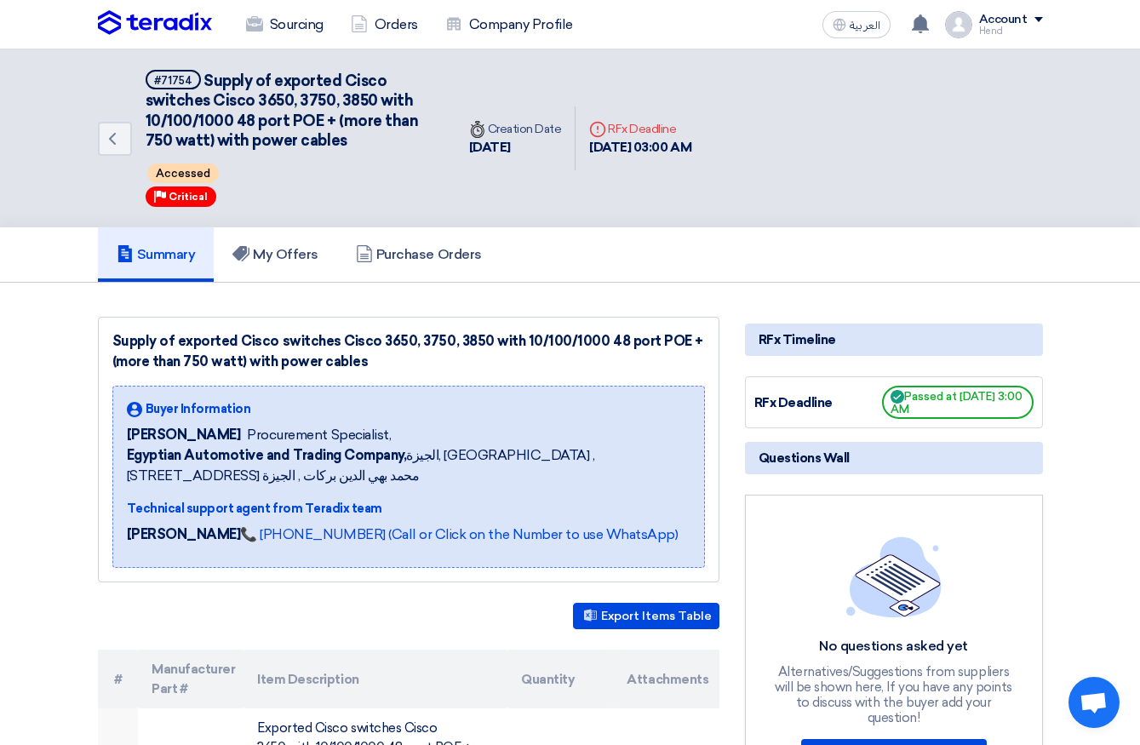
drag, startPoint x: 905, startPoint y: 395, endPoint x: 1050, endPoint y: 425, distance: 147.8
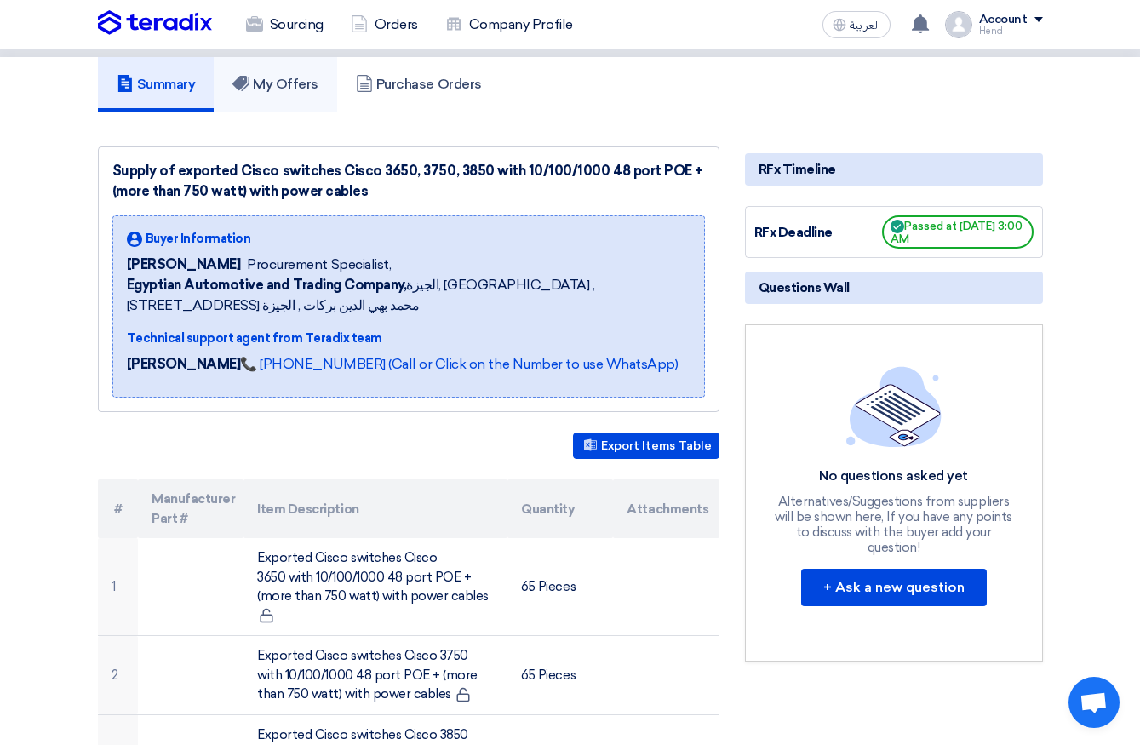
click at [286, 104] on link "My Offers" at bounding box center [275, 84] width 123 height 54
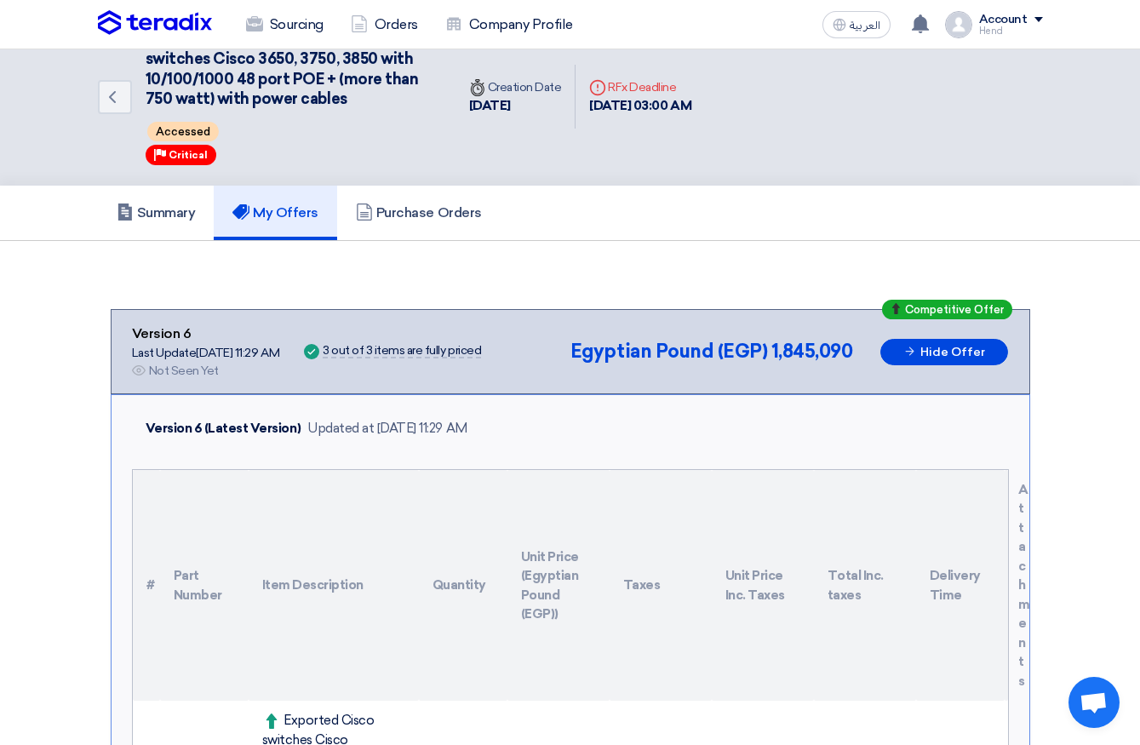
scroll to position [33, 0]
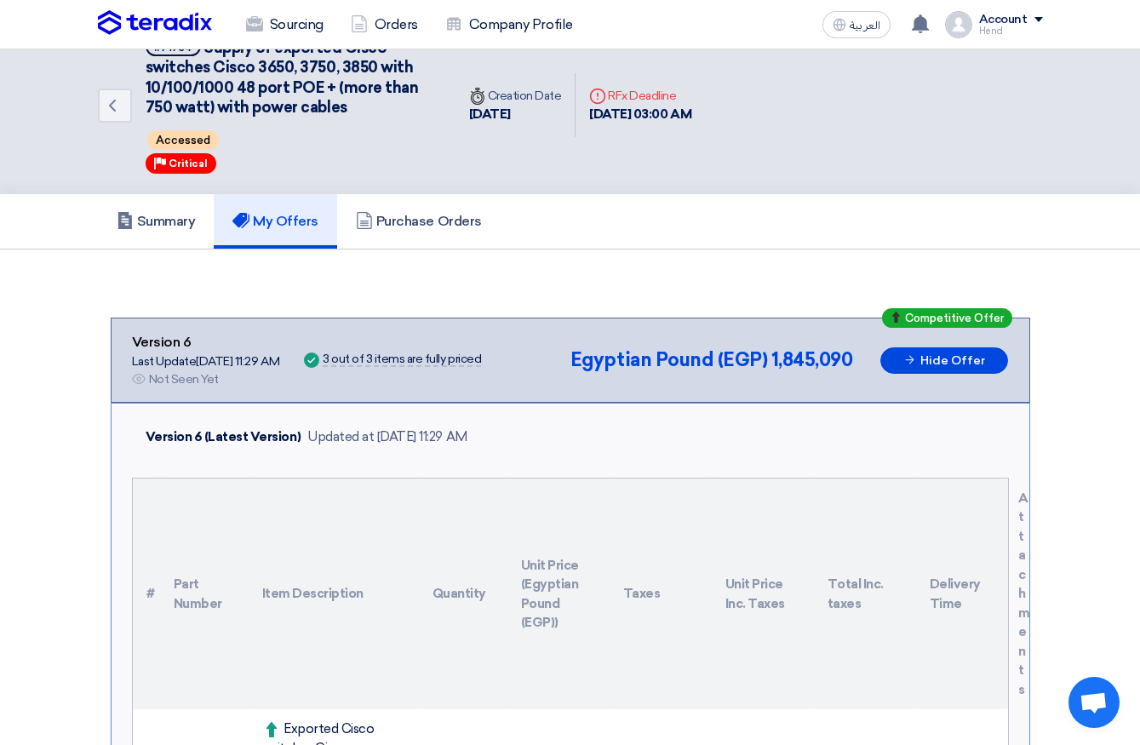
click at [263, 215] on h5 "My Offers" at bounding box center [275, 221] width 86 height 17
click at [178, 214] on h5 "Summary" at bounding box center [156, 221] width 79 height 17
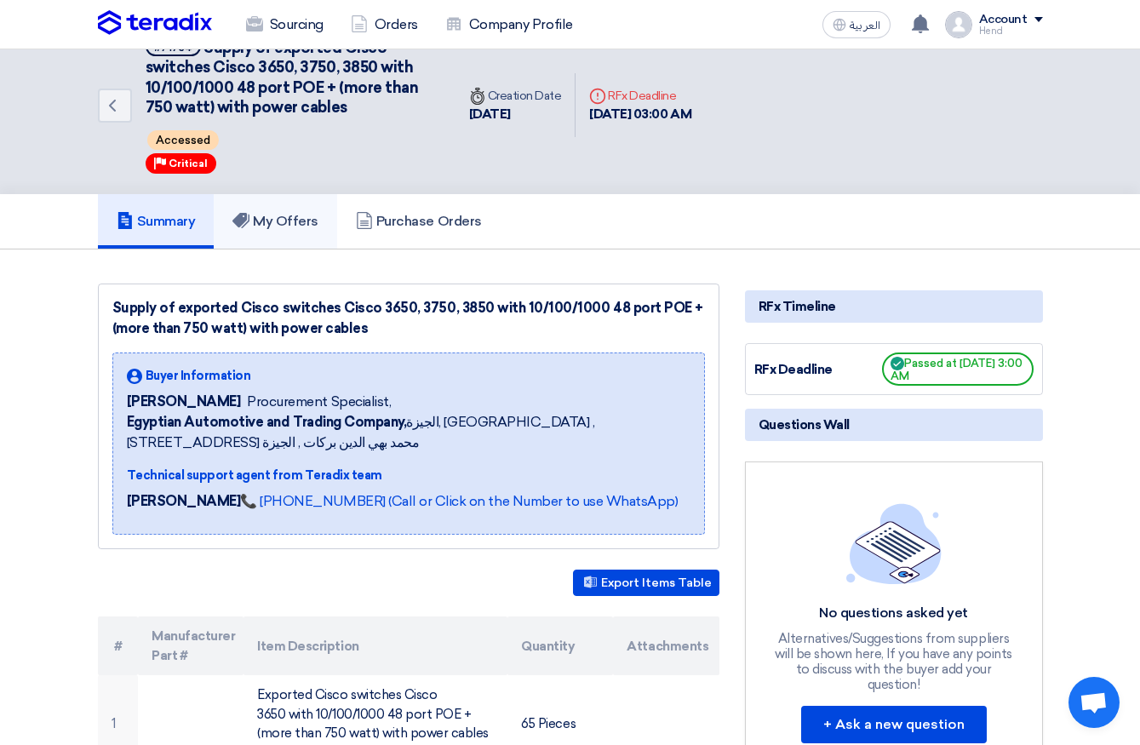
click at [280, 216] on h5 "My Offers" at bounding box center [275, 221] width 86 height 17
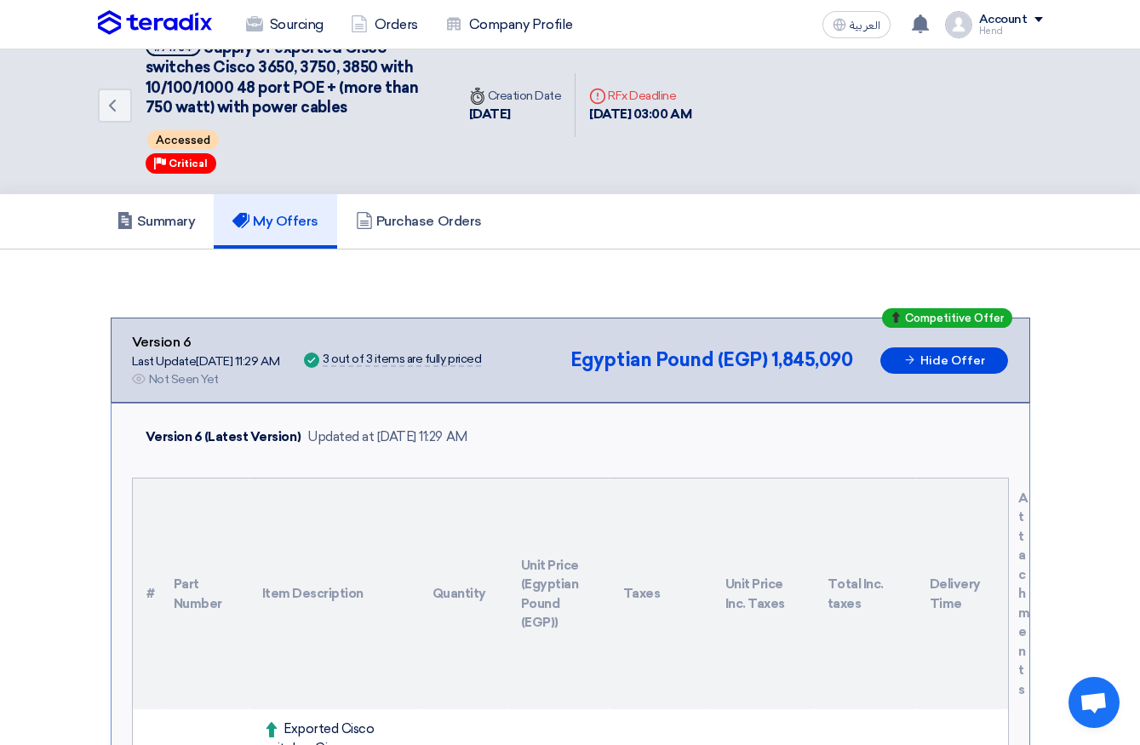
click at [267, 220] on h5 "My Offers" at bounding box center [275, 221] width 86 height 17
click at [172, 221] on h5 "Summary" at bounding box center [156, 221] width 79 height 17
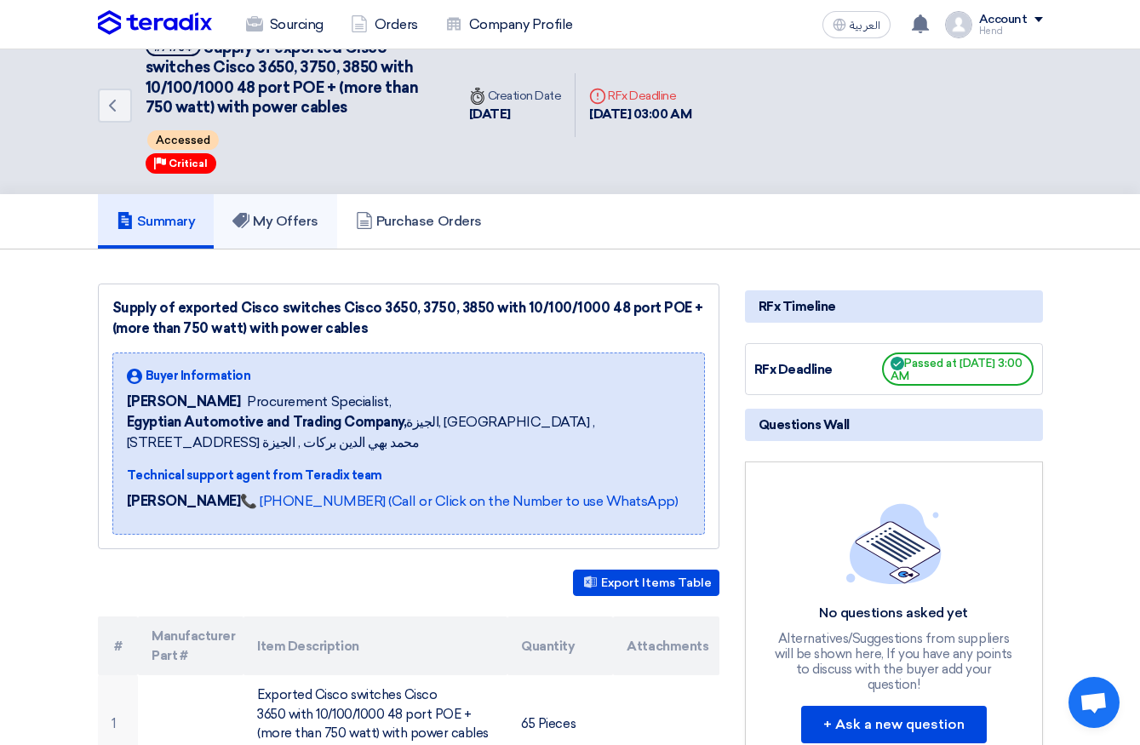
click at [284, 219] on h5 "My Offers" at bounding box center [275, 221] width 86 height 17
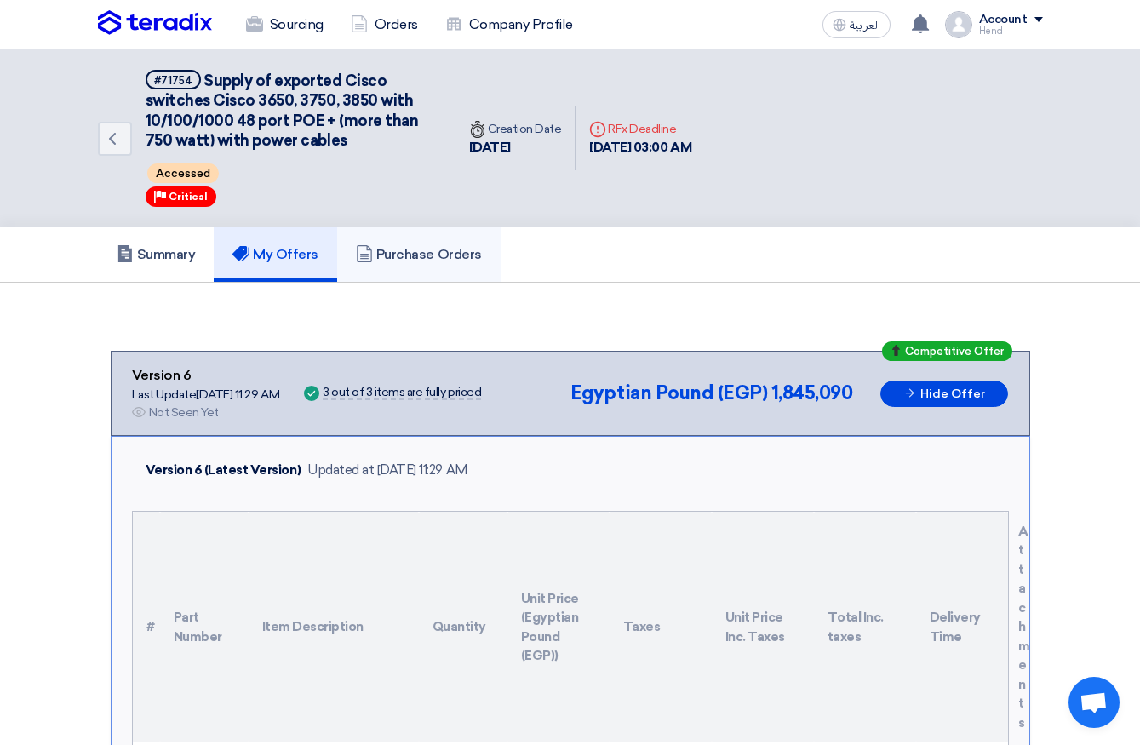
click at [422, 237] on link "Purchase Orders" at bounding box center [418, 254] width 163 height 54
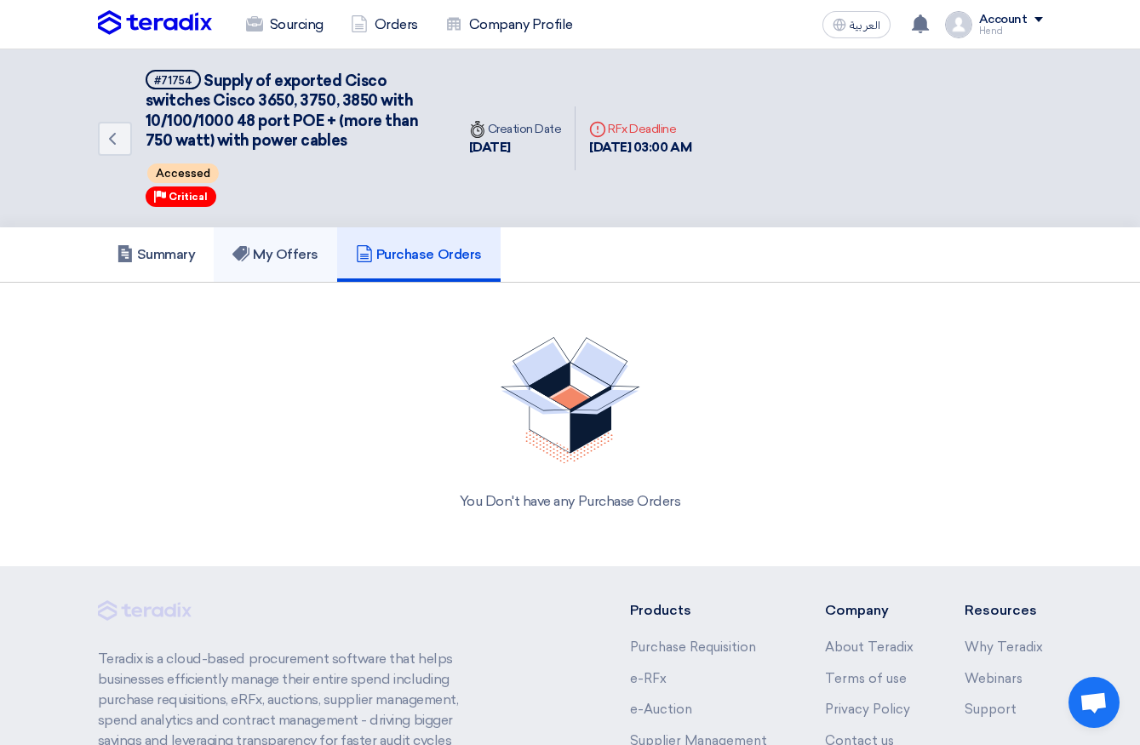
click at [269, 238] on link "My Offers" at bounding box center [275, 254] width 123 height 54
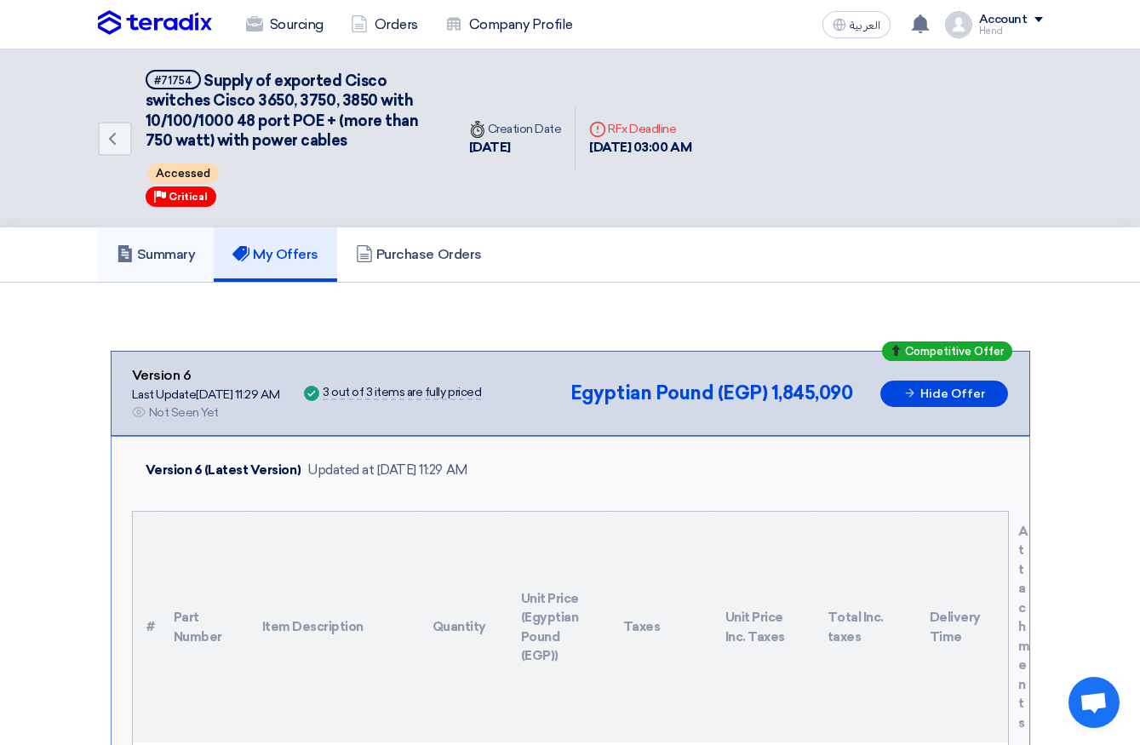
click at [172, 248] on h5 "Summary" at bounding box center [156, 254] width 79 height 17
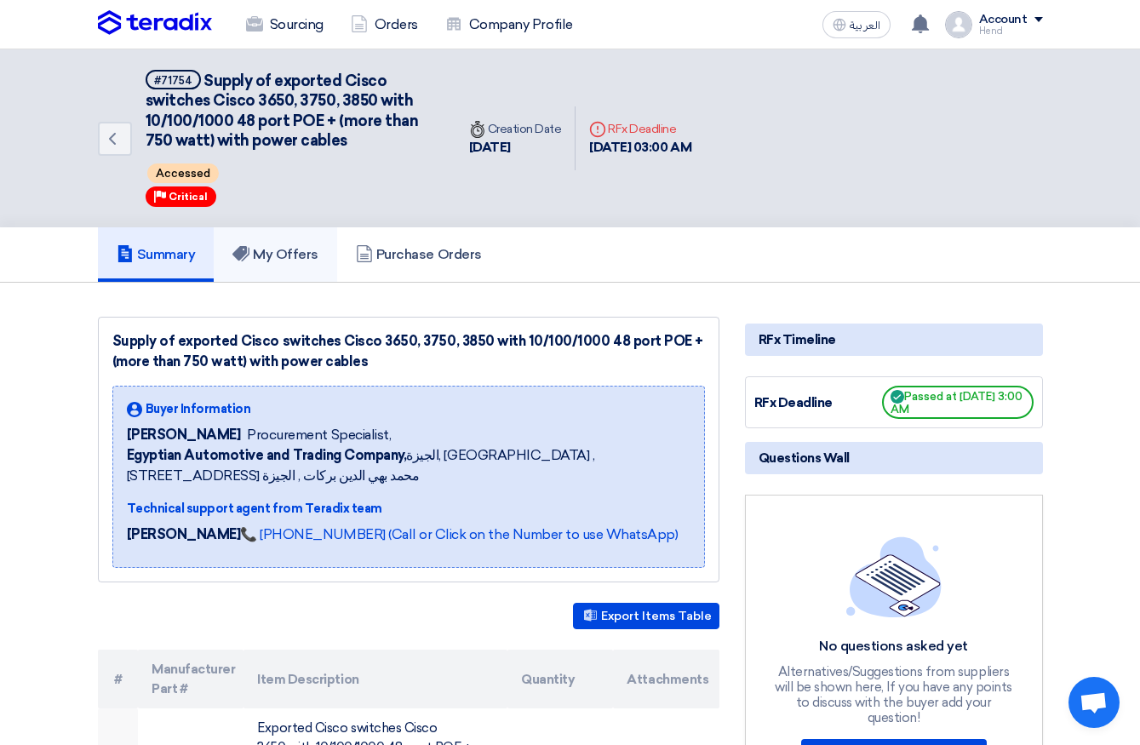
click at [307, 254] on h5 "My Offers" at bounding box center [275, 254] width 86 height 17
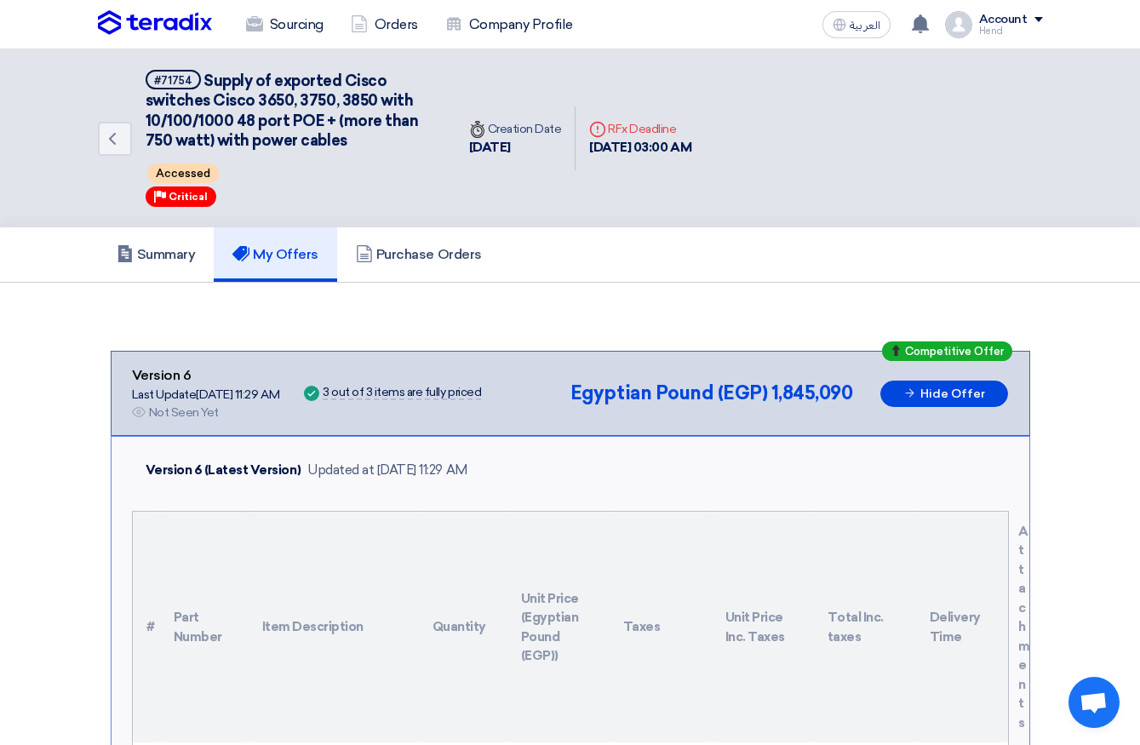
drag, startPoint x: 178, startPoint y: 387, endPoint x: 454, endPoint y: 391, distance: 275.9
click at [448, 391] on div "Competitive Offer Version 6 Last Update 12 Oct 2025, 11:29 AM Offer is Seen Not…" at bounding box center [570, 393] width 877 height 56
click at [454, 391] on div "3 out of 3 items are fully priced" at bounding box center [402, 394] width 158 height 14
drag, startPoint x: 524, startPoint y: 396, endPoint x: 181, endPoint y: 390, distance: 343.2
click at [181, 390] on div "Competitive Offer Version 6 Last Update 12 Oct 2025, 11:29 AM Offer is Seen Not…" at bounding box center [570, 393] width 877 height 56
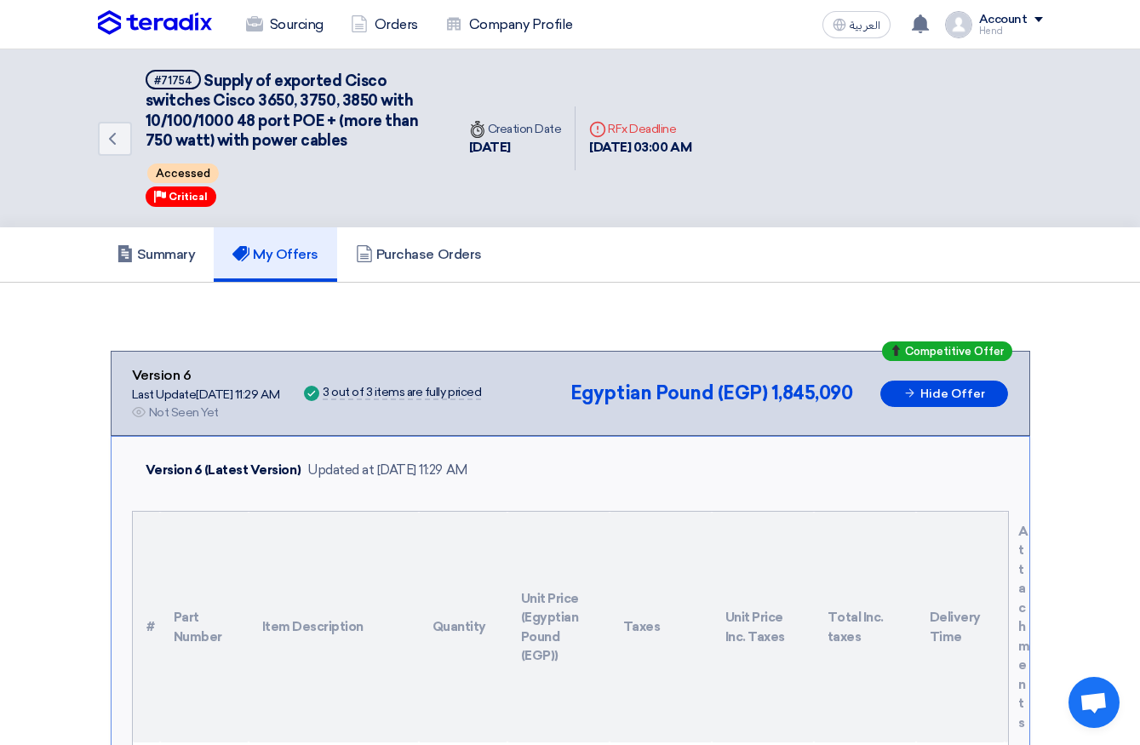
click at [181, 390] on div "Last Update 12 Oct 2025, 11:29 AM" at bounding box center [206, 395] width 148 height 18
drag, startPoint x: 267, startPoint y: 383, endPoint x: 404, endPoint y: 384, distance: 138.0
click at [404, 384] on div "Competitive Offer Version 6 Last Update 12 Oct 2025, 11:29 AM Offer is Seen Not…" at bounding box center [570, 393] width 877 height 56
click at [422, 387] on div "3 out of 3 items are fully priced" at bounding box center [402, 394] width 158 height 14
drag, startPoint x: 313, startPoint y: 472, endPoint x: 341, endPoint y: 473, distance: 29.0
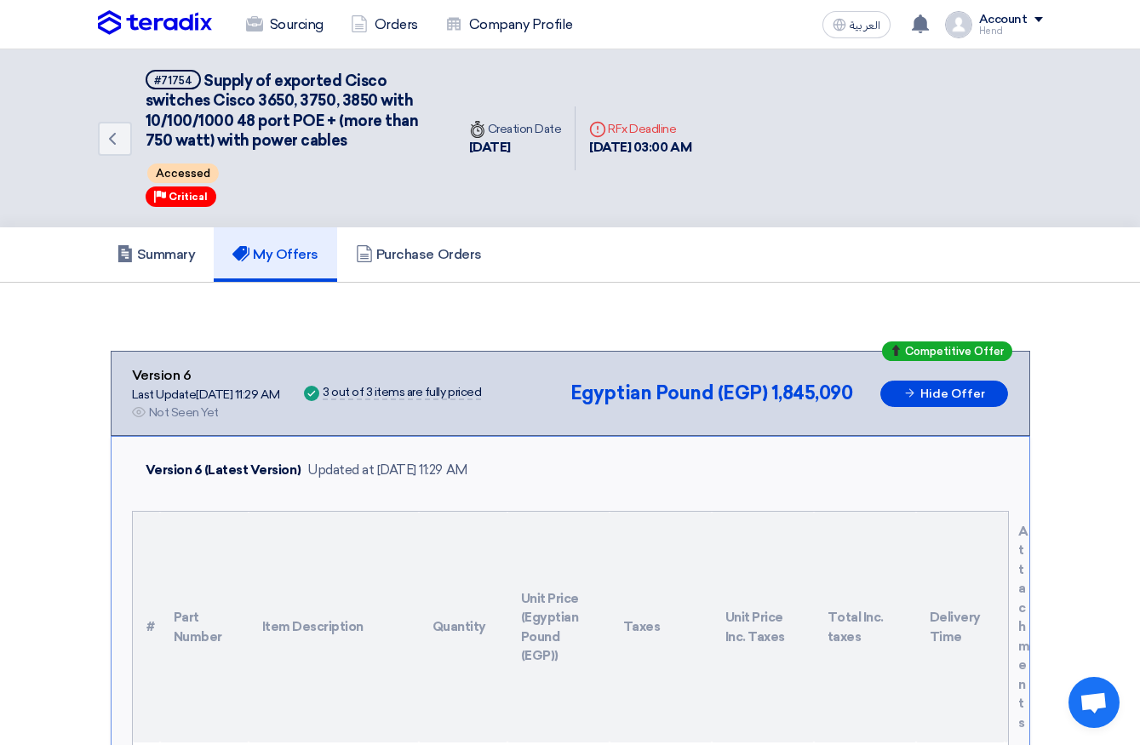
click at [341, 473] on div "Updated at [DATE] 11:29 AM" at bounding box center [387, 471] width 160 height 20
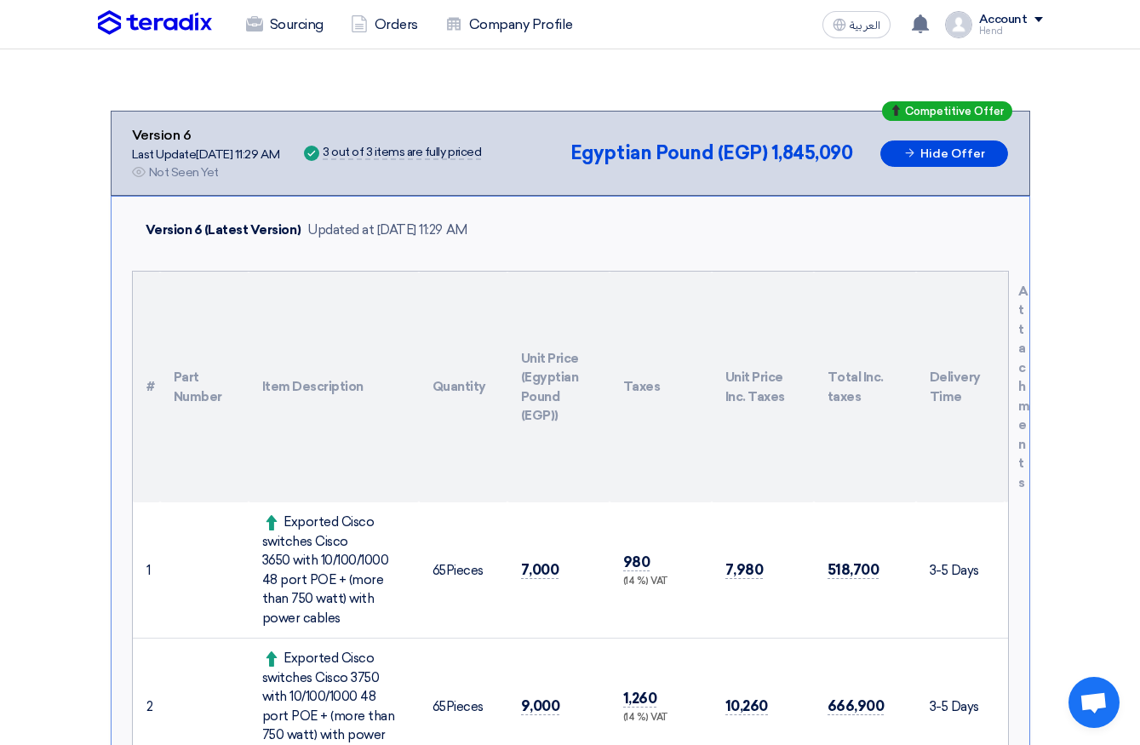
scroll to position [100, 0]
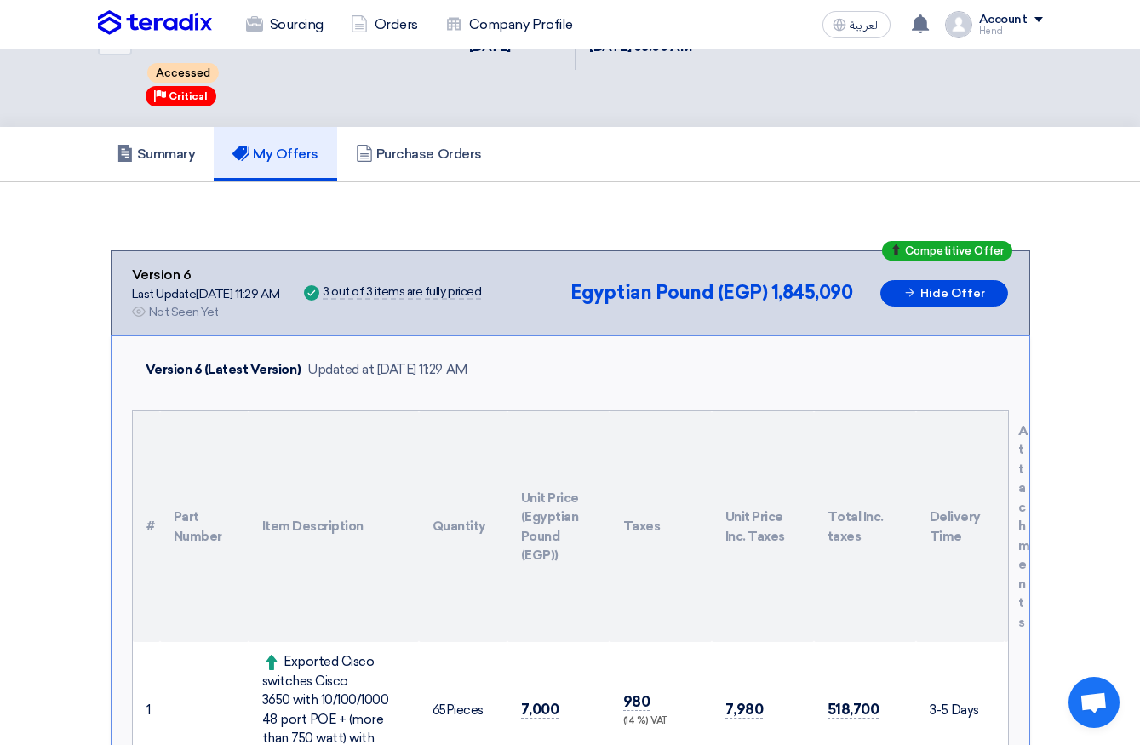
click at [726, 164] on div "Summary My Offers Purchase Orders" at bounding box center [570, 154] width 945 height 54
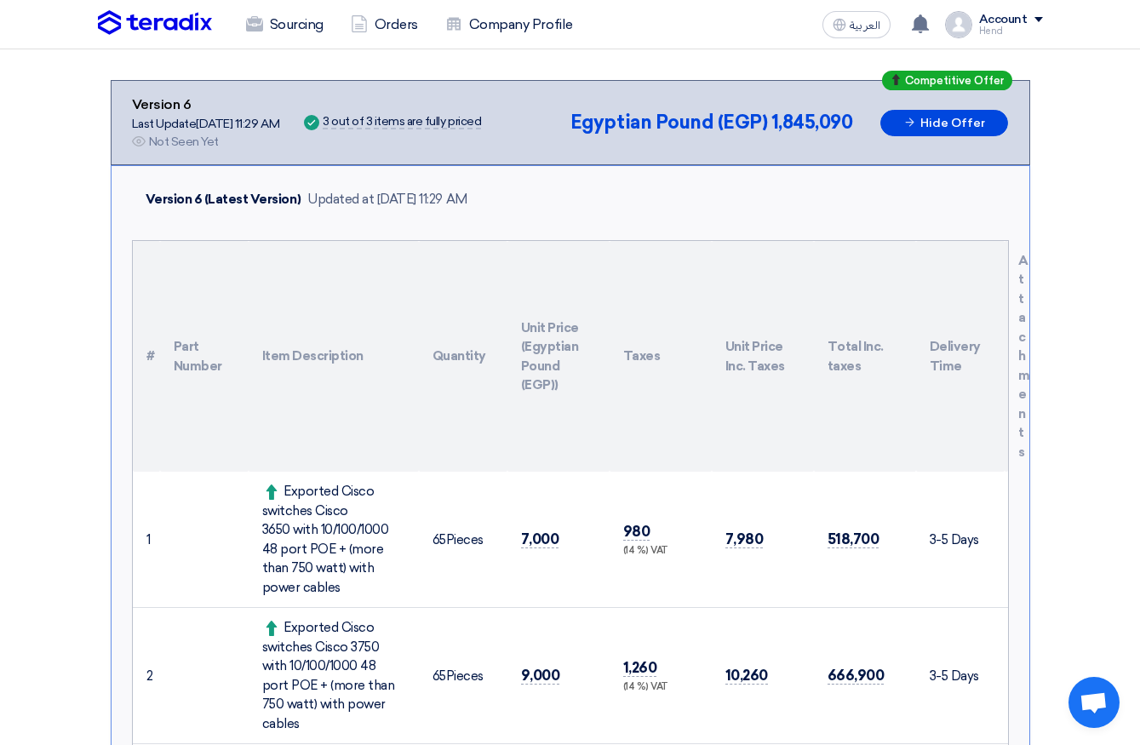
scroll to position [0, 0]
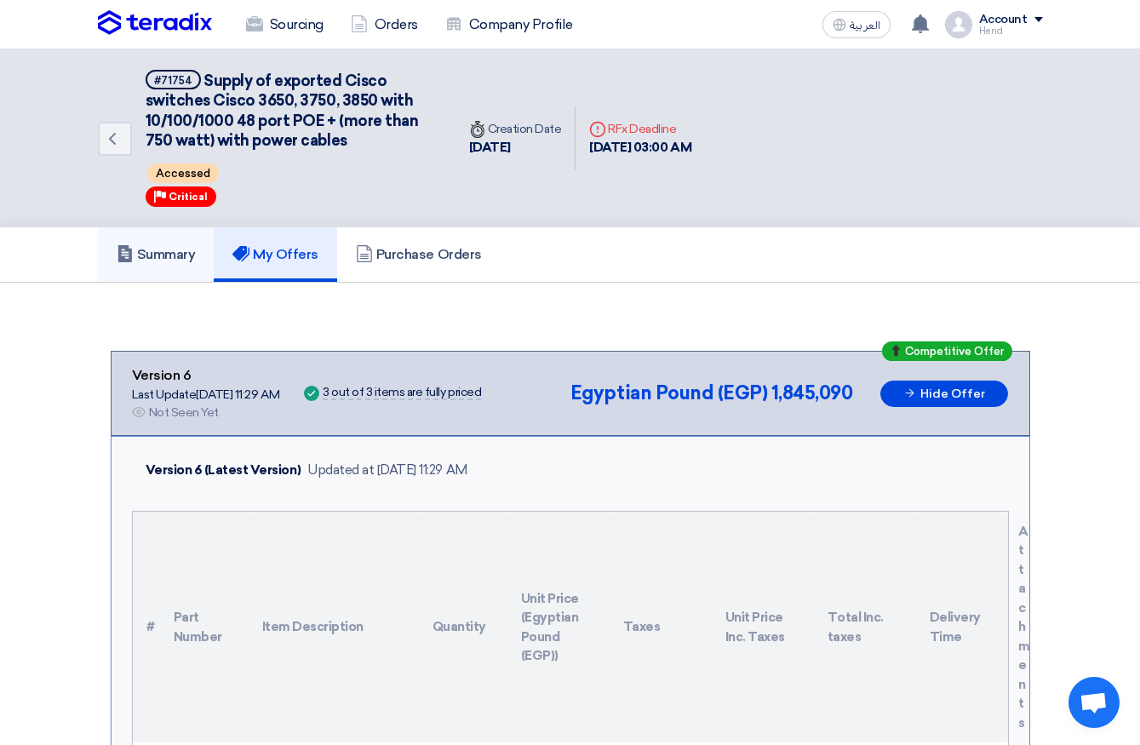
click at [196, 259] on h5 "Summary" at bounding box center [156, 254] width 79 height 17
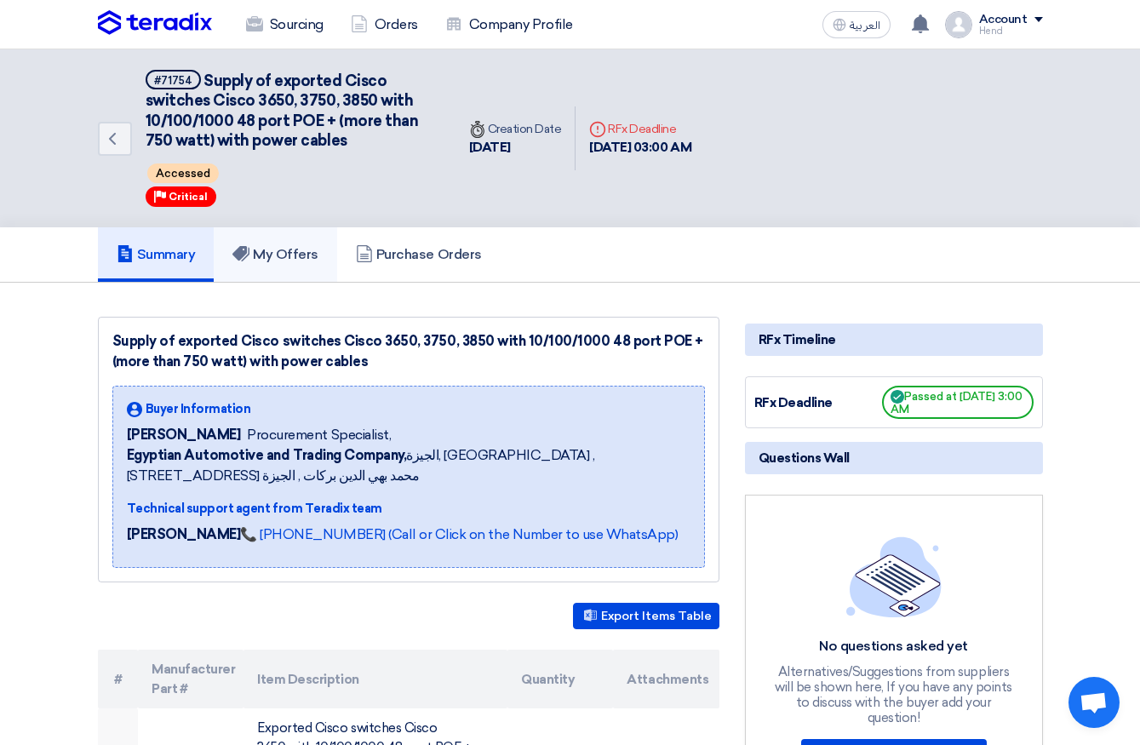
click at [284, 256] on h5 "My Offers" at bounding box center [275, 254] width 86 height 17
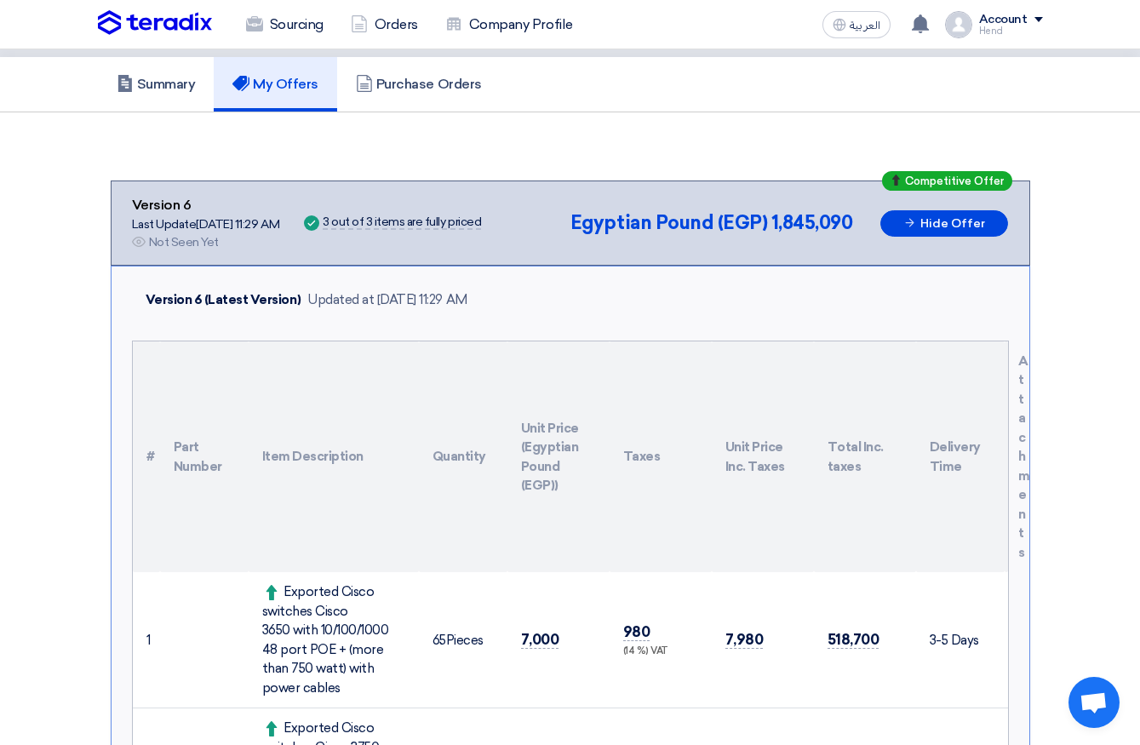
scroll to position [511, 0]
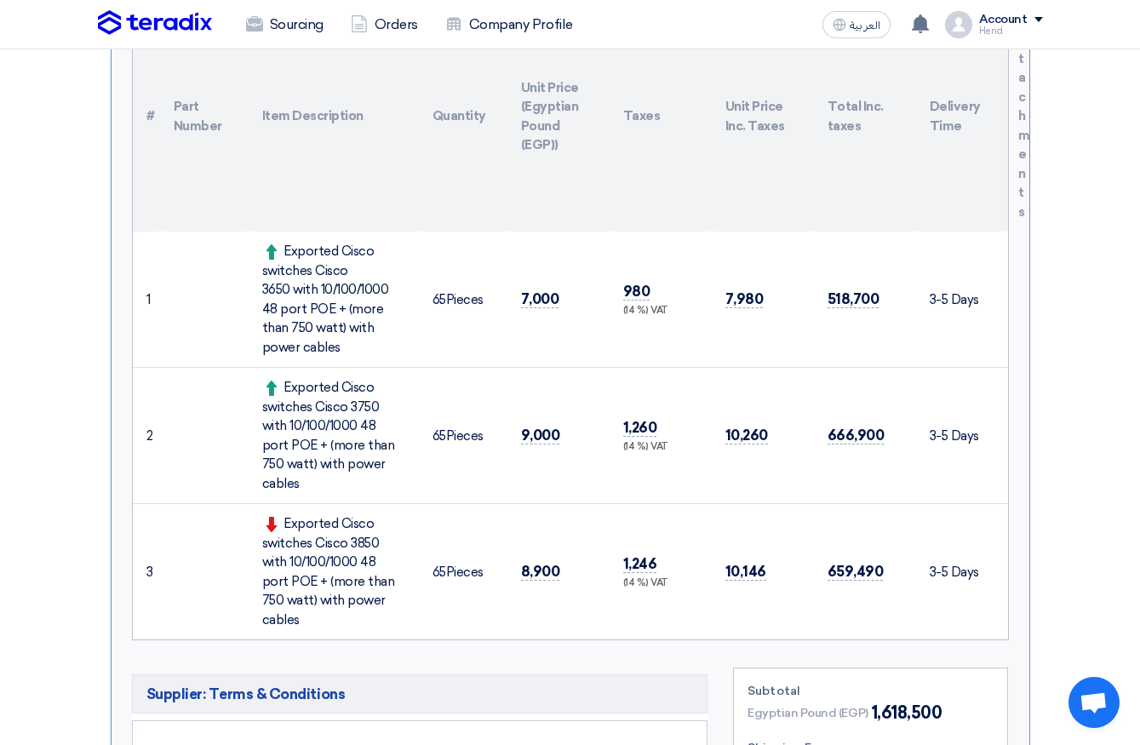
drag, startPoint x: 1139, startPoint y: 313, endPoint x: 1158, endPoint y: 247, distance: 68.2
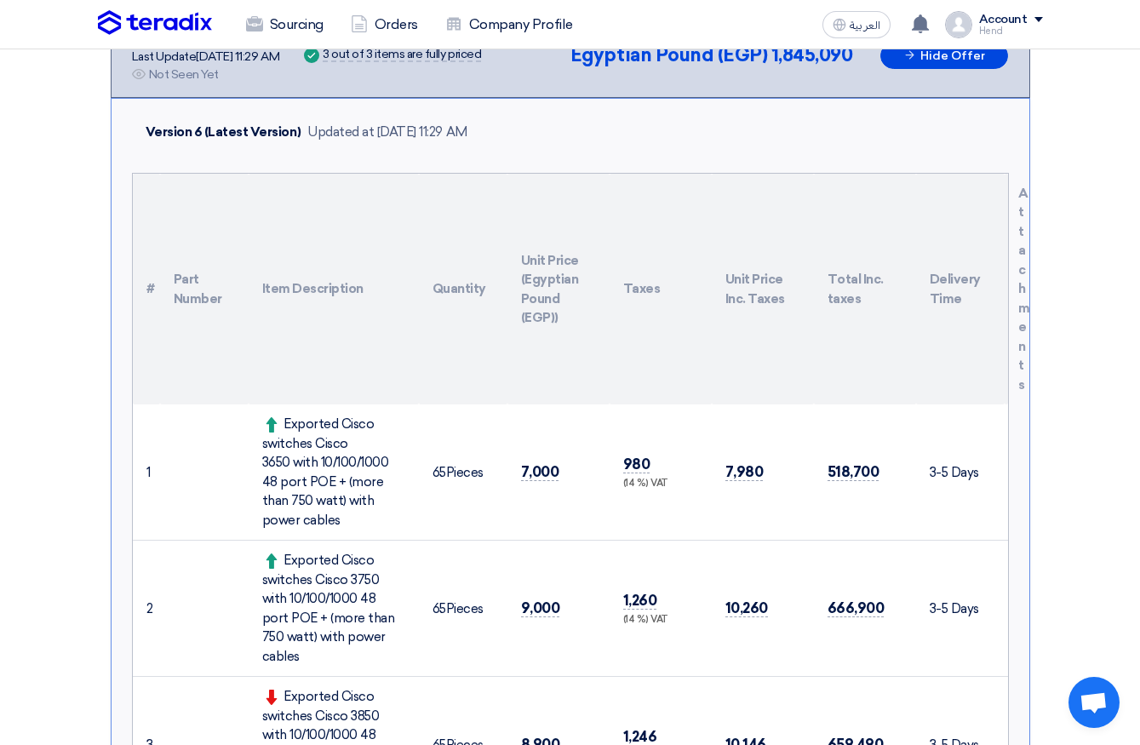
scroll to position [9, 0]
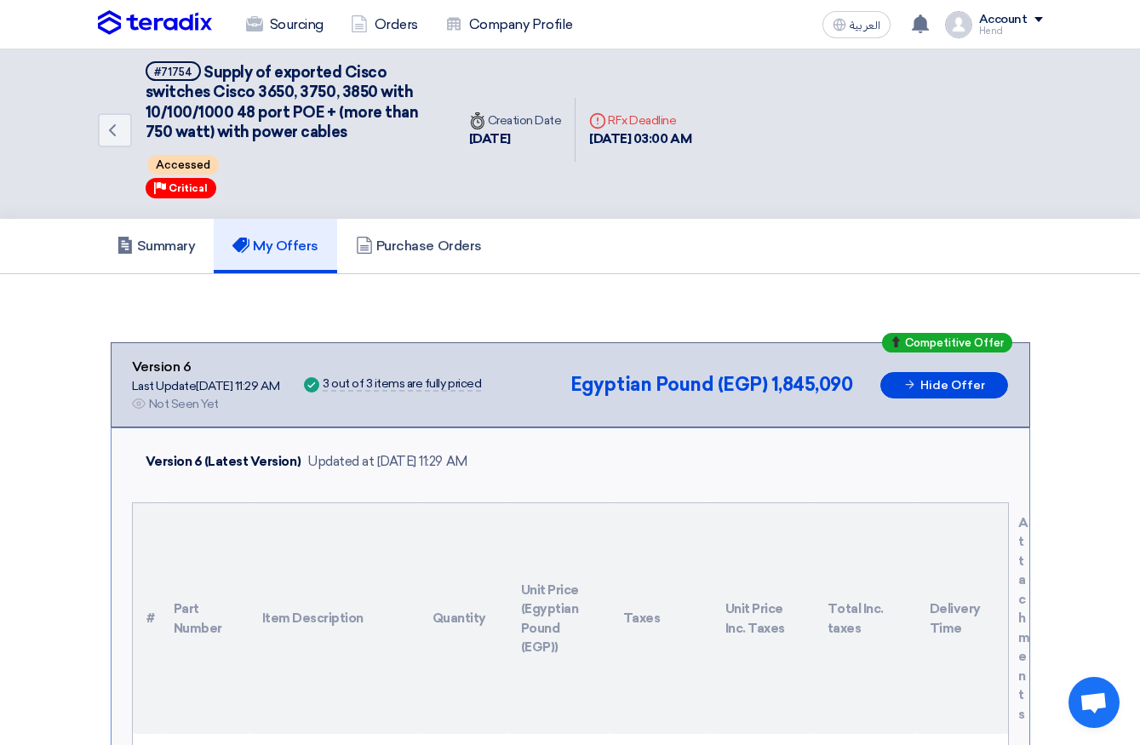
drag, startPoint x: 597, startPoint y: 114, endPoint x: 686, endPoint y: 158, distance: 99.4
click at [686, 158] on div "Deadline RFx Deadline 13 Oct, 2025 03:00 AM" at bounding box center [640, 130] width 129 height 65
click at [617, 113] on div "Deadline RFx Deadline" at bounding box center [640, 121] width 102 height 18
click at [264, 247] on h5 "My Offers" at bounding box center [275, 246] width 86 height 17
click at [652, 129] on div "Deadline RFx Deadline" at bounding box center [640, 121] width 102 height 18
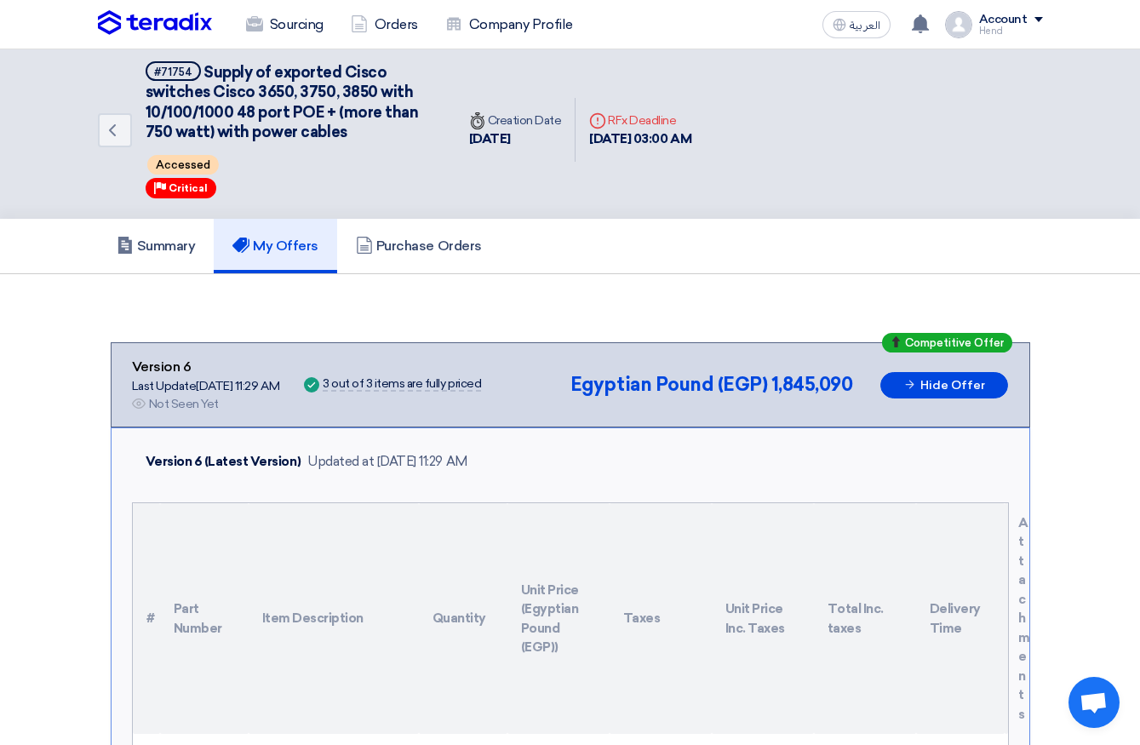
click at [652, 129] on div "Deadline RFx Deadline" at bounding box center [640, 121] width 102 height 18
click at [652, 126] on div "Deadline RFx Deadline" at bounding box center [640, 121] width 102 height 18
click at [636, 117] on div "Deadline RFx Deadline" at bounding box center [640, 121] width 102 height 18
click at [175, 248] on h5 "Summary" at bounding box center [156, 246] width 79 height 17
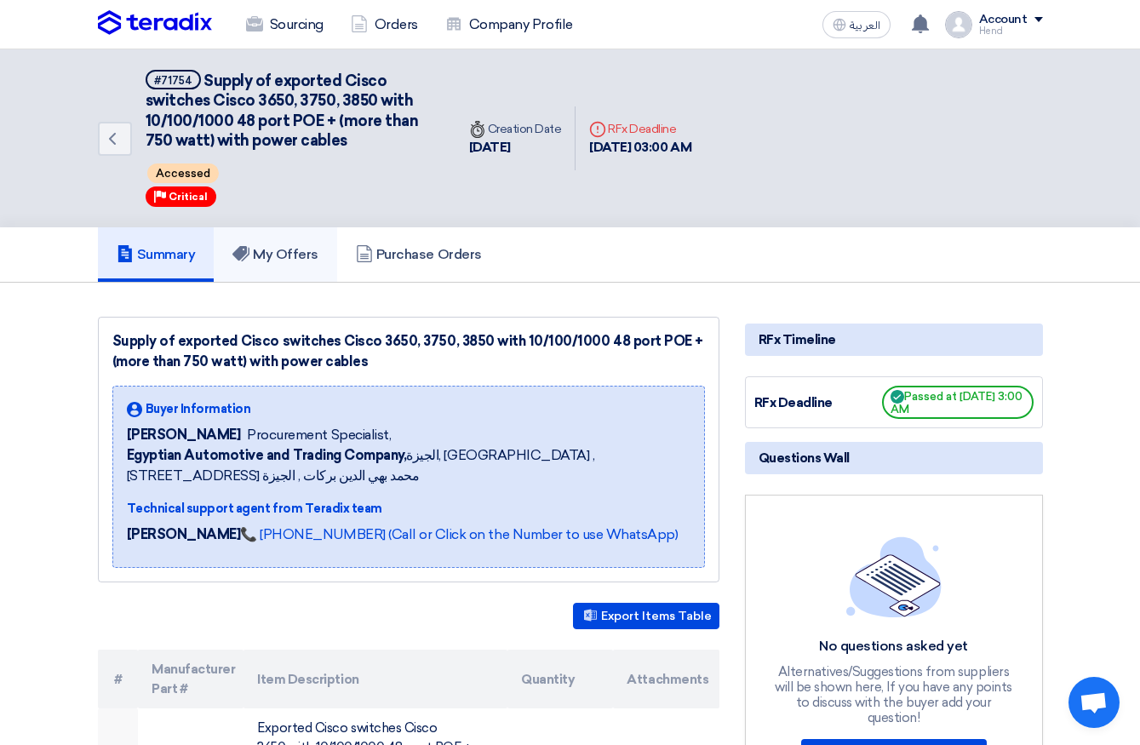
click at [295, 254] on h5 "My Offers" at bounding box center [275, 254] width 86 height 17
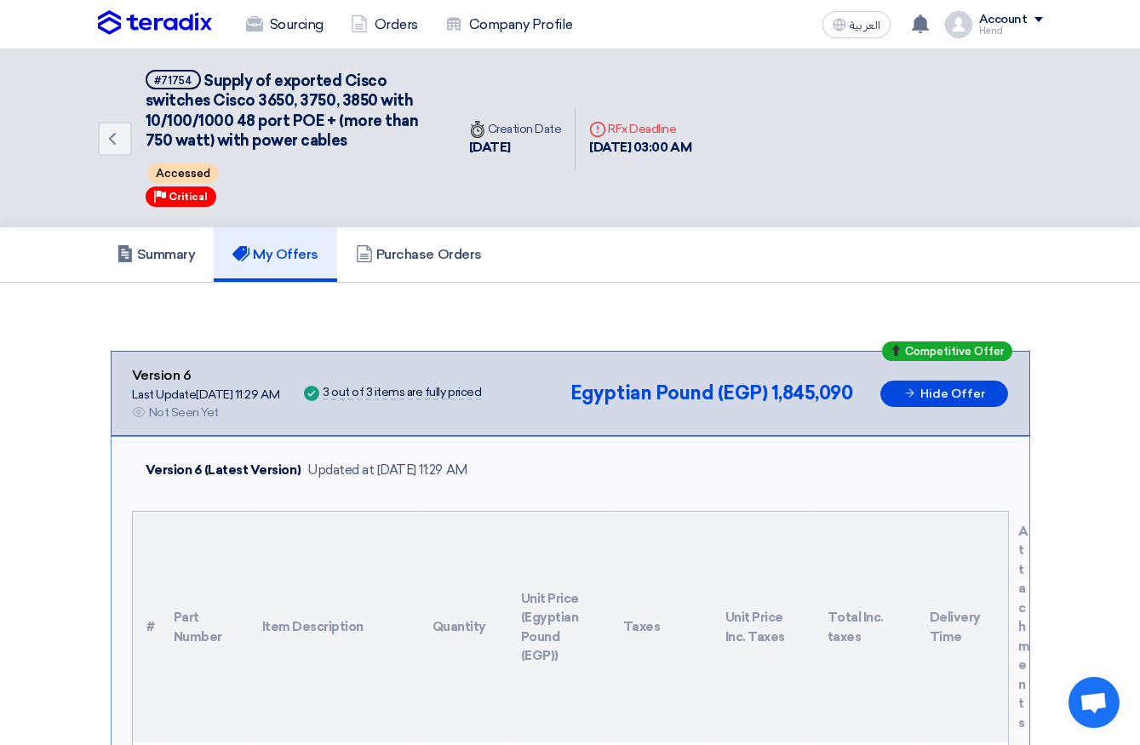
drag, startPoint x: 657, startPoint y: 105, endPoint x: 687, endPoint y: 204, distance: 104.0
click at [669, 141] on div "Back #71754 Supply of exported Cisco switches Cisco 3650, 3750, 3850 with 10/10…" at bounding box center [402, 138] width 608 height 178
click at [687, 204] on div "Back #71754 Supply of exported Cisco switches Cisco 3650, 3750, 3850 with 10/10…" at bounding box center [402, 138] width 608 height 178
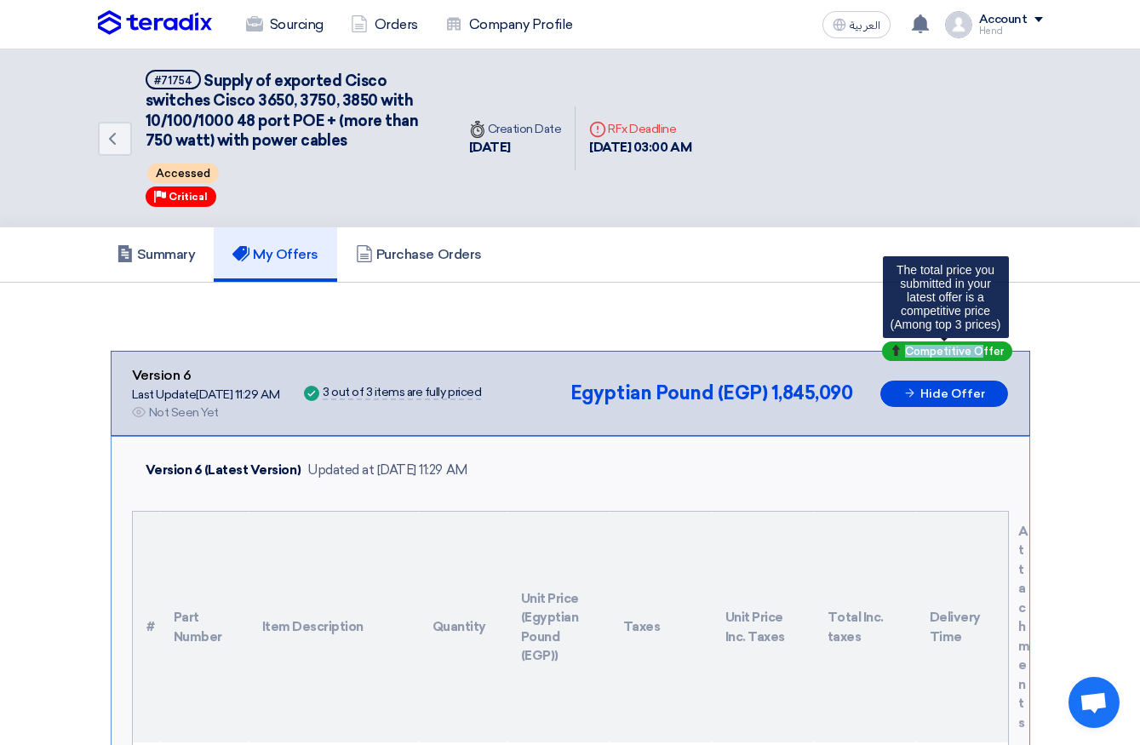
drag, startPoint x: 986, startPoint y: 353, endPoint x: 921, endPoint y: 353, distance: 65.6
click at [914, 354] on span "Competitive Offer" at bounding box center [954, 351] width 99 height 11
click at [921, 353] on span "Competitive Offer" at bounding box center [954, 351] width 99 height 11
drag, startPoint x: 910, startPoint y: 347, endPoint x: 989, endPoint y: 346, distance: 79.2
click at [975, 346] on span "Competitive Offer" at bounding box center [954, 351] width 99 height 11
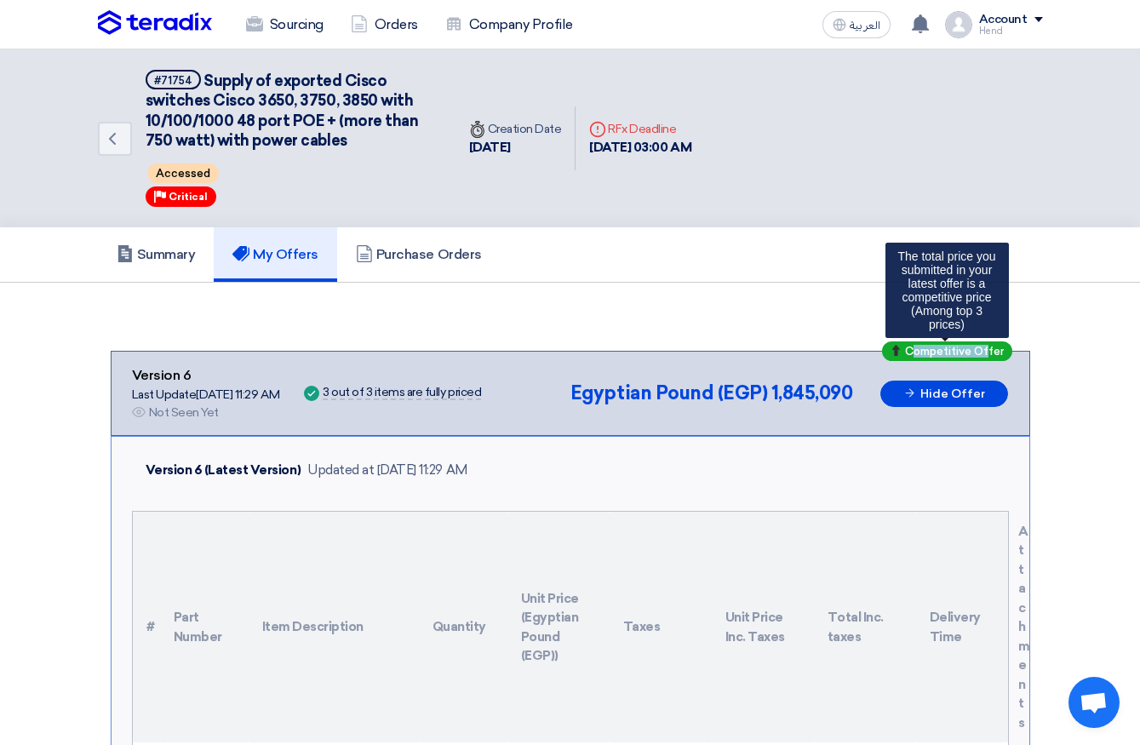
click at [975, 346] on span "Competitive Offer" at bounding box center [954, 351] width 99 height 11
click at [975, 346] on div "Competitive Offer" at bounding box center [947, 351] width 130 height 20
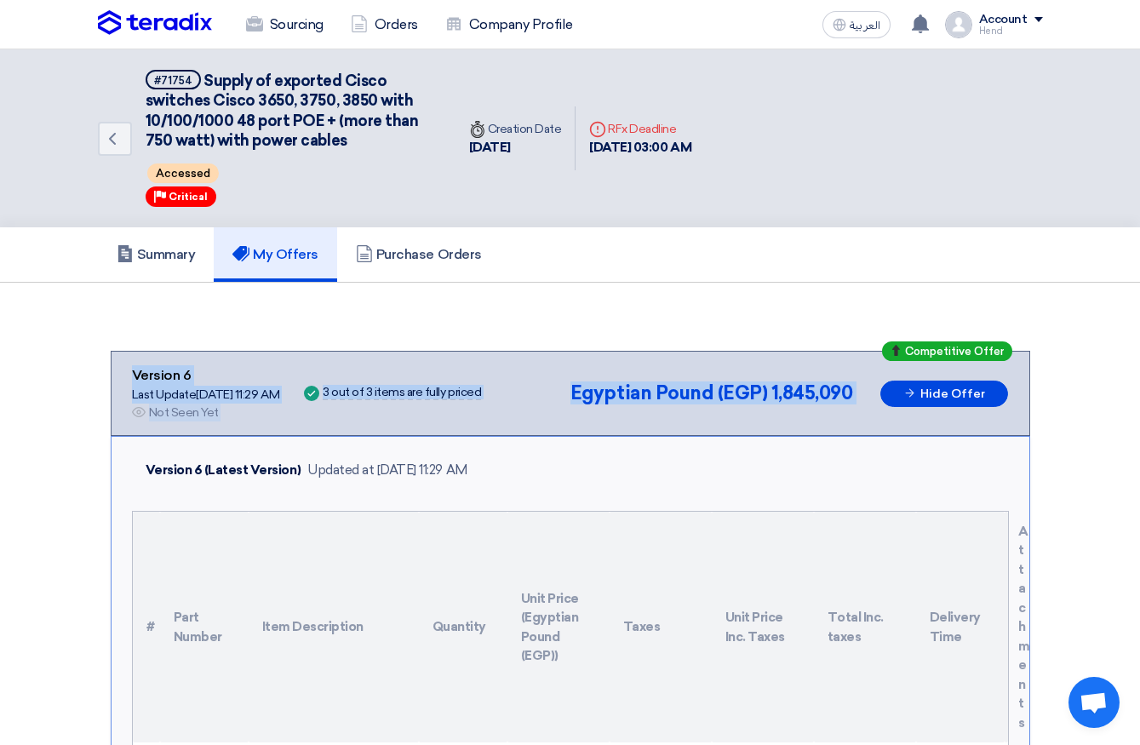
drag, startPoint x: 1004, startPoint y: 347, endPoint x: 921, endPoint y: 341, distance: 82.9
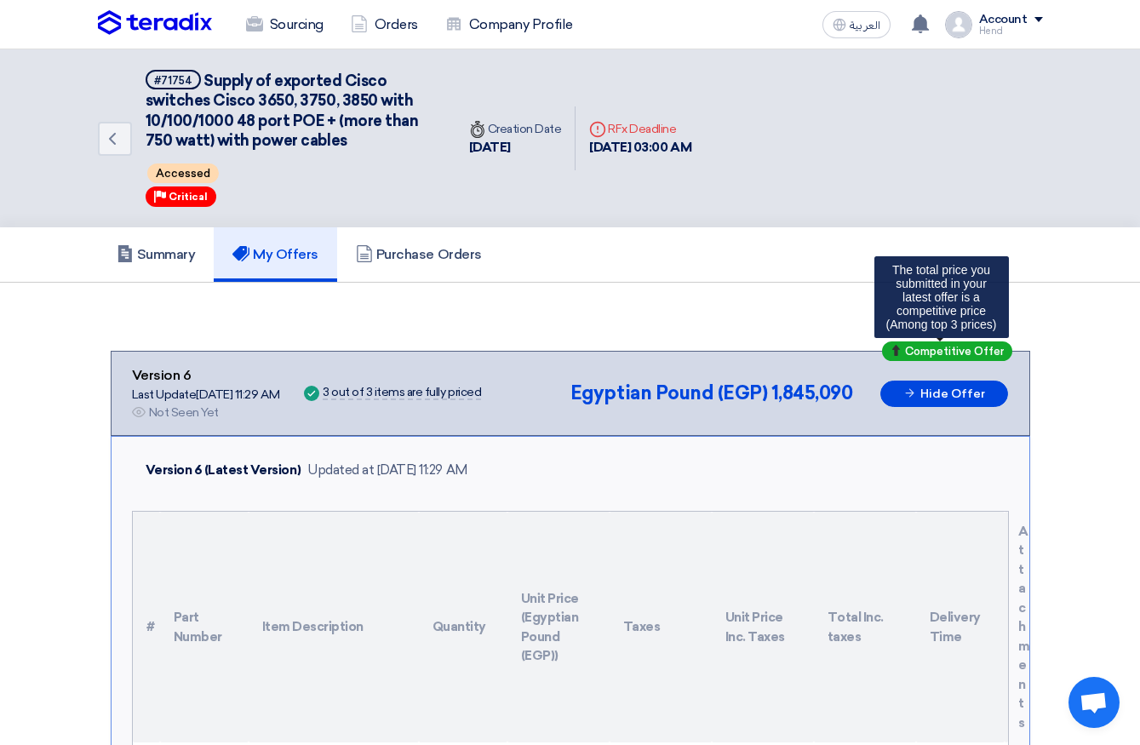
click at [909, 353] on span "Competitive Offer" at bounding box center [954, 351] width 99 height 11
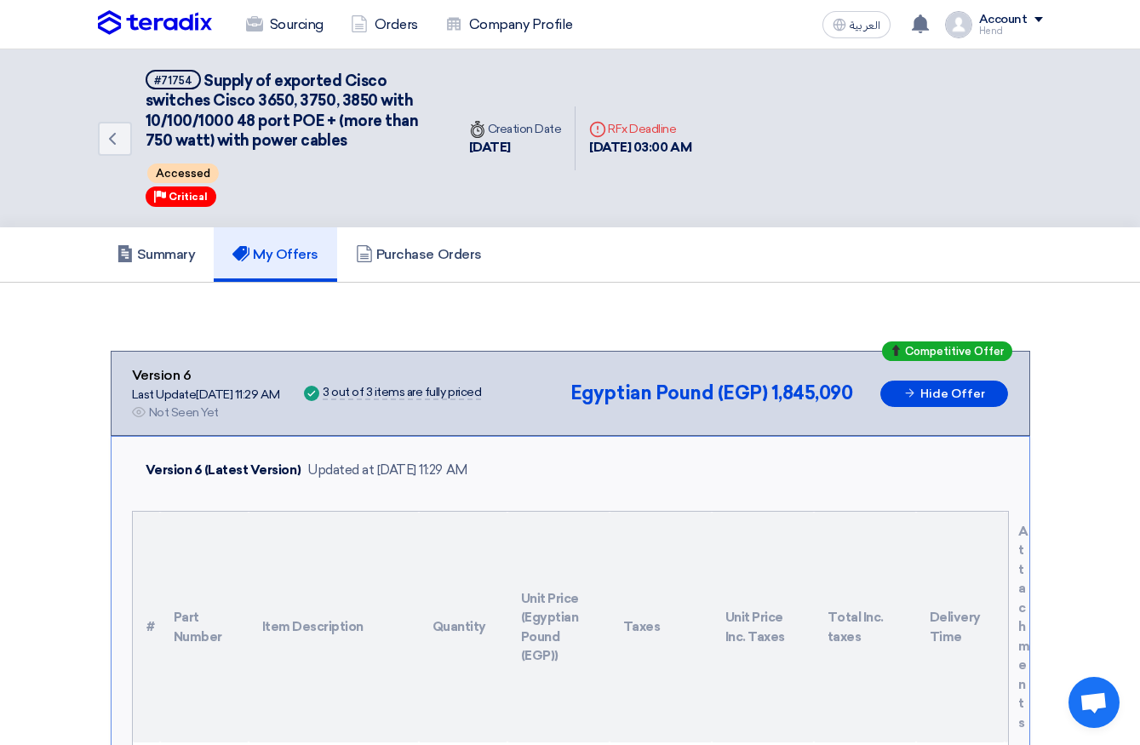
click at [157, 241] on link "Summary" at bounding box center [156, 254] width 117 height 54
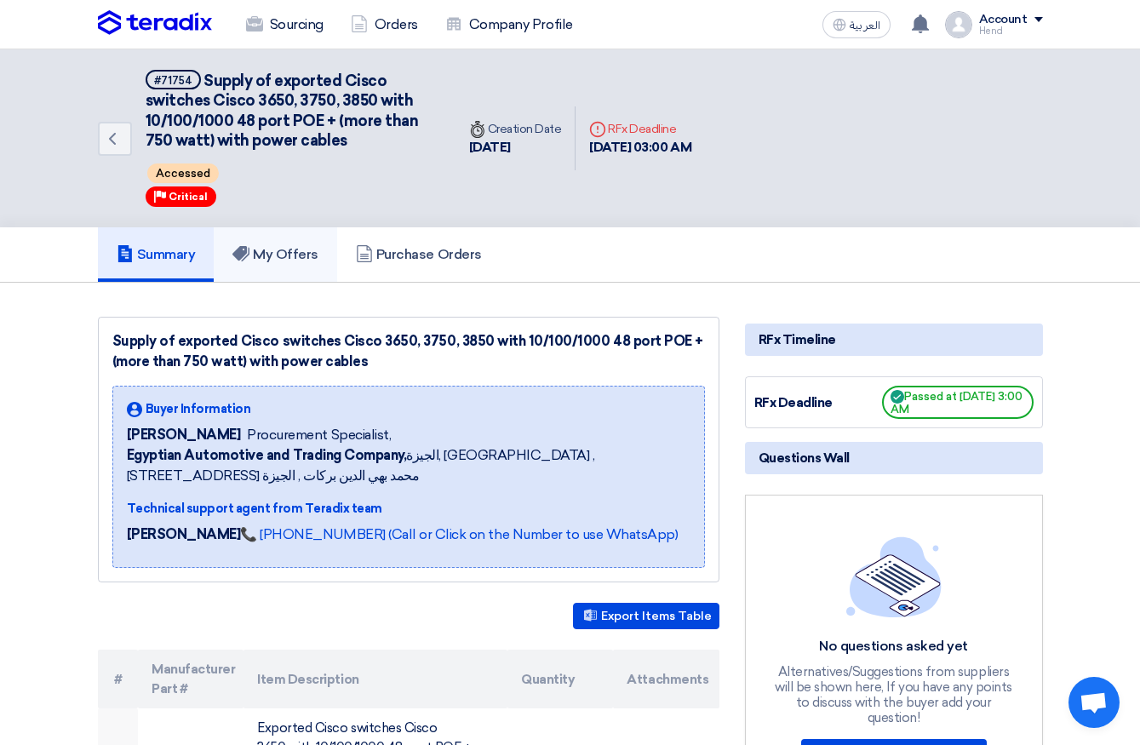
click at [249, 246] on icon at bounding box center [240, 253] width 17 height 17
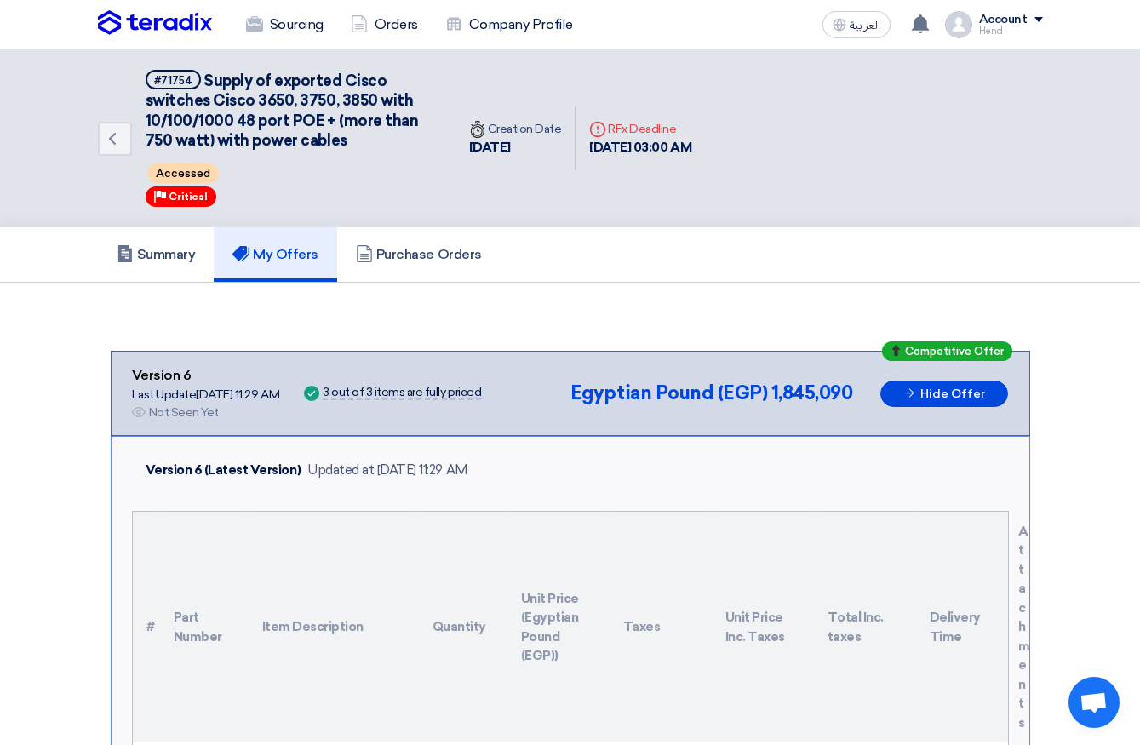
drag, startPoint x: 594, startPoint y: 142, endPoint x: 731, endPoint y: 150, distance: 137.3
click at [705, 150] on div "Deadline RFx Deadline 13 Oct, 2025 03:00 AM" at bounding box center [640, 138] width 129 height 65
copy div "[DATE] 03:00 AM"
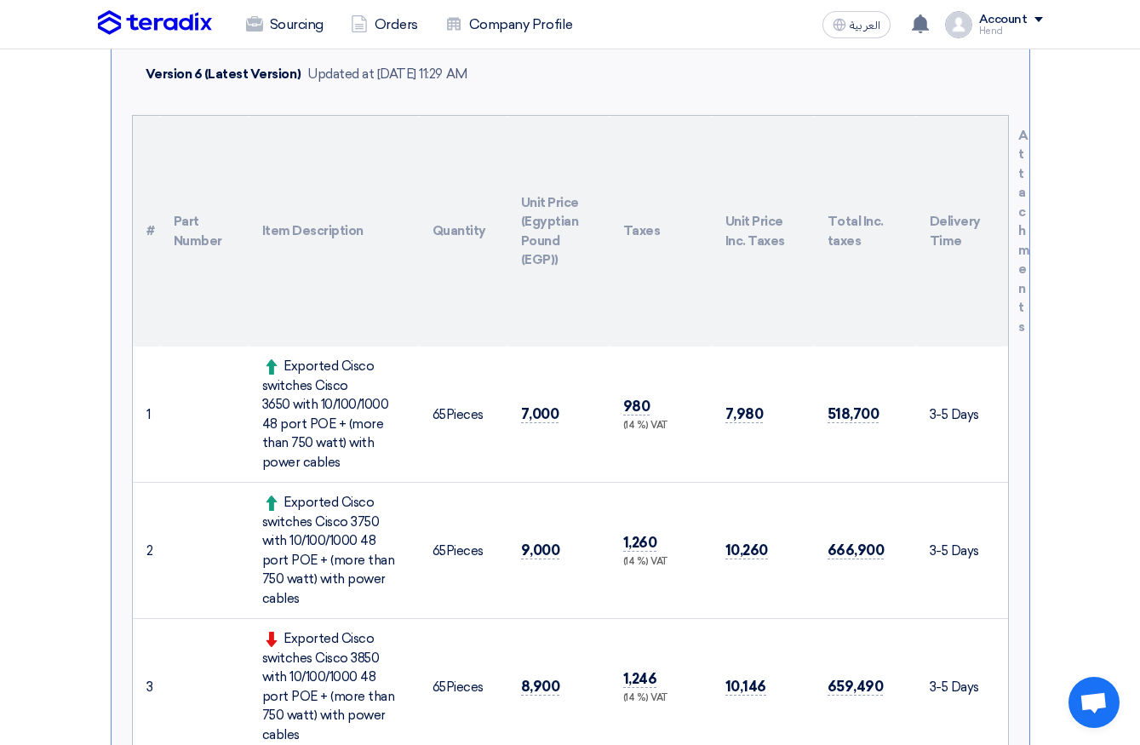
scroll to position [426, 0]
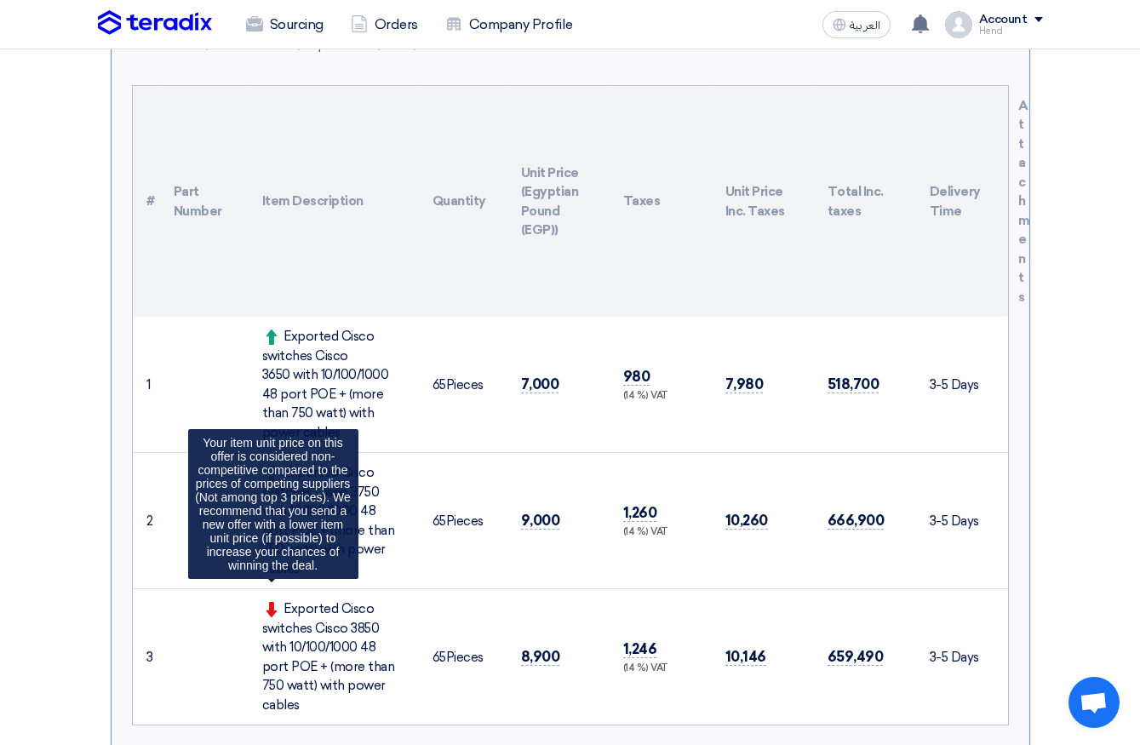
click at [278, 602] on icon at bounding box center [271, 609] width 15 height 15
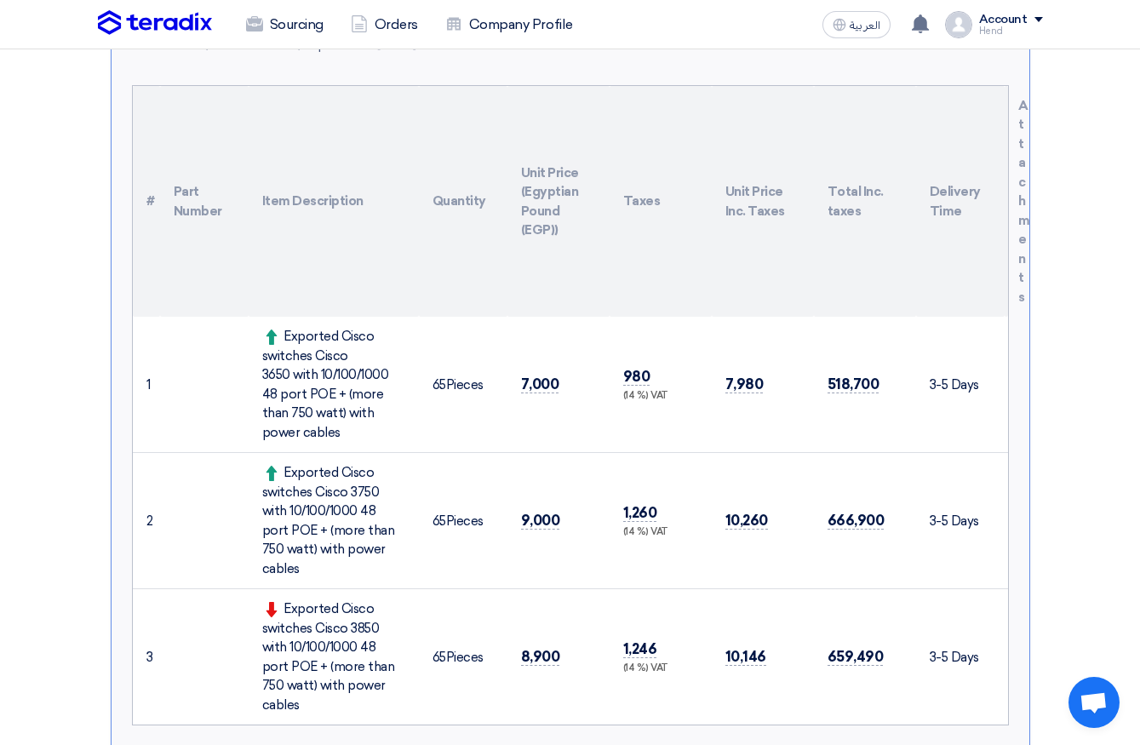
drag, startPoint x: 284, startPoint y: 587, endPoint x: 395, endPoint y: 668, distance: 137.1
click at [397, 667] on div "Exported Cisco switches Cisco 3850 with 10/100/1000 48 port POE + (more than 75…" at bounding box center [333, 656] width 143 height 115
copy div "Exported Cisco switches Cisco 3850 with 10/100/1000 48 port POE + (more than 75…"
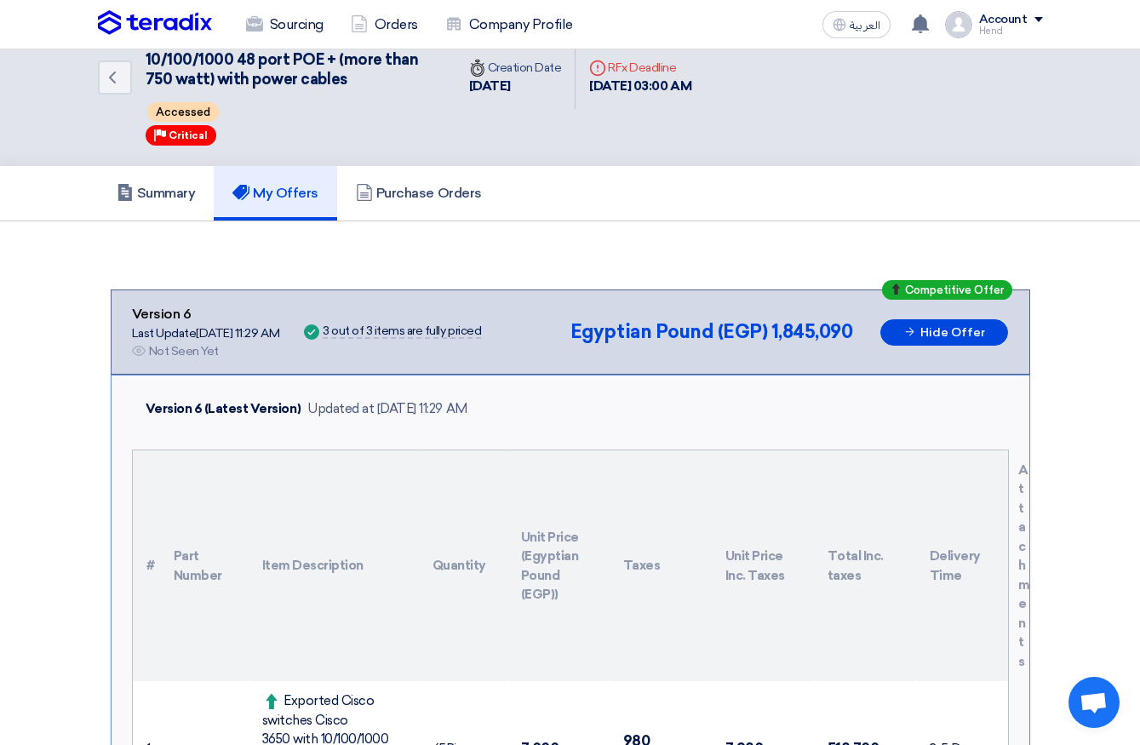
scroll to position [0, 0]
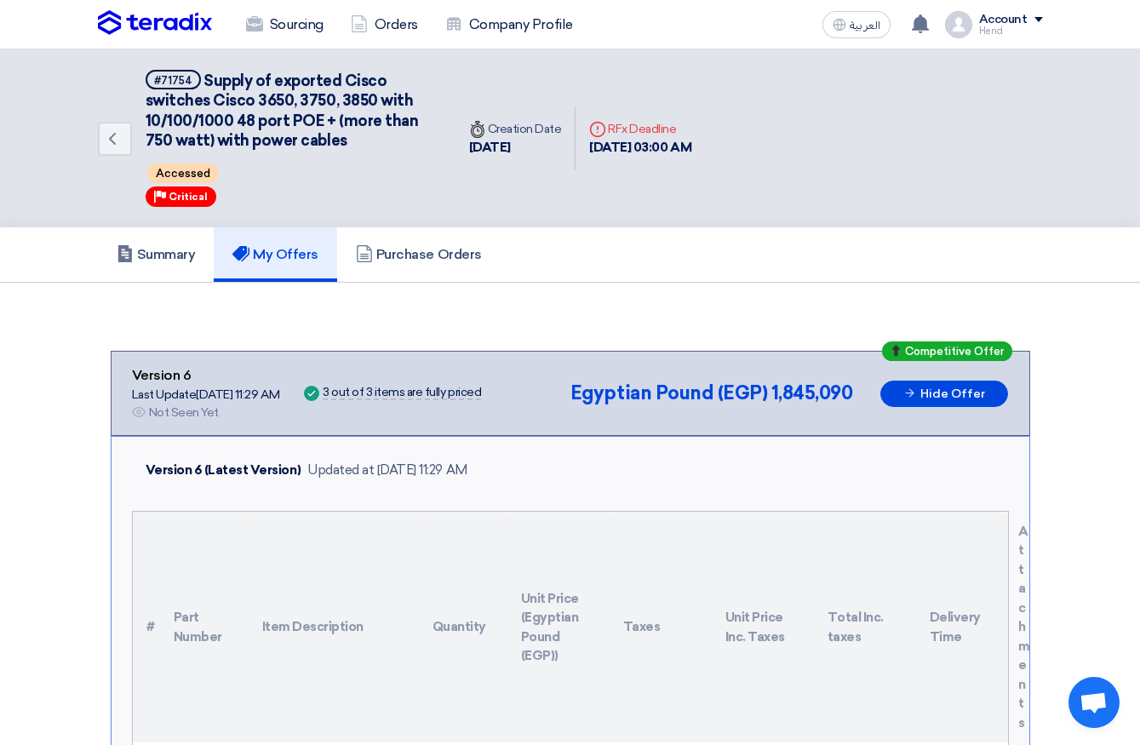
click at [141, 19] on img at bounding box center [155, 23] width 114 height 26
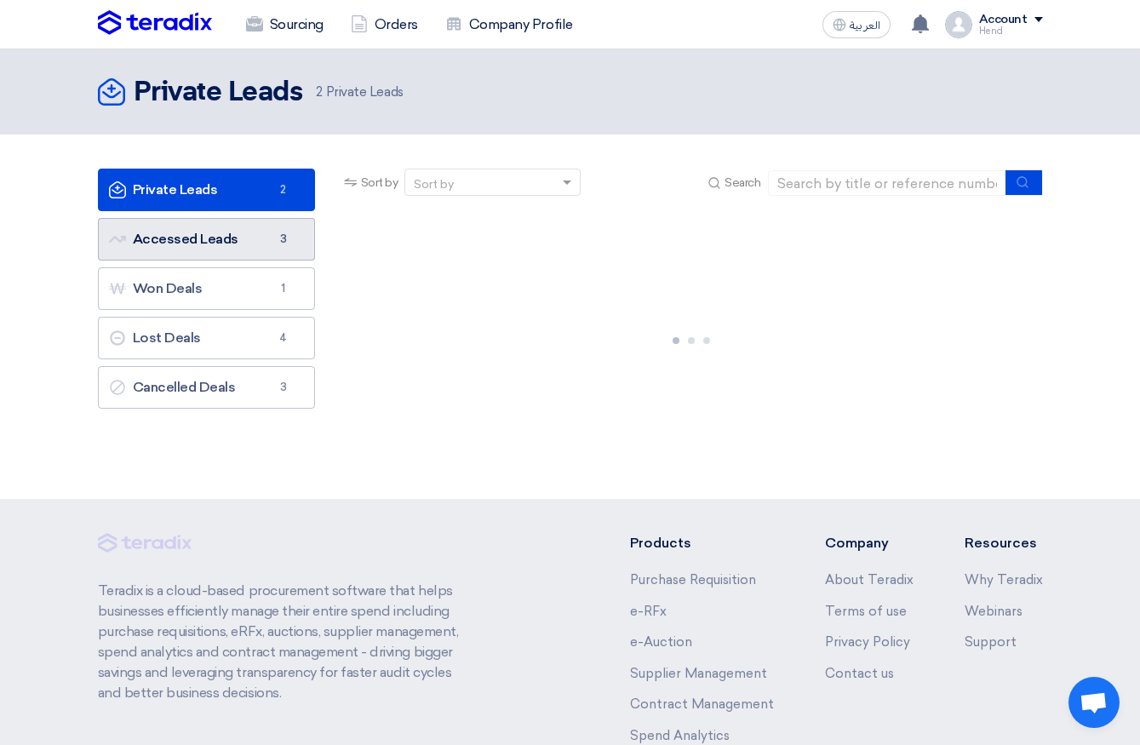
click at [288, 250] on link "Accessed Leads Accessed Leads 3" at bounding box center [206, 239] width 217 height 43
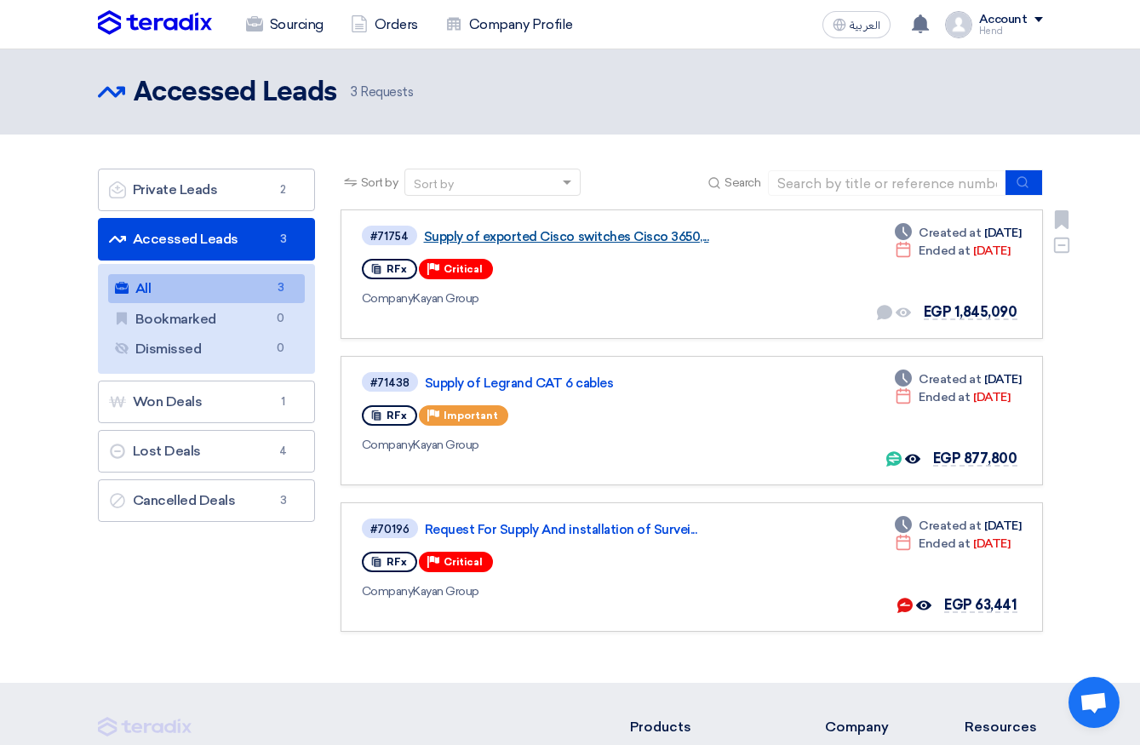
click at [555, 235] on link "Supply of exported Cisco switches Cisco 3650,..." at bounding box center [637, 236] width 426 height 15
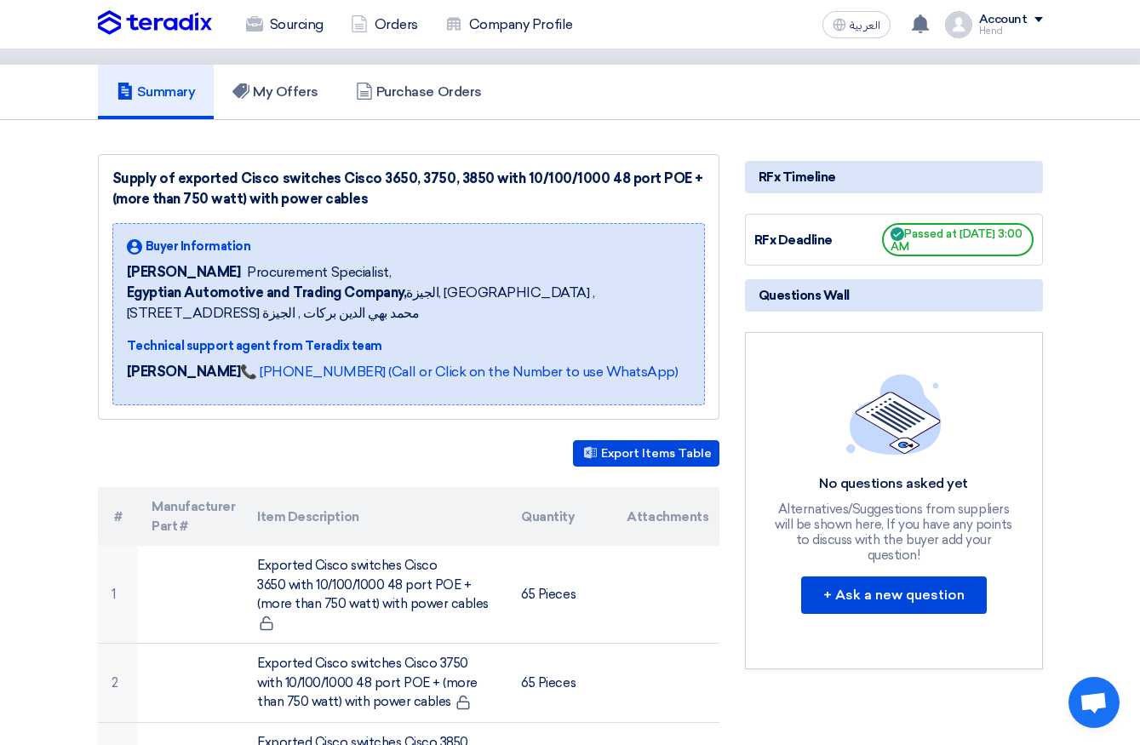
scroll to position [170, 0]
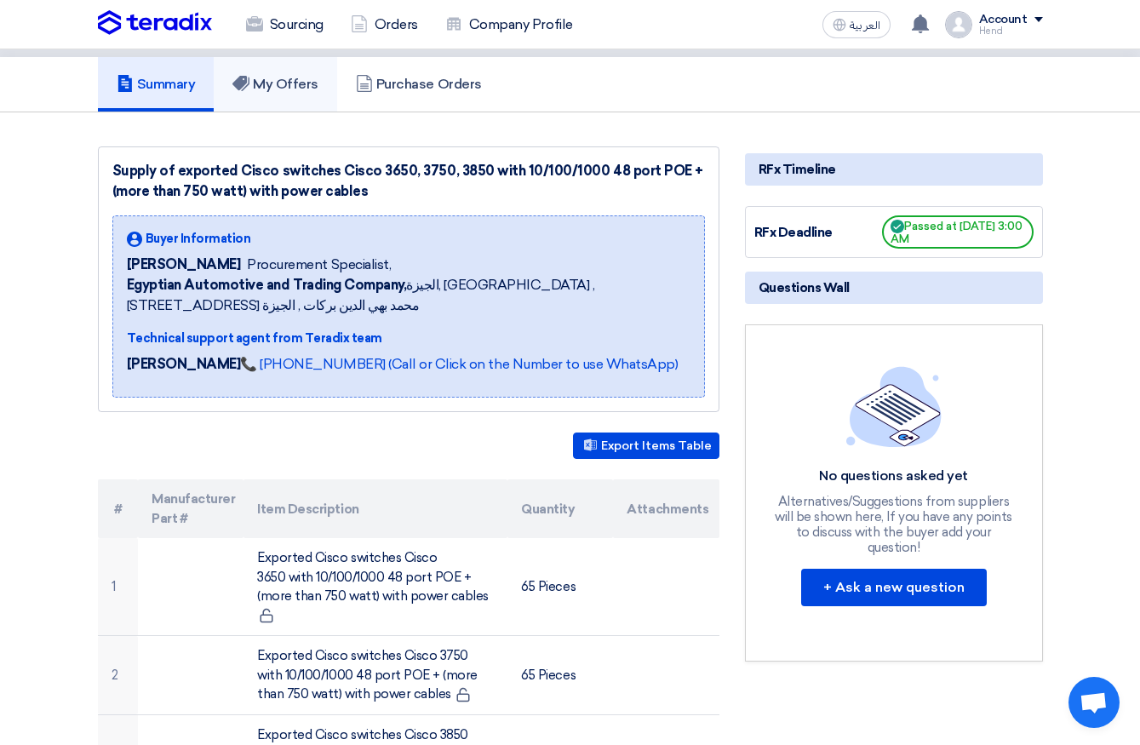
click at [276, 80] on h5 "My Offers" at bounding box center [275, 84] width 86 height 17
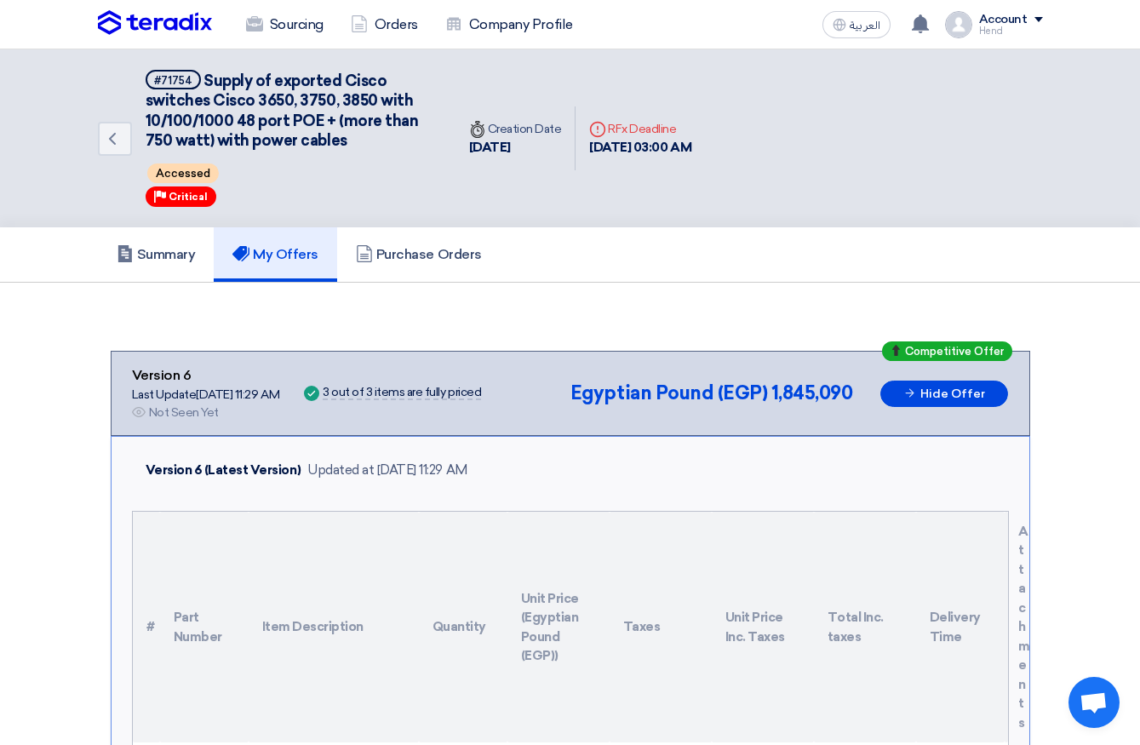
drag, startPoint x: 156, startPoint y: 163, endPoint x: 236, endPoint y: 168, distance: 80.2
click at [233, 170] on div "Accessed" at bounding box center [291, 173] width 290 height 26
click at [236, 134] on span "Supply of exported Cisco switches Cisco 3650, 3750, 3850 with 10/100/1000 48 po…" at bounding box center [282, 111] width 273 height 78
click at [1093, 698] on span "Open chat" at bounding box center [1094, 704] width 28 height 24
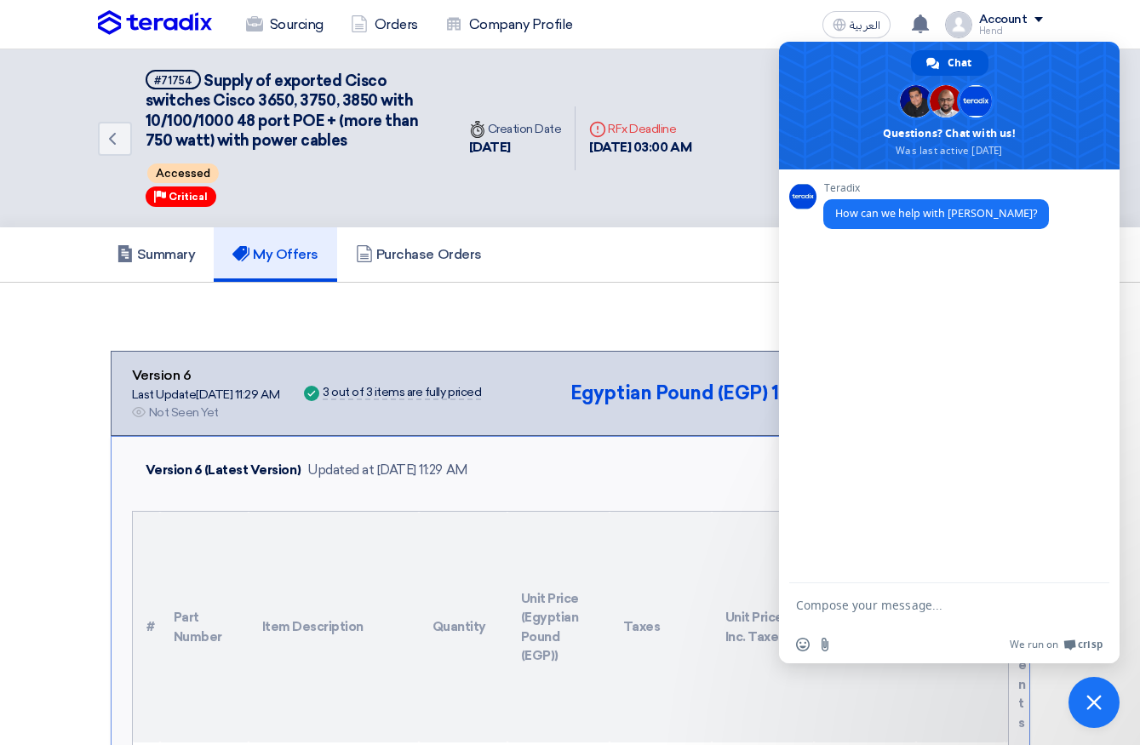
click at [720, 267] on div "Summary My Offers Purchase Orders" at bounding box center [570, 254] width 945 height 54
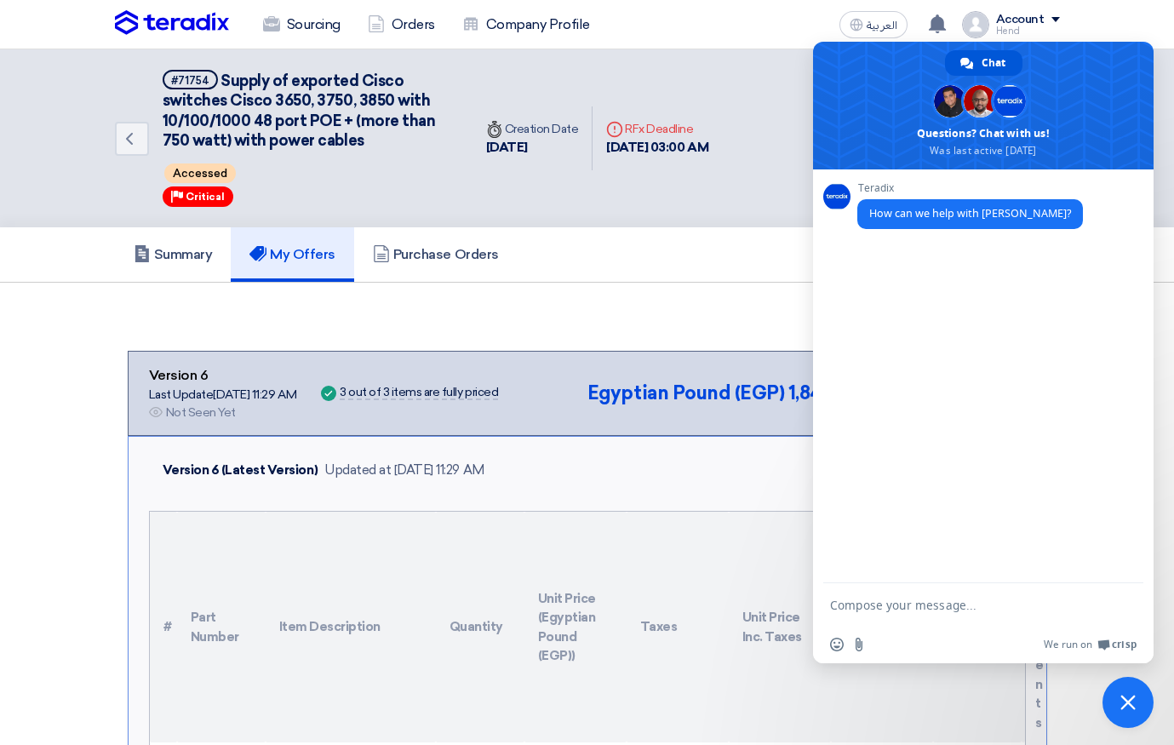
click at [1155, 124] on div "Back #71754 Supply of exported Cisco switches Cisco 3650, 3750, 3850 with 10/10…" at bounding box center [587, 138] width 1174 height 178
click at [1129, 710] on span "Close chat" at bounding box center [1128, 702] width 51 height 51
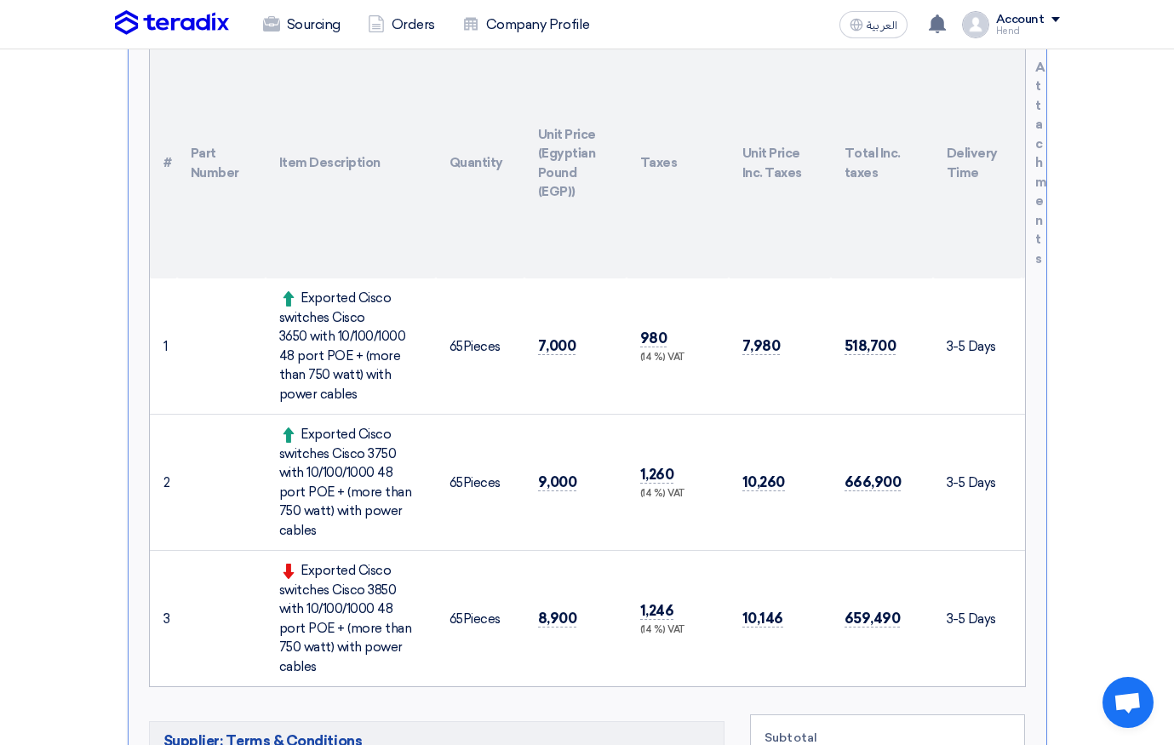
scroll to position [426, 0]
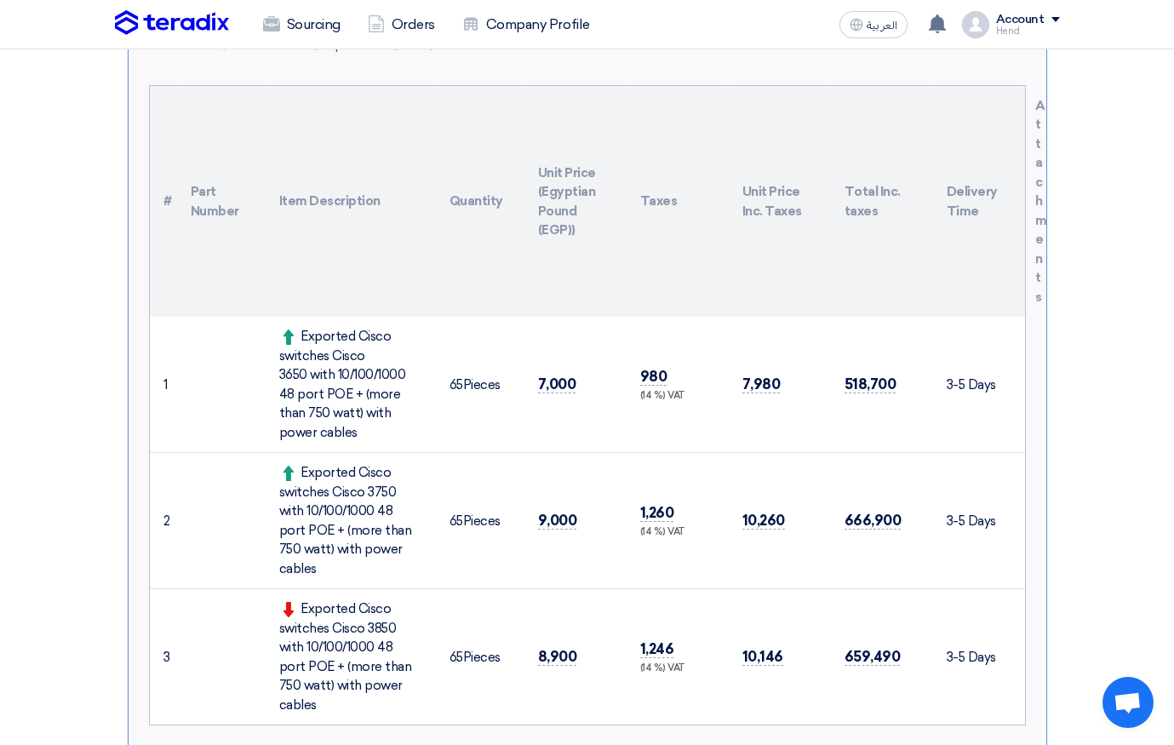
drag, startPoint x: 391, startPoint y: 508, endPoint x: 381, endPoint y: 576, distance: 68.9
click at [381, 576] on tbody "1 Exported Cisco switches Cisco 3650 with 10/100/1000 48 port POE + (more than …" at bounding box center [587, 521] width 875 height 408
click at [350, 351] on div "Exported Cisco switches Cisco 3650 with 10/100/1000 48 port POE + (more than 75…" at bounding box center [350, 384] width 143 height 115
drag, startPoint x: 278, startPoint y: 345, endPoint x: 360, endPoint y: 398, distance: 98.0
click at [375, 451] on td "Exported Cisco switches Cisco 3650 with 10/100/1000 48 port POE + (more than 75…" at bounding box center [351, 385] width 170 height 136
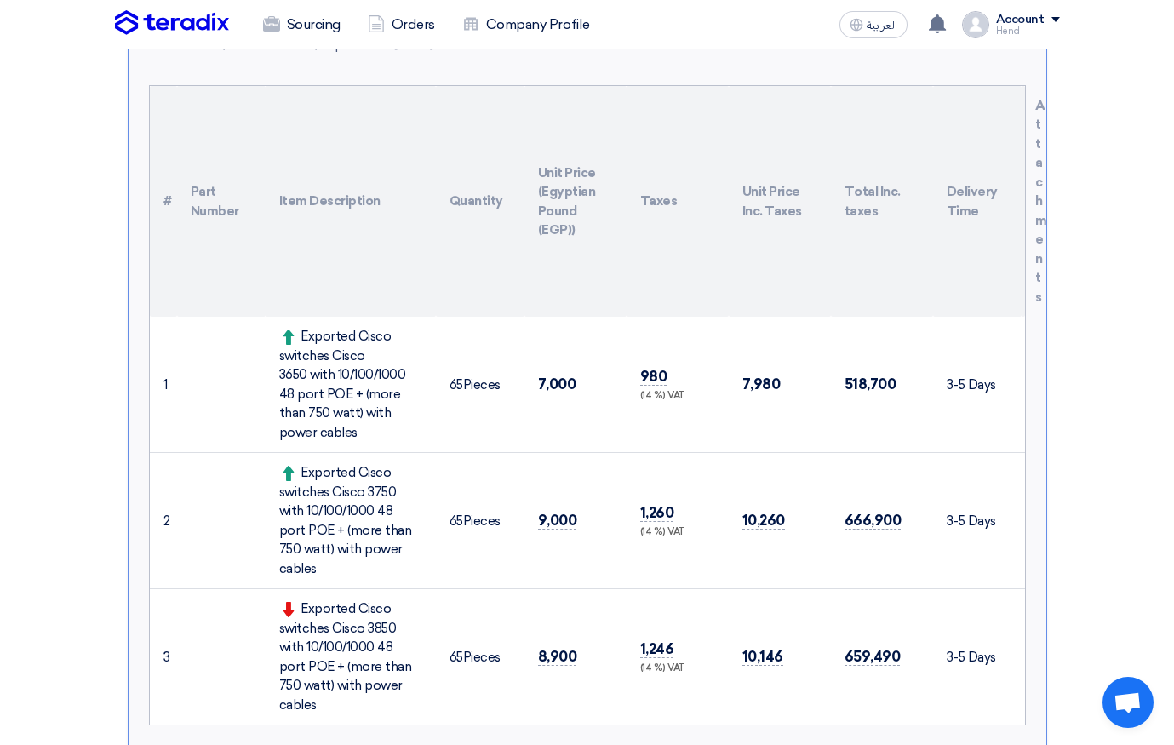
click at [344, 342] on div "Exported Cisco switches Cisco 3650 with 10/100/1000 48 port POE + (more than 75…" at bounding box center [350, 384] width 143 height 115
drag, startPoint x: 306, startPoint y: 331, endPoint x: 395, endPoint y: 429, distance: 132.6
click at [395, 429] on div "Exported Cisco switches Cisco 3650 with 10/100/1000 48 port POE + (more than 75…" at bounding box center [350, 384] width 143 height 115
click at [395, 425] on div "Exported Cisco switches Cisco 3650 with 10/100/1000 48 port POE + (more than 75…" at bounding box center [350, 384] width 143 height 115
drag, startPoint x: 333, startPoint y: 427, endPoint x: 301, endPoint y: 337, distance: 95.9
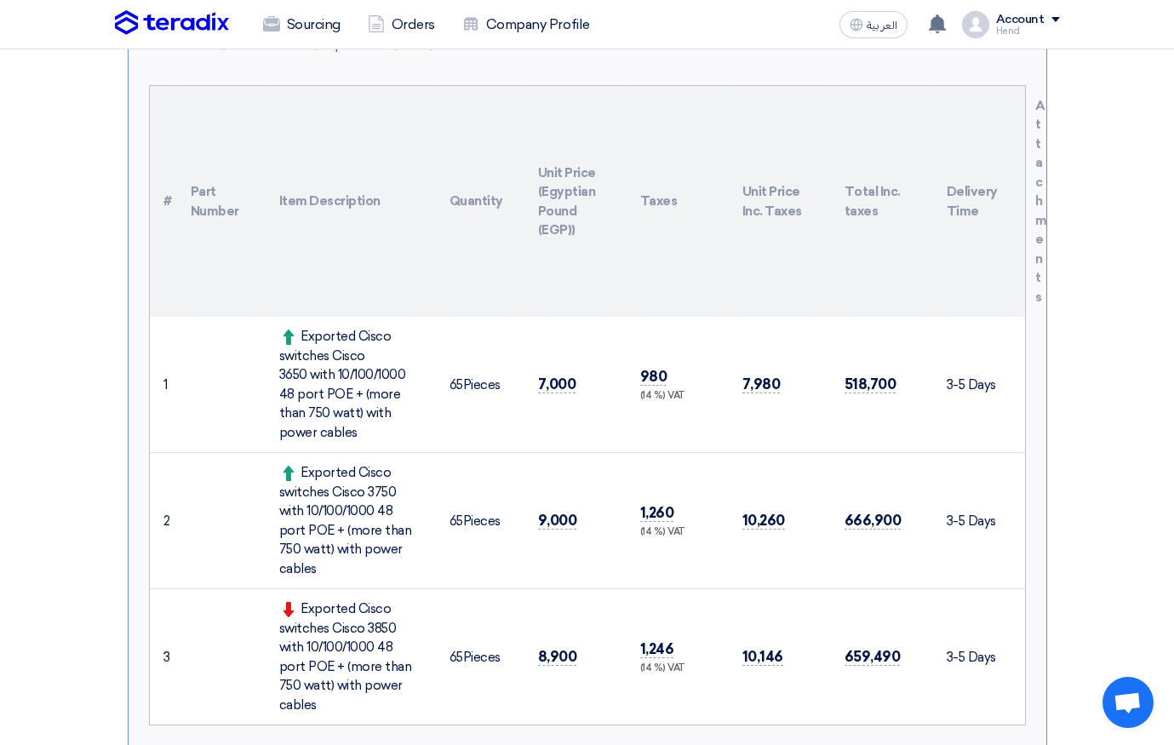
click at [301, 337] on div "Exported Cisco switches Cisco 3650 with 10/100/1000 48 port POE + (more than 75…" at bounding box center [350, 384] width 143 height 115
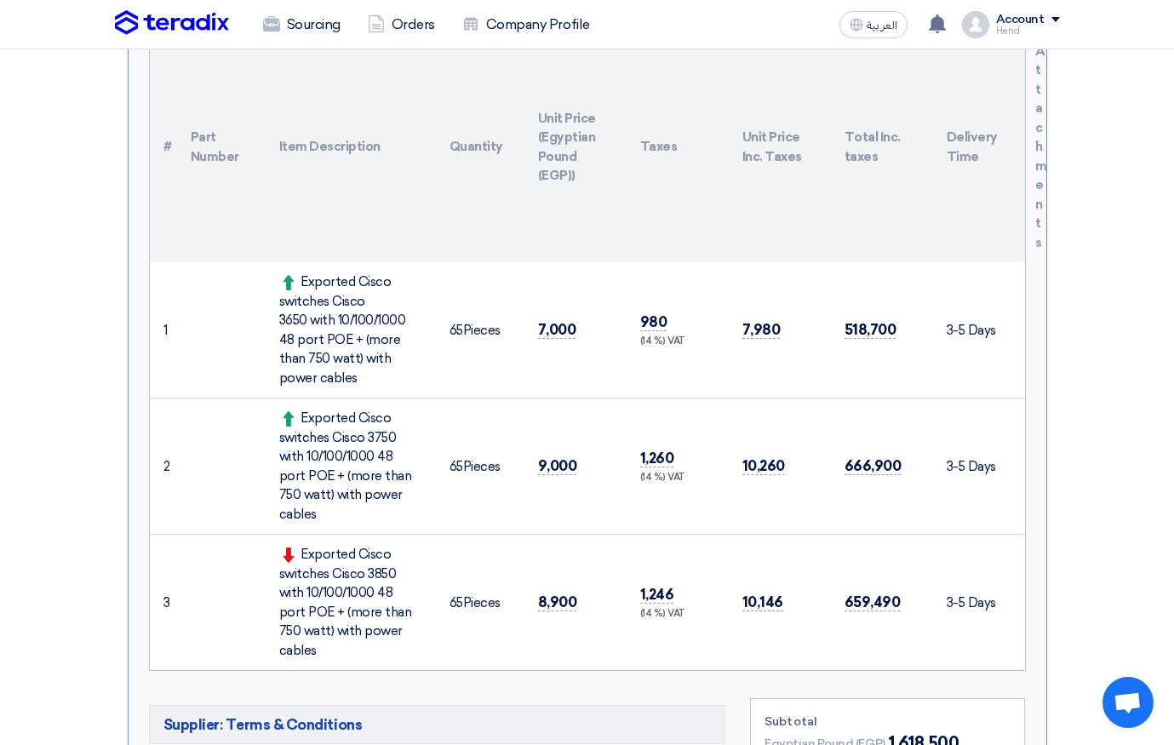
scroll to position [477, 0]
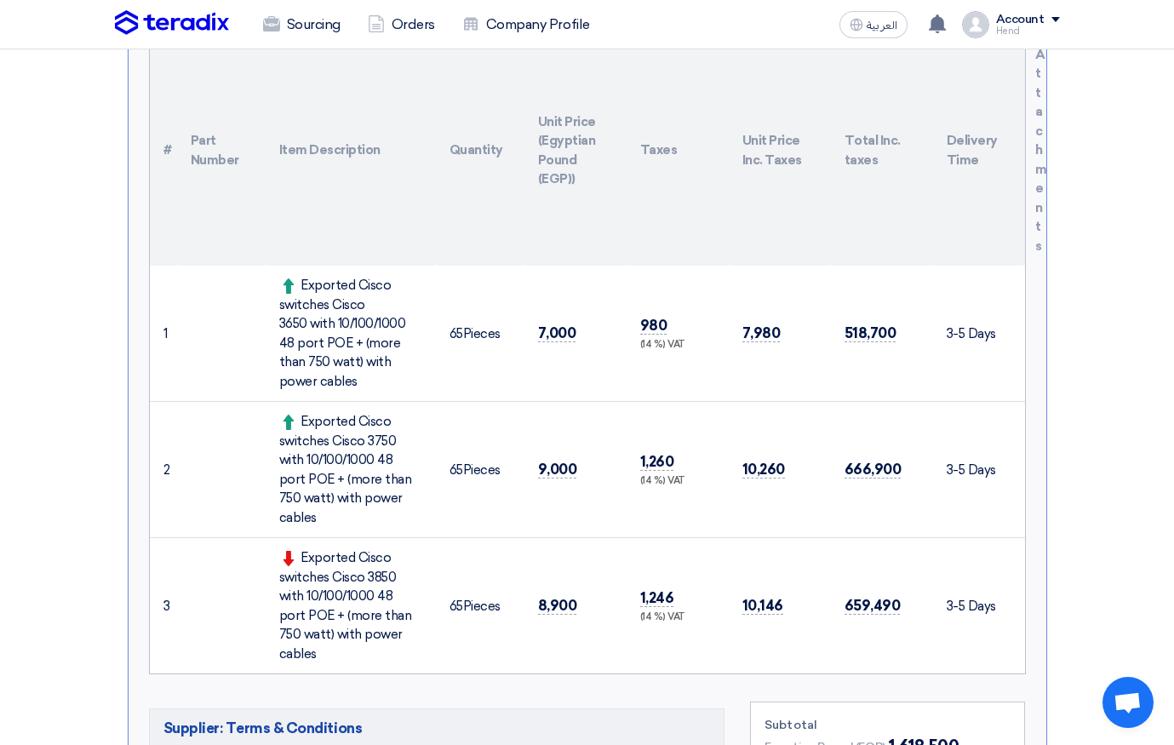
click at [611, 466] on td "9,000" at bounding box center [576, 470] width 102 height 136
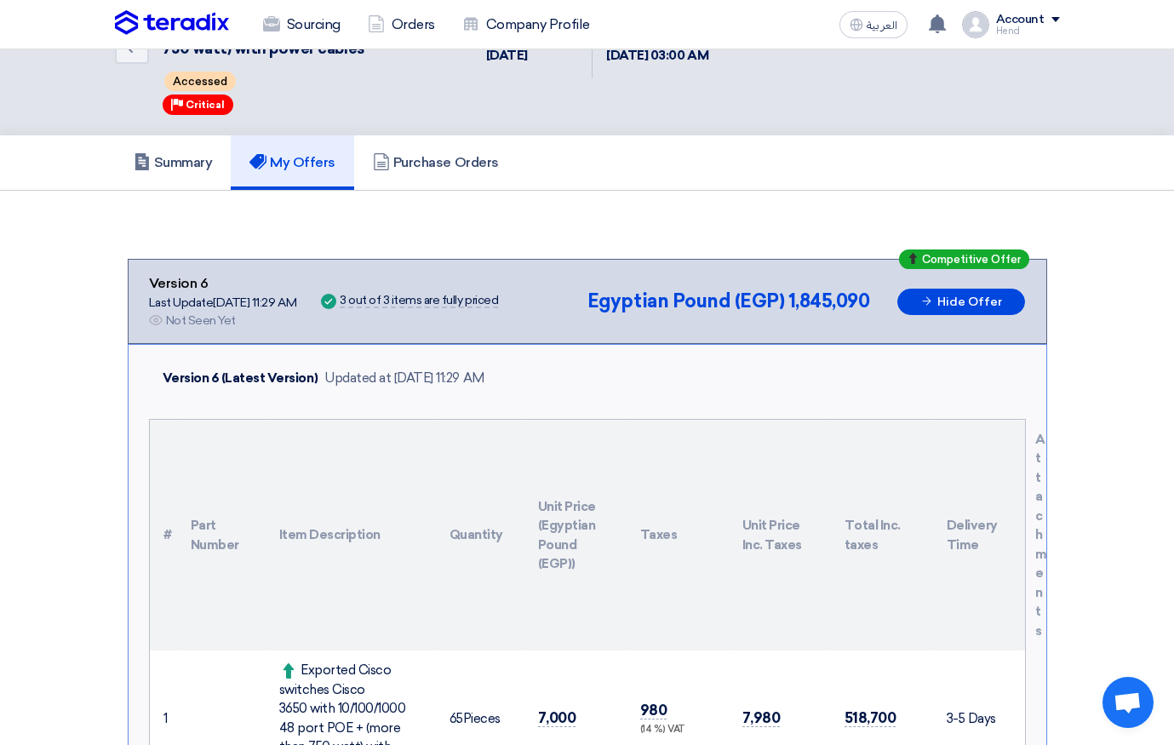
scroll to position [66, 0]
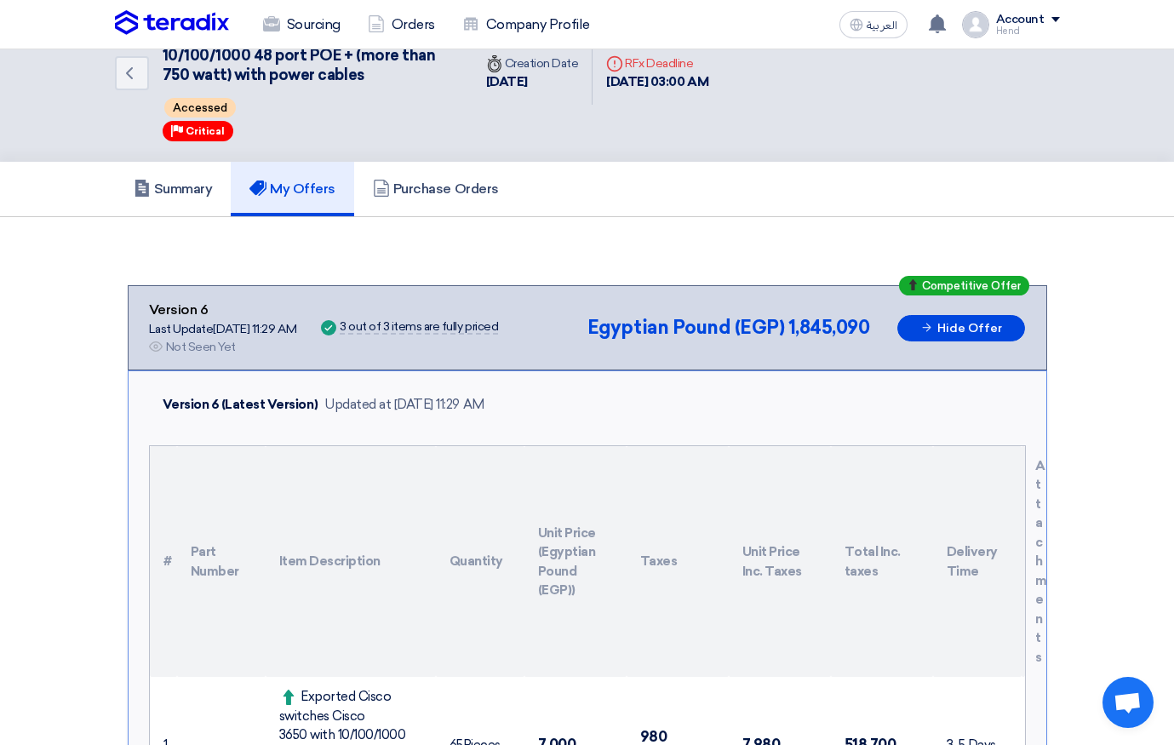
click at [696, 199] on div "Summary My Offers Purchase Orders" at bounding box center [587, 189] width 945 height 54
click at [148, 180] on icon at bounding box center [142, 188] width 17 height 17
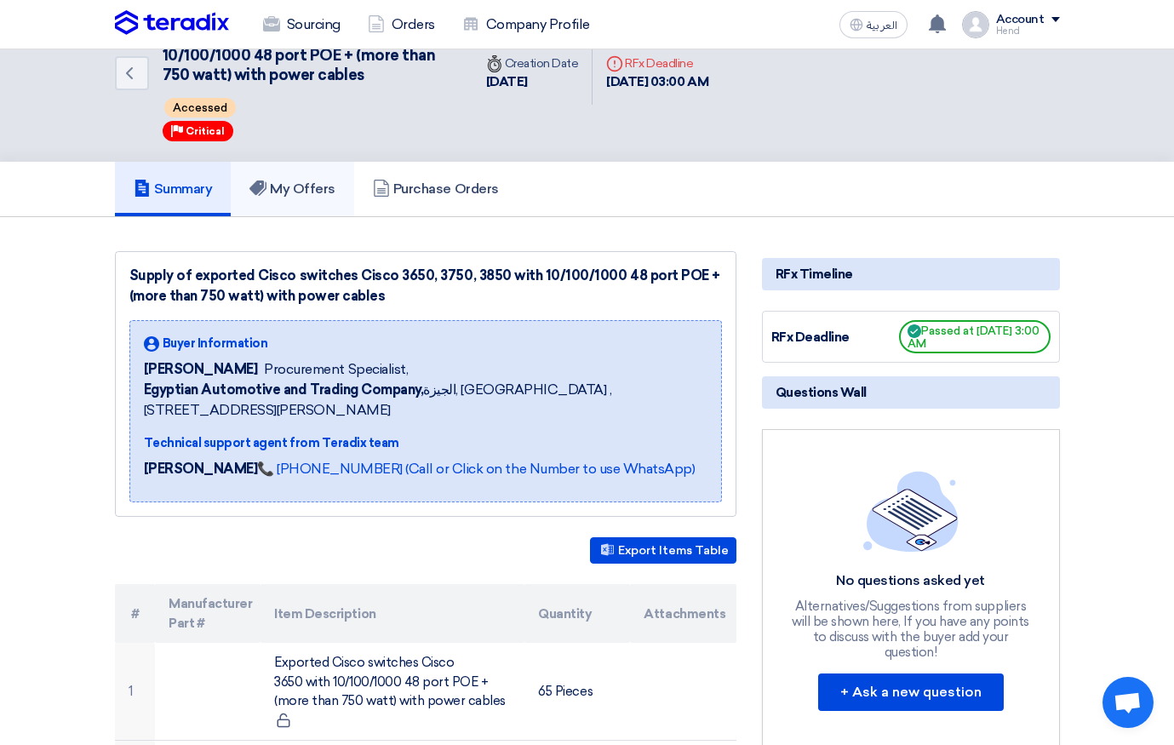
click at [278, 173] on link "My Offers" at bounding box center [292, 189] width 123 height 54
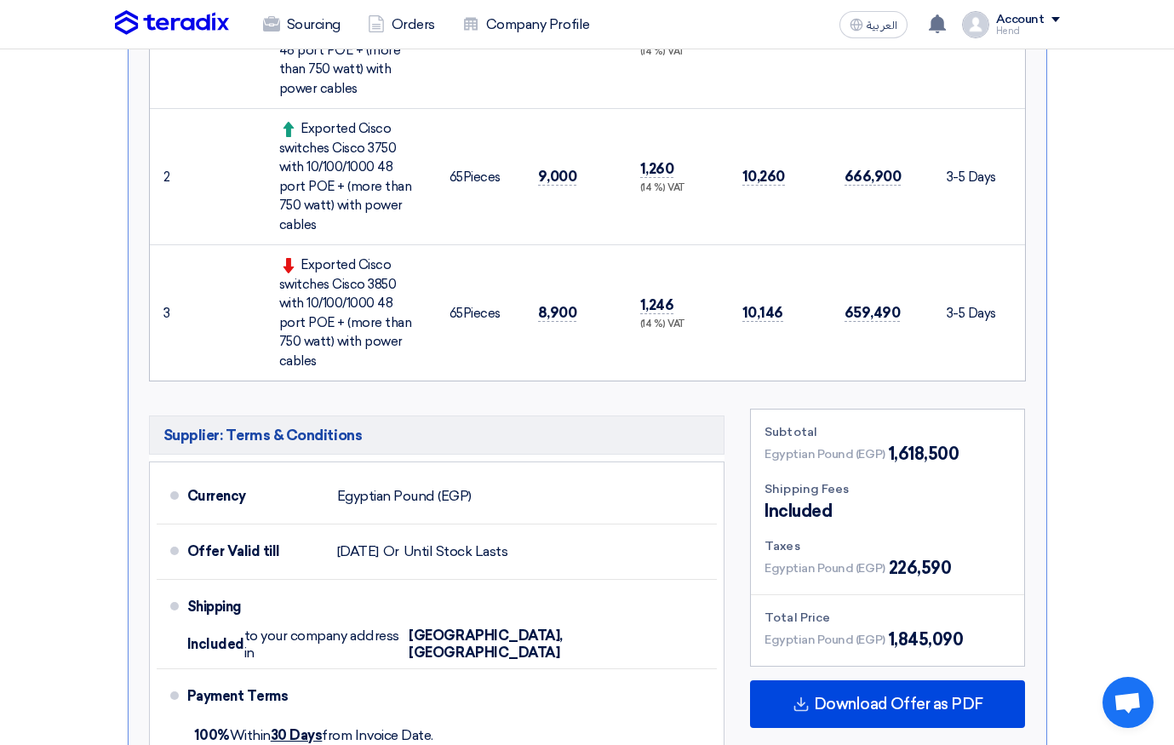
scroll to position [832, 0]
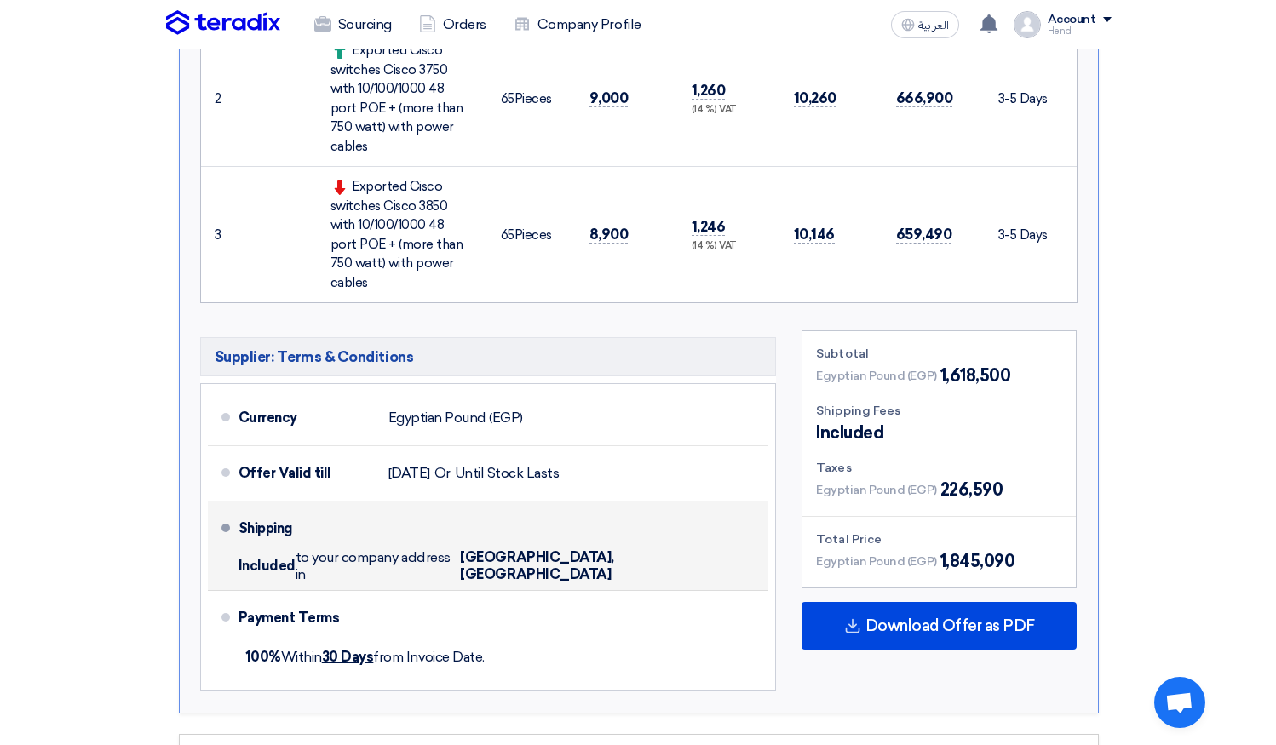
scroll to position [852, 0]
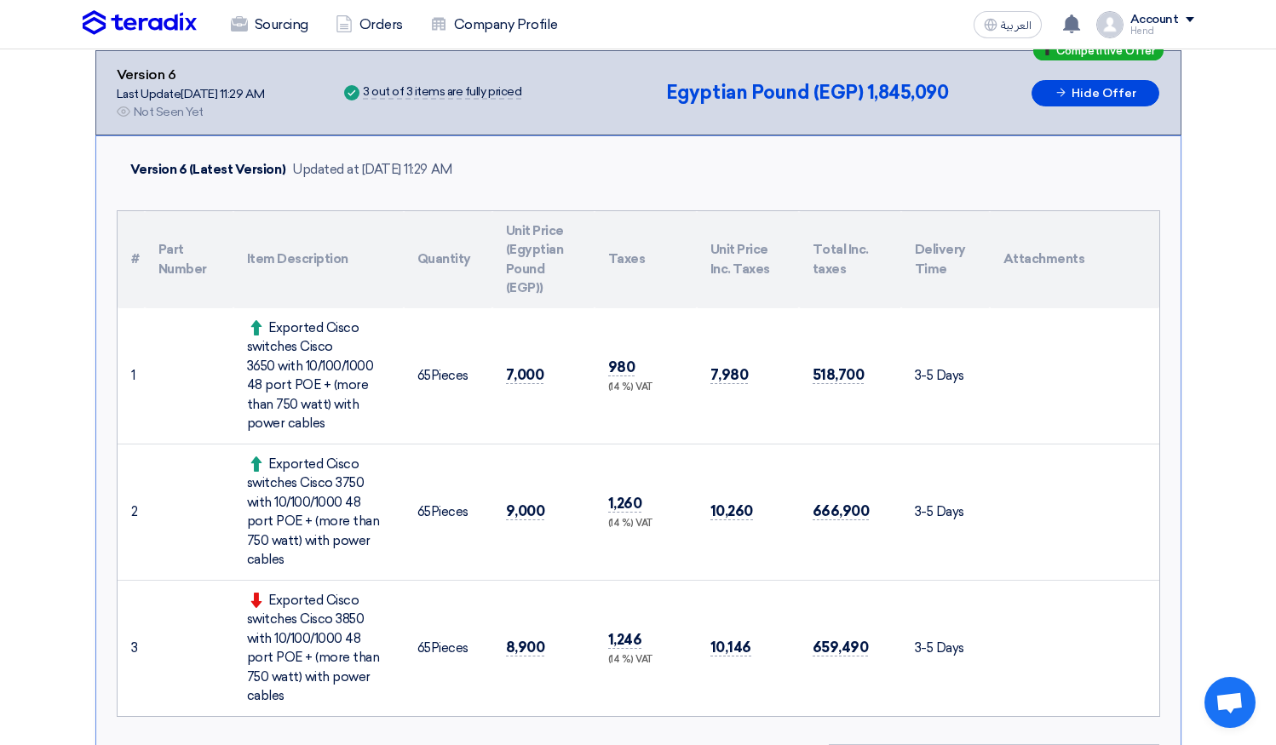
scroll to position [255, 0]
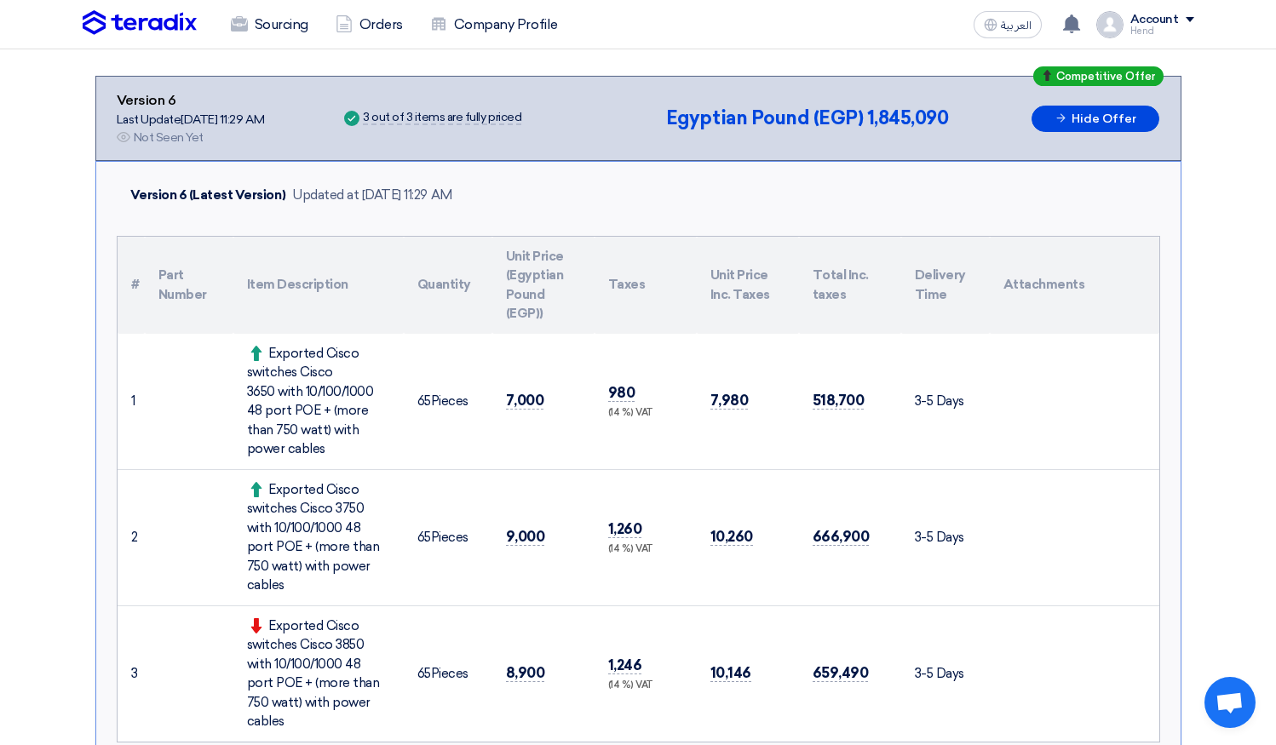
click at [138, 21] on img at bounding box center [140, 23] width 114 height 26
